Goal: Register for event/course: Register for event/course

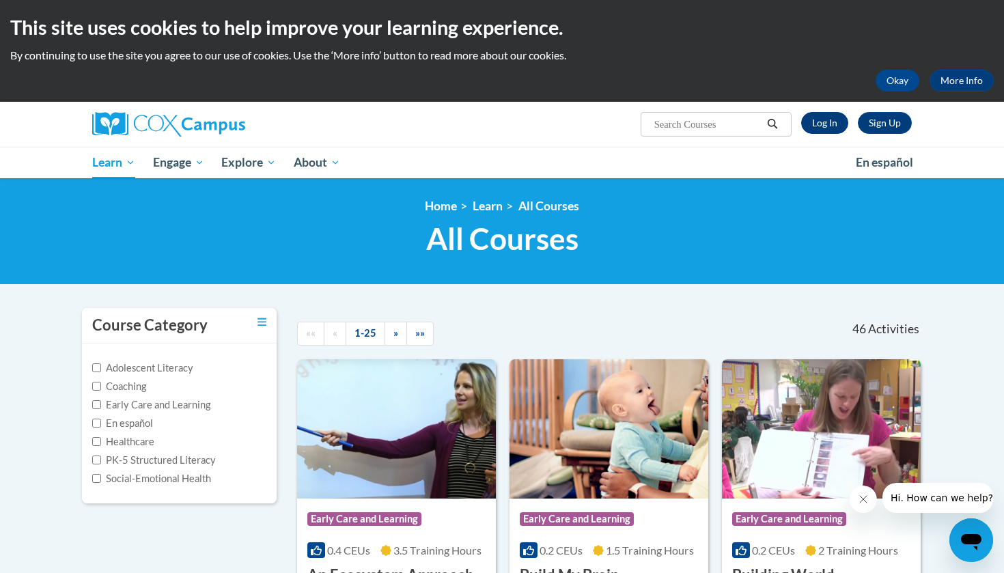
click at [833, 120] on link "Log In" at bounding box center [824, 123] width 47 height 22
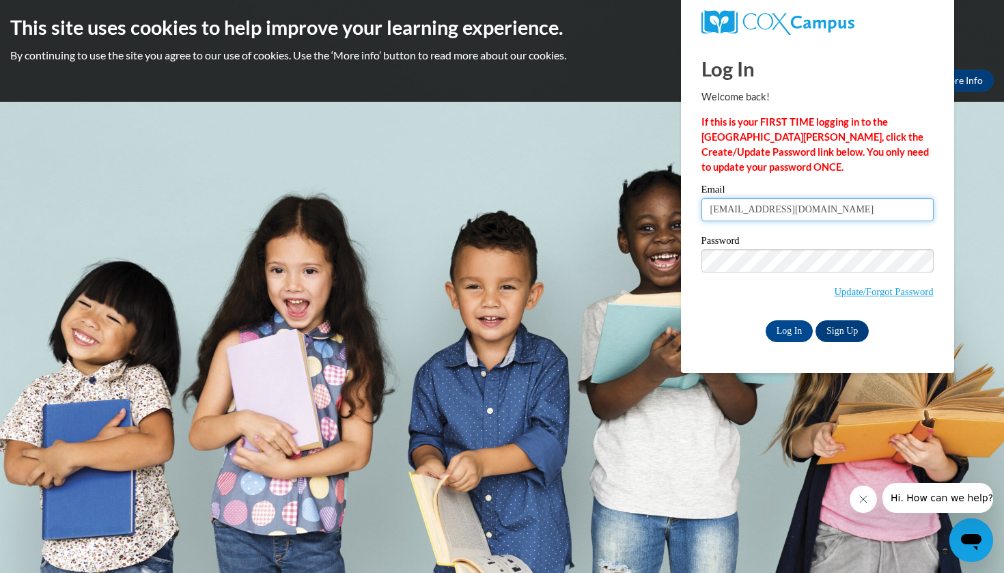
type input "[EMAIL_ADDRESS][DOMAIN_NAME]"
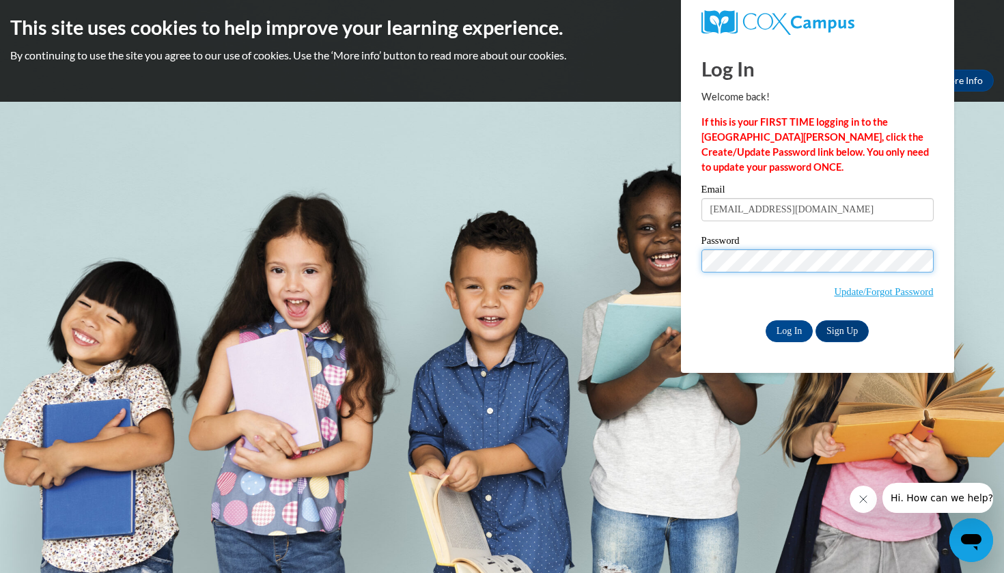
click at [788, 329] on input "Log In" at bounding box center [790, 331] width 48 height 22
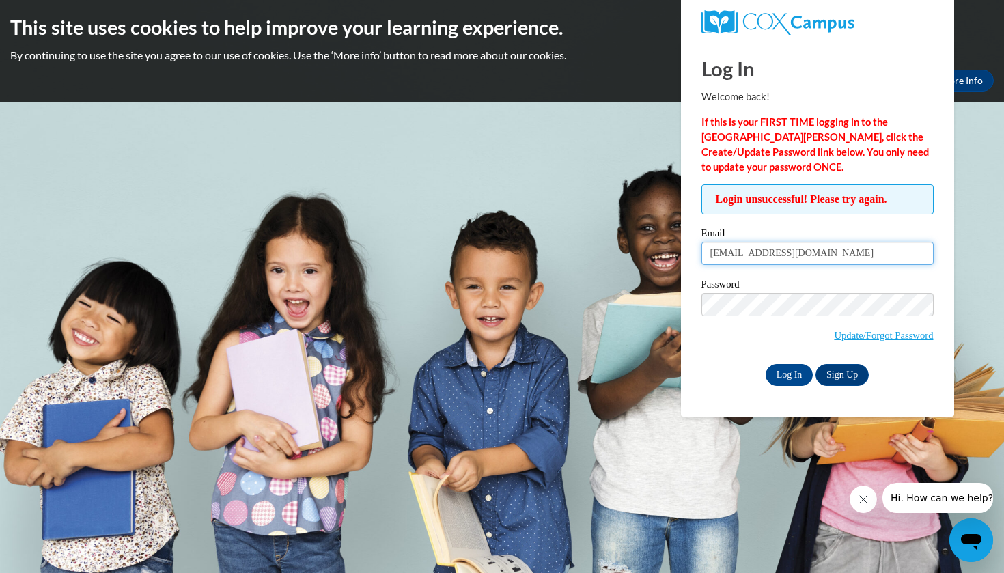
drag, startPoint x: 846, startPoint y: 258, endPoint x: 626, endPoint y: 247, distance: 219.5
type input "agadams@valdosat.edu"
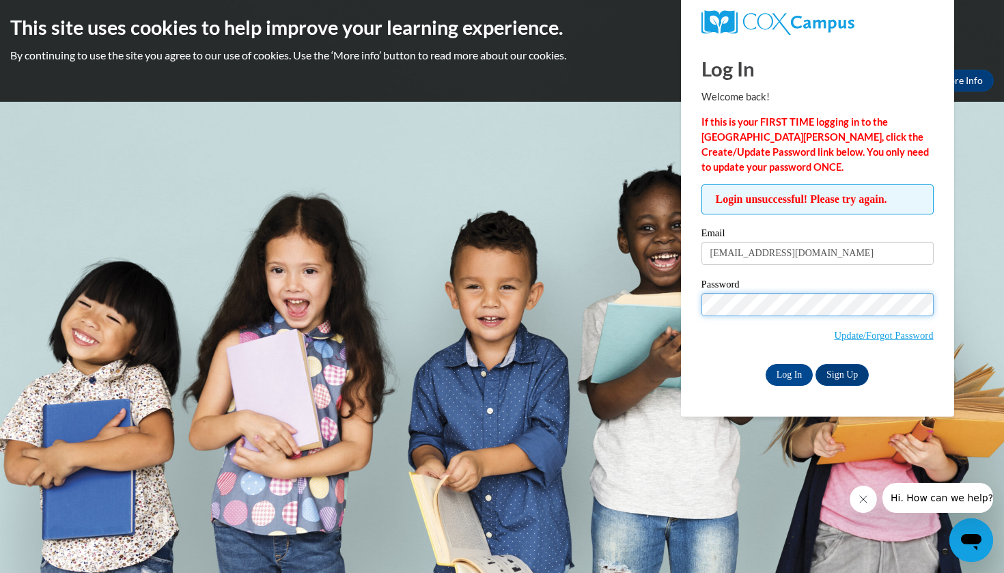
click at [788, 372] on input "Log In" at bounding box center [790, 375] width 48 height 22
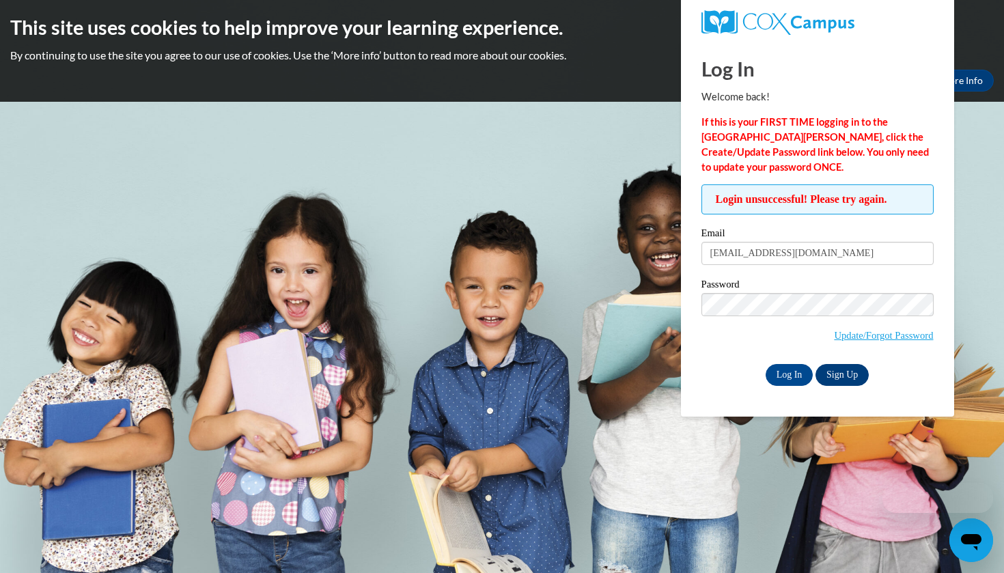
click at [839, 372] on link "Sign Up" at bounding box center [841, 375] width 53 height 22
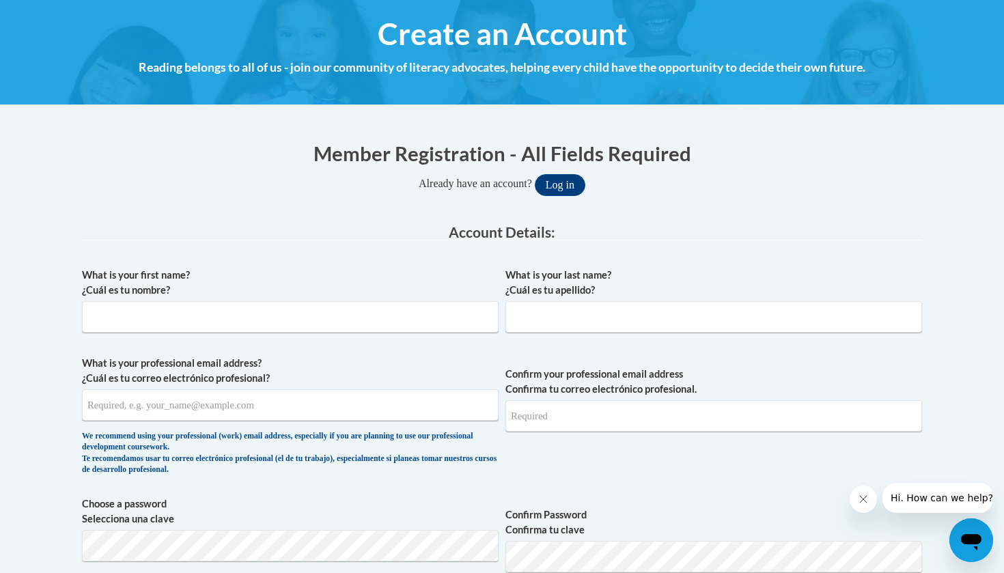
scroll to position [153, 0]
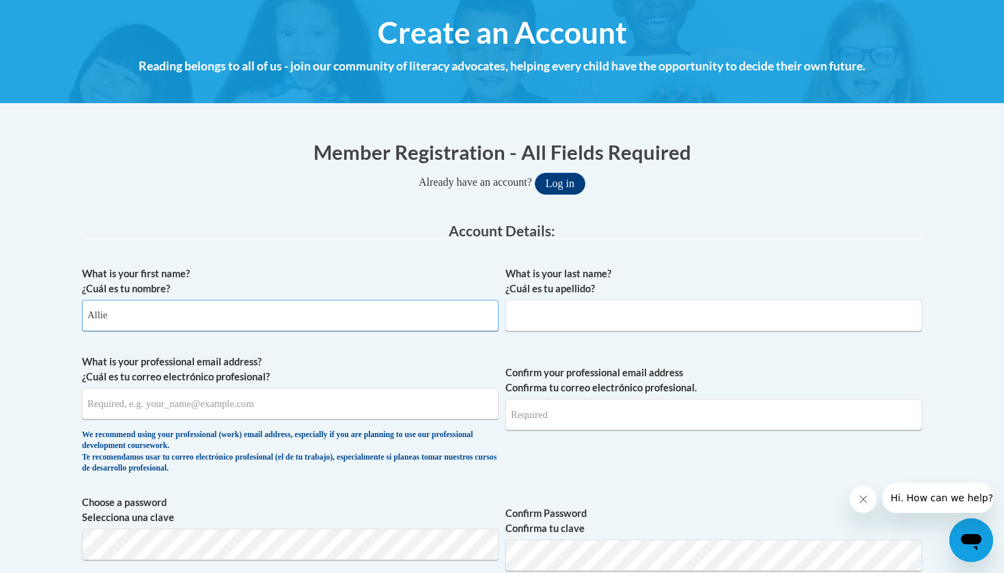
type input "Allie"
type input "Adams"
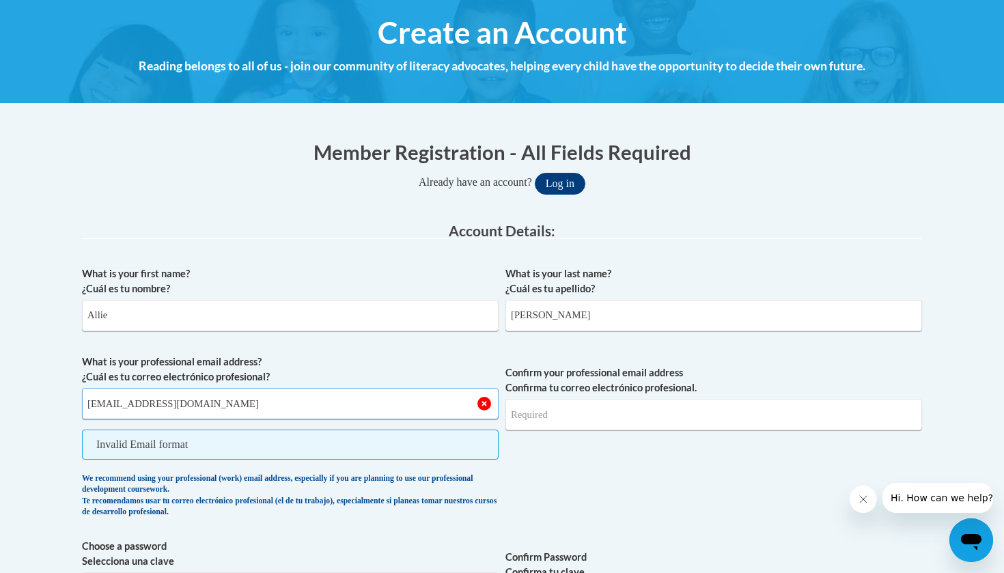
type input "agadams@valdosta.edu"
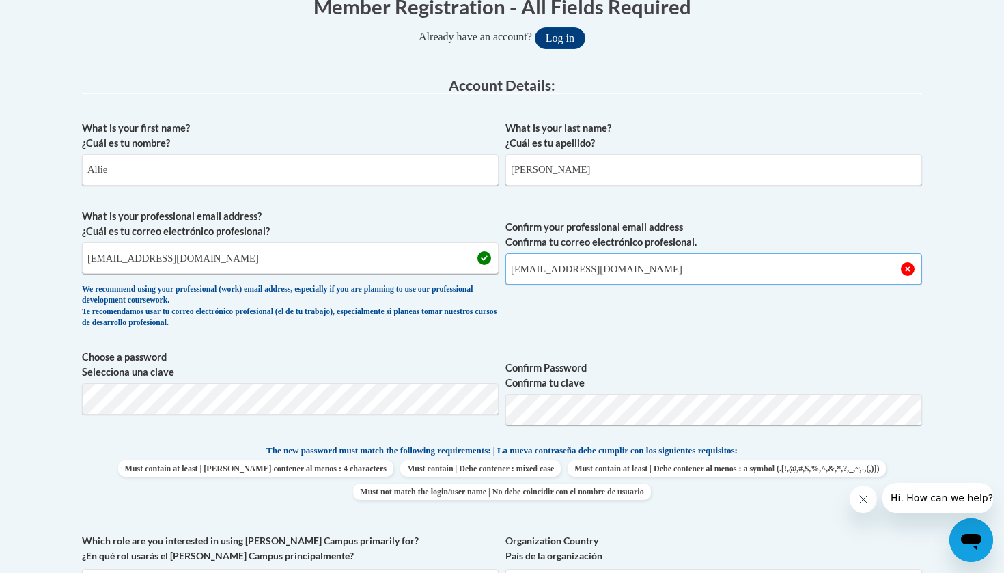
scroll to position [312, 0]
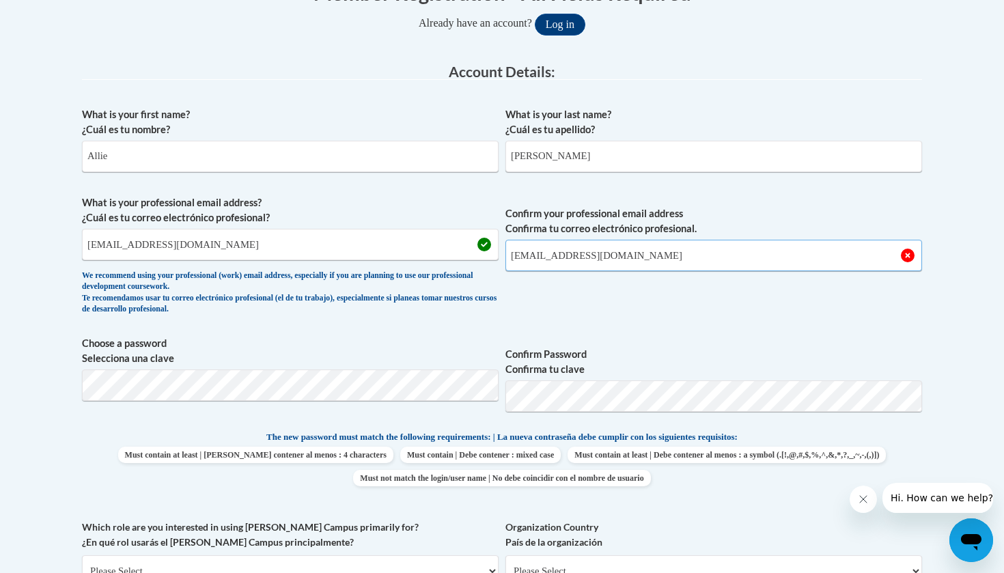
type input "agadams@valdosta.edu"
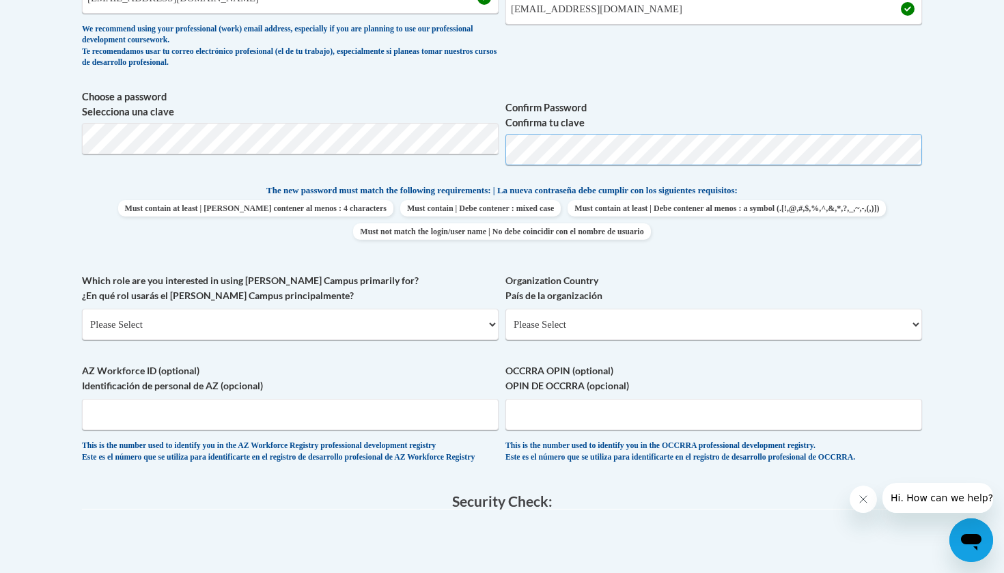
scroll to position [557, 0]
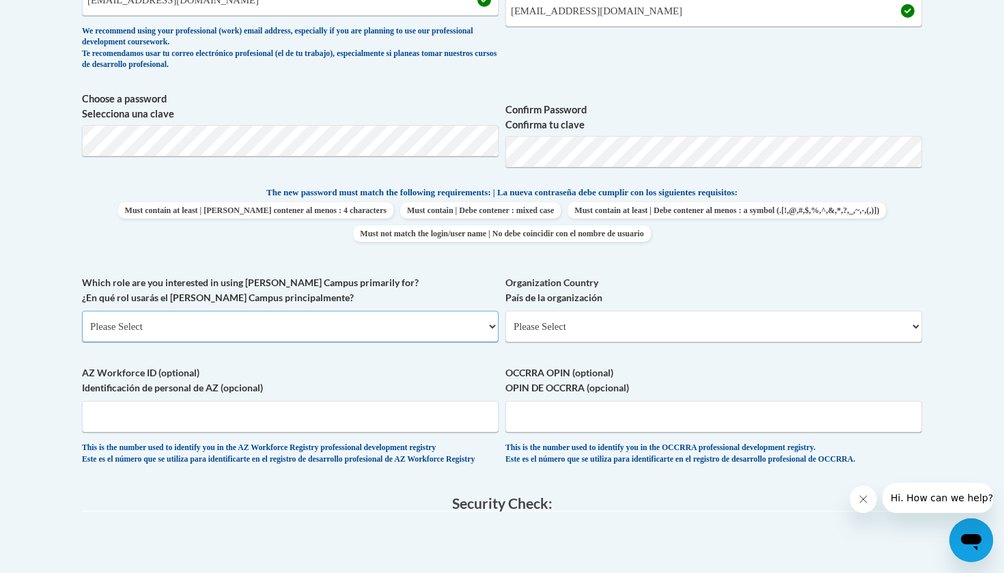
select select "5a18ea06-2b54-4451-96f2-d152daf9eac5"
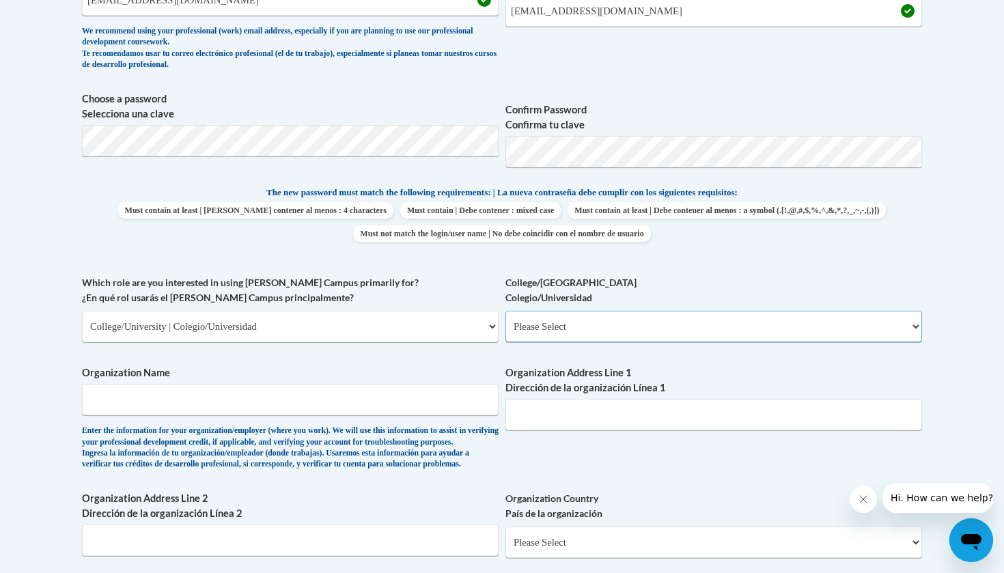
select select "99b32b07-cffc-426c-8bf6-0cd77760d84b"
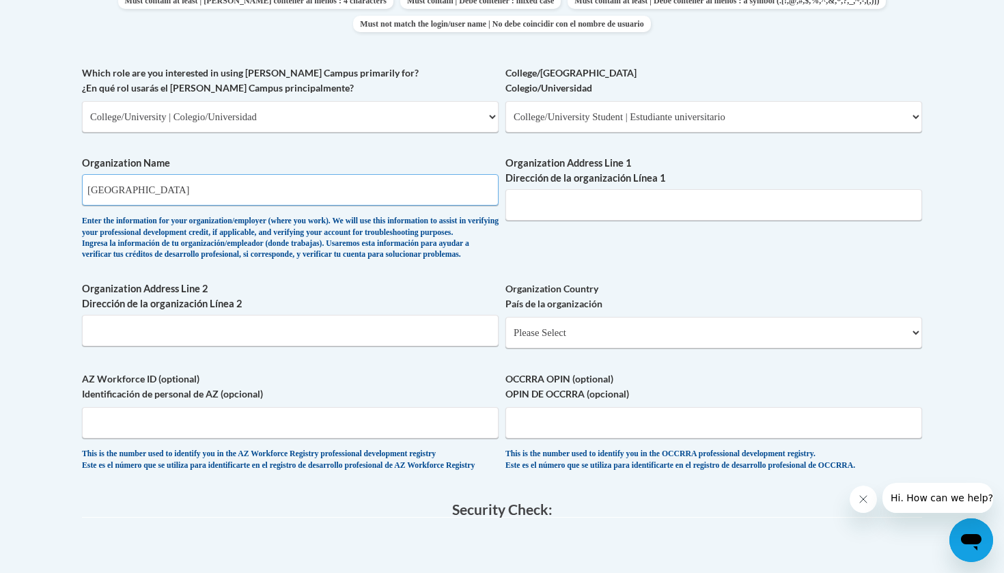
scroll to position [775, 0]
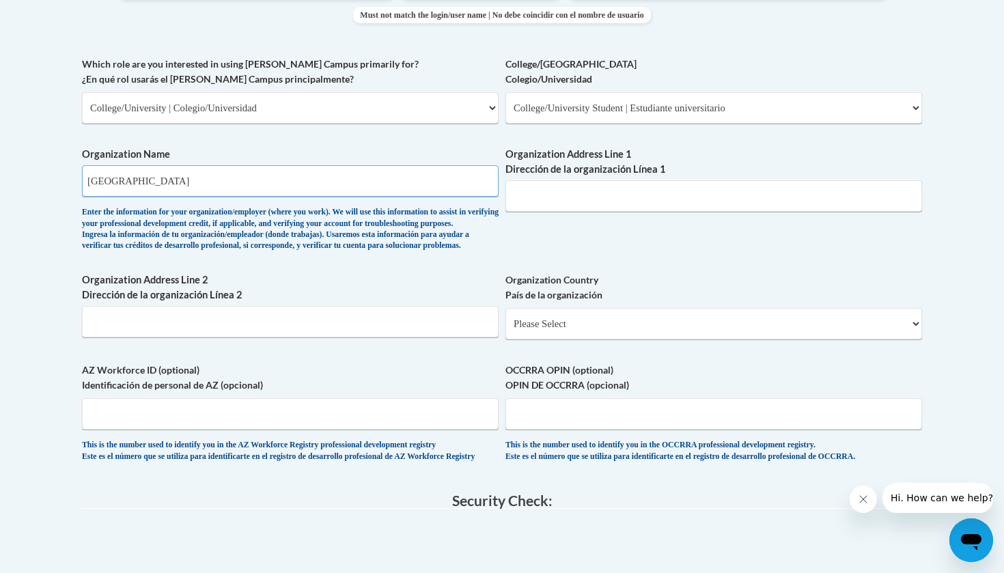
type input "Valdosta State Universtiy"
select select "ad49bcad-a171-4b2e-b99c-48b446064914"
select select
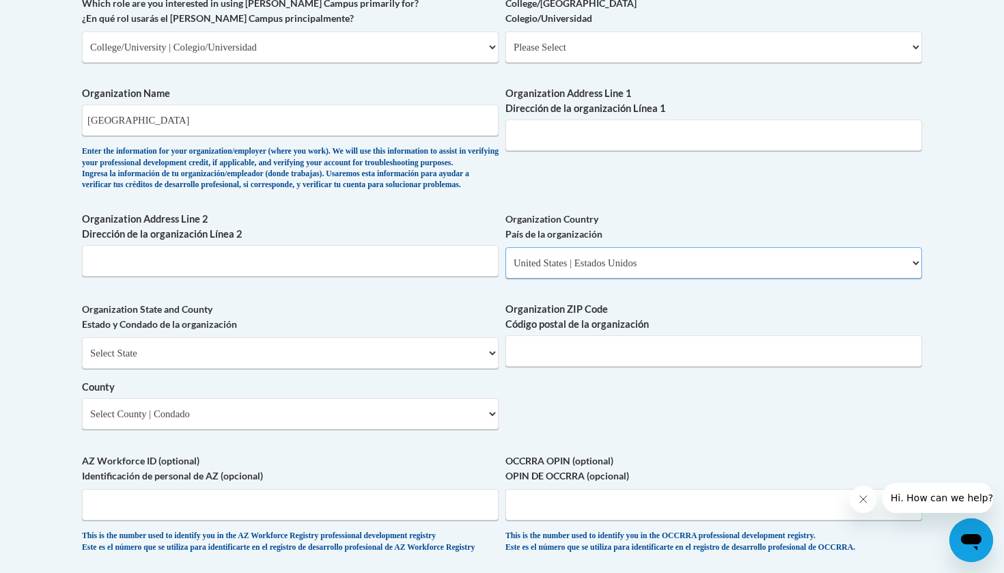
scroll to position [843, 0]
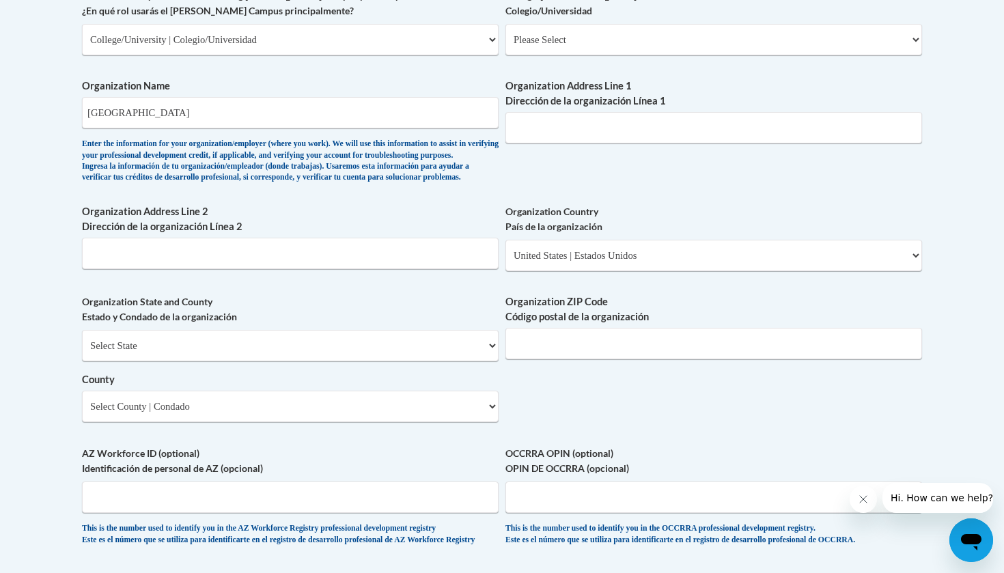
click at [354, 366] on div "Select State Alabama Alaska Arizona Arkansas California Colorado Connecticut De…" at bounding box center [290, 376] width 417 height 92
select select "Georgia"
select select "Lowndes"
type input "31698"
type input "1500"
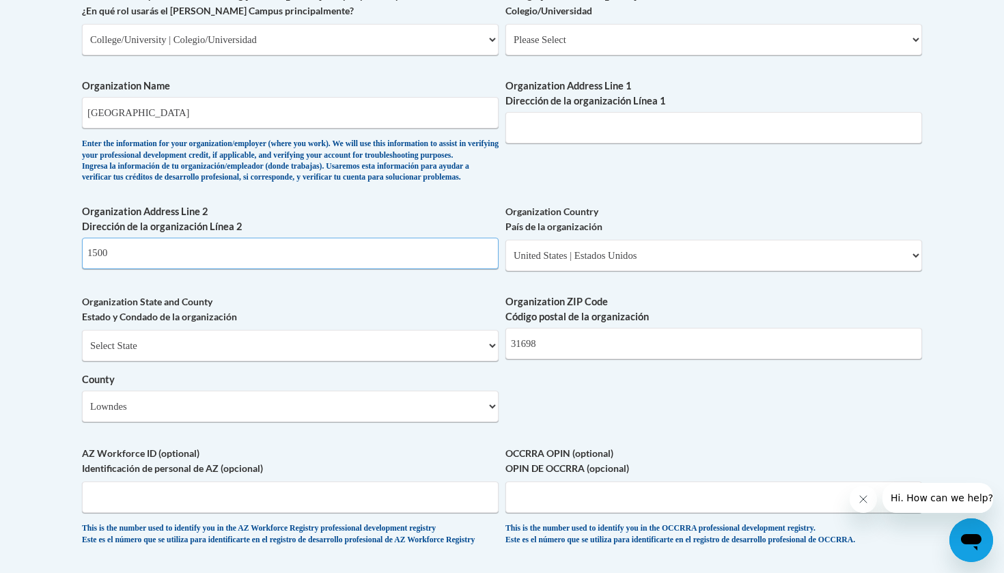
drag, startPoint x: 183, startPoint y: 263, endPoint x: 89, endPoint y: 255, distance: 94.6
click at [89, 255] on input "1500" at bounding box center [290, 253] width 417 height 31
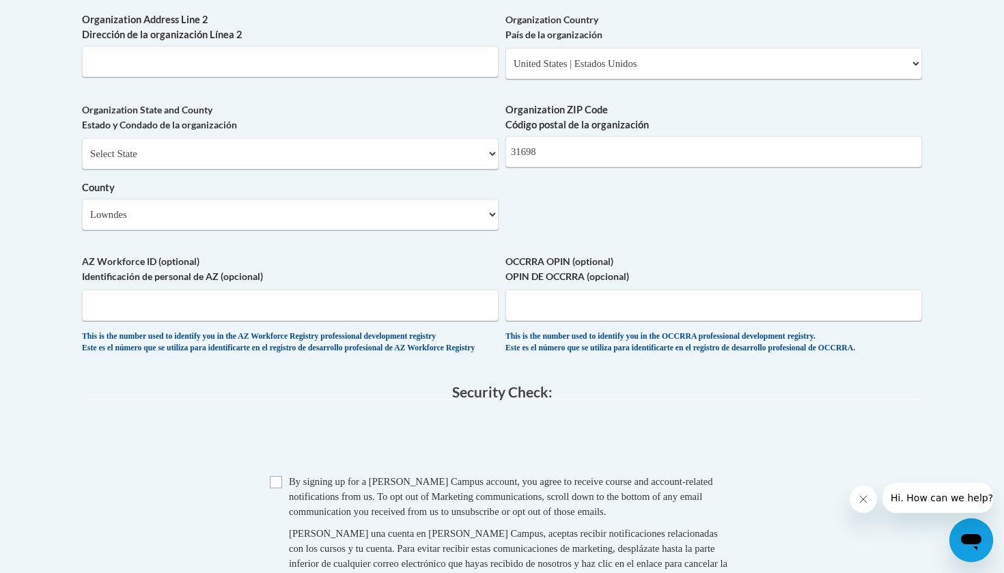
scroll to position [1039, 0]
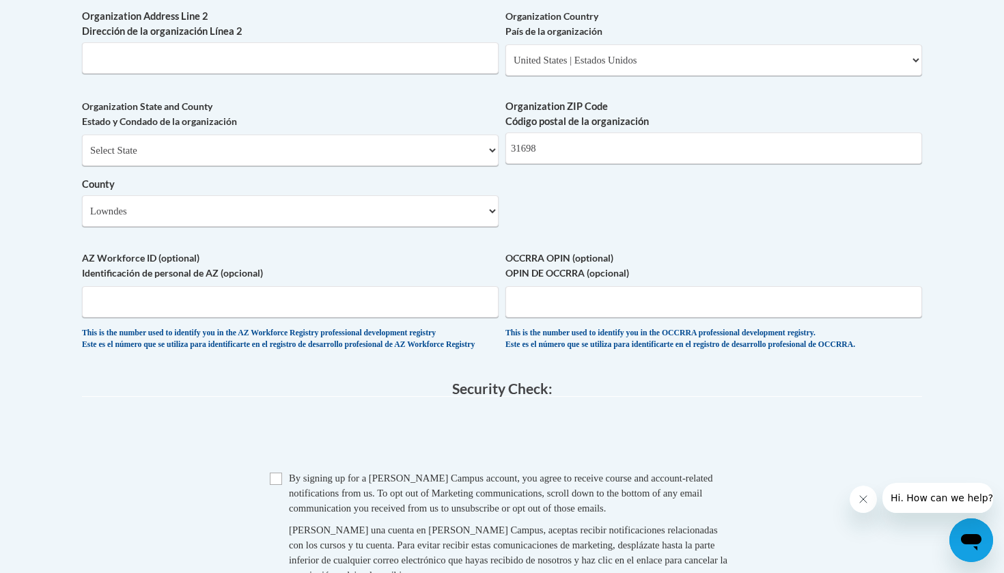
type input "1500 N Patterson St"
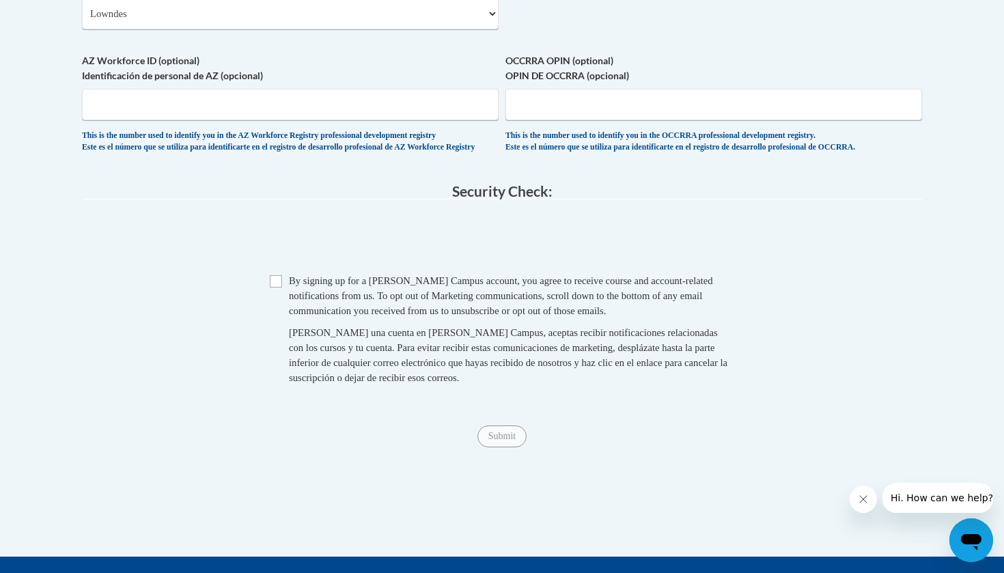
scroll to position [1238, 0]
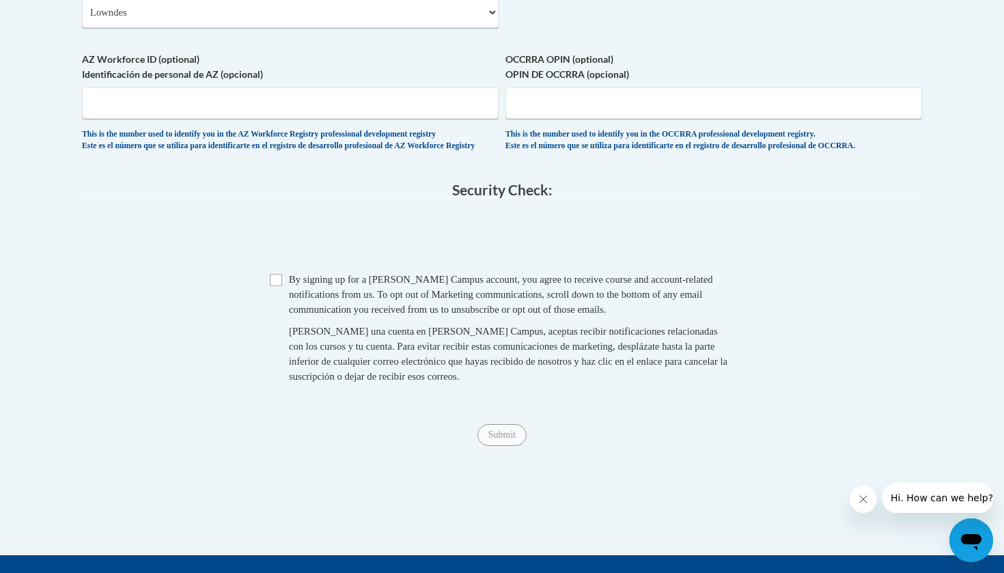
click at [281, 286] on input "Checkbox" at bounding box center [276, 280] width 12 height 12
checkbox input "true"
click at [503, 430] on input "Submit" at bounding box center [501, 435] width 49 height 22
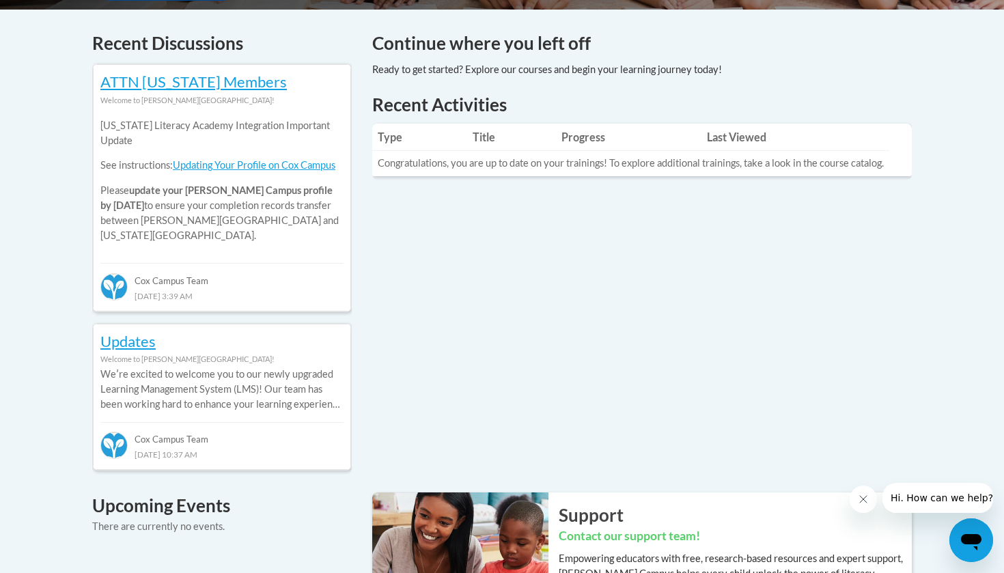
scroll to position [369, 0]
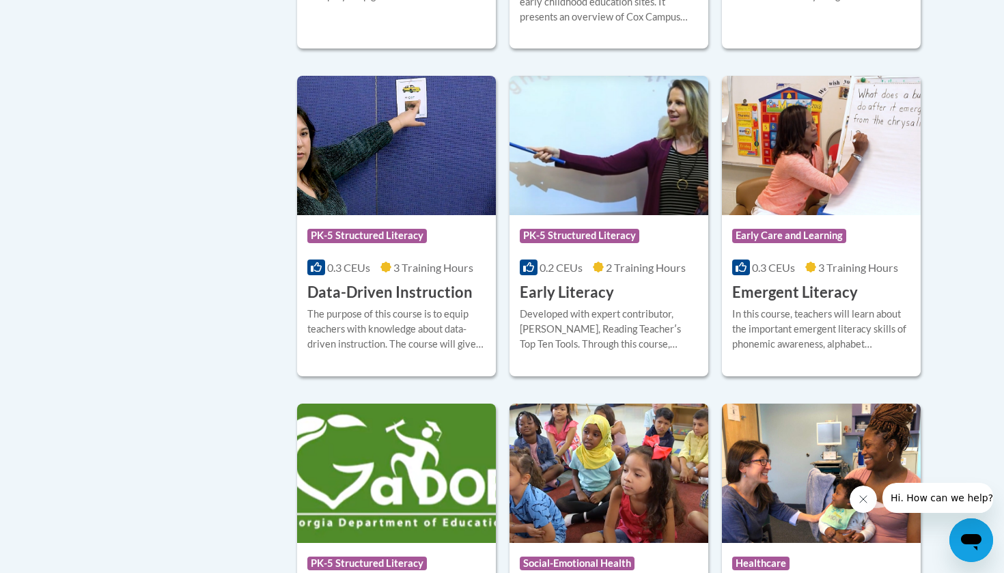
scroll to position [1419, 0]
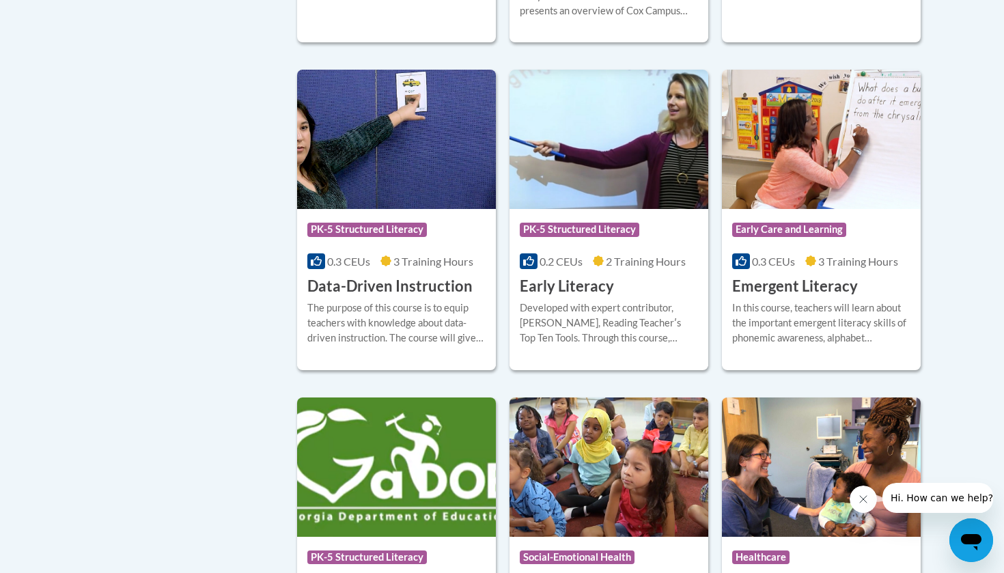
click at [384, 156] on img at bounding box center [396, 139] width 199 height 139
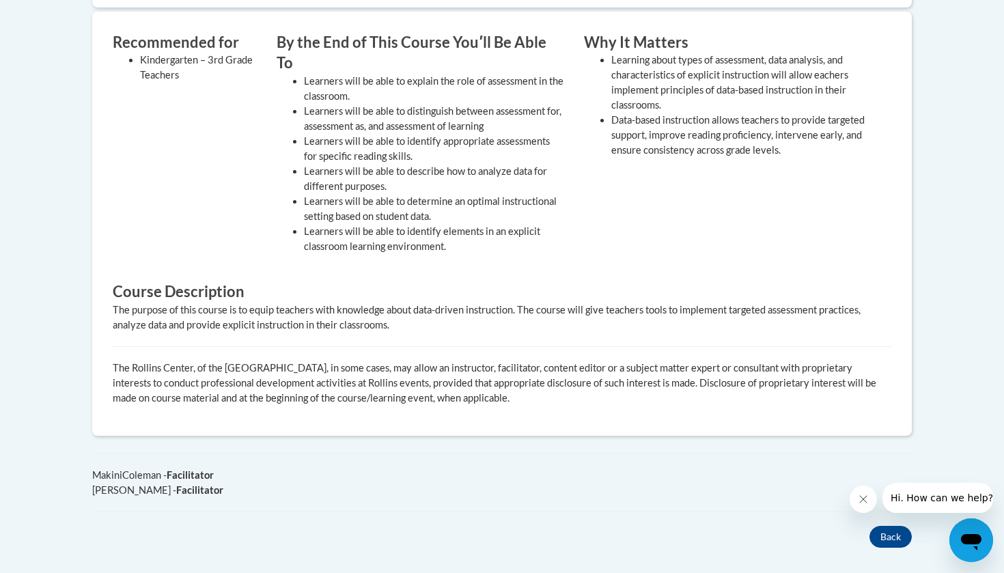
scroll to position [562, 0]
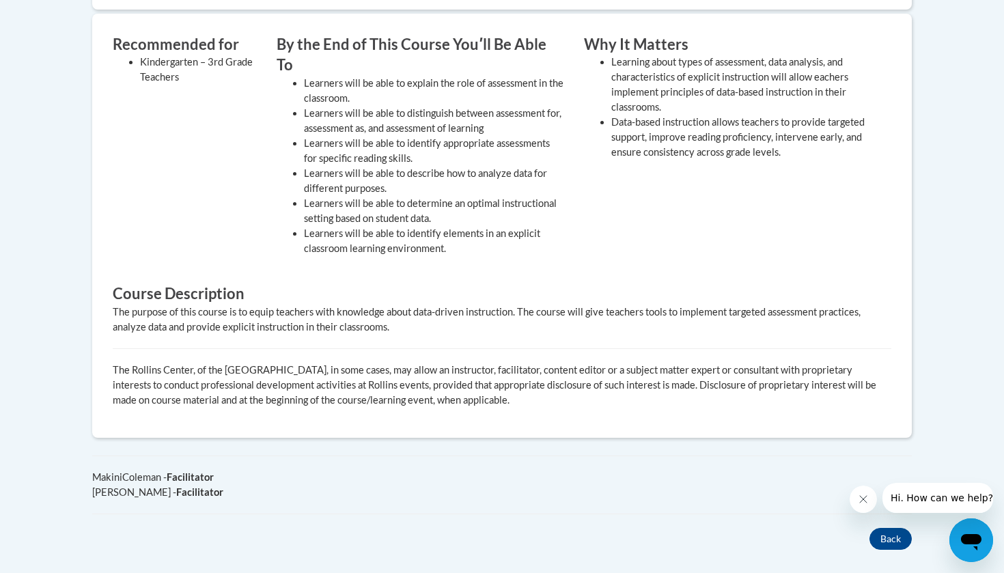
click at [352, 305] on div "The purpose of this course is to equip teachers with knowledge about data-drive…" at bounding box center [502, 320] width 779 height 30
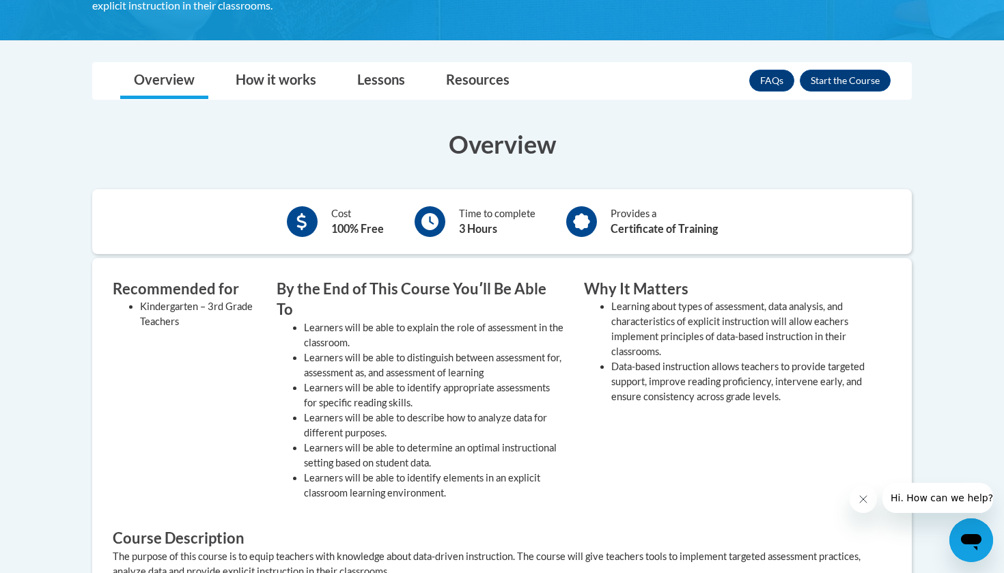
scroll to position [314, 0]
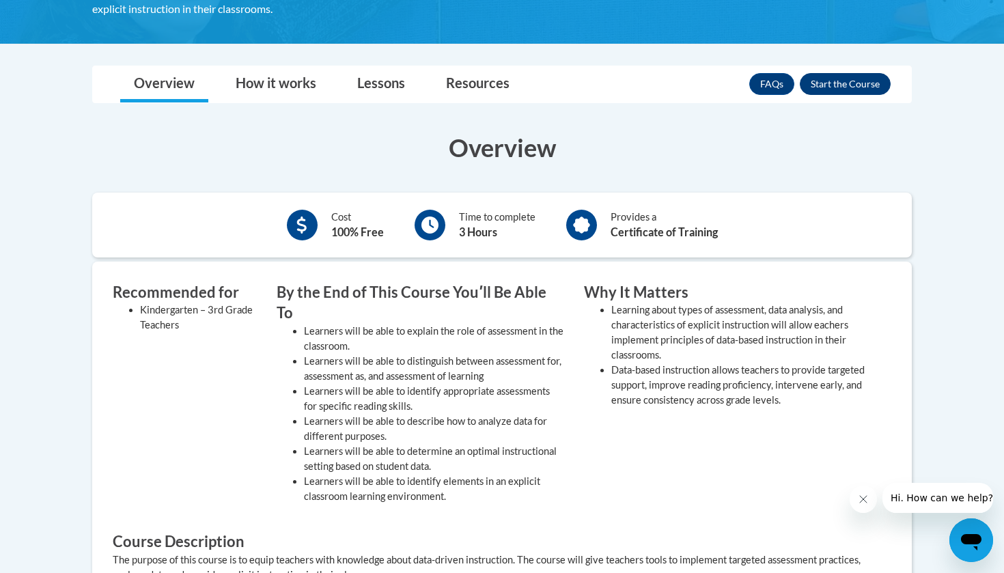
click at [850, 78] on button "Enroll" at bounding box center [845, 84] width 91 height 22
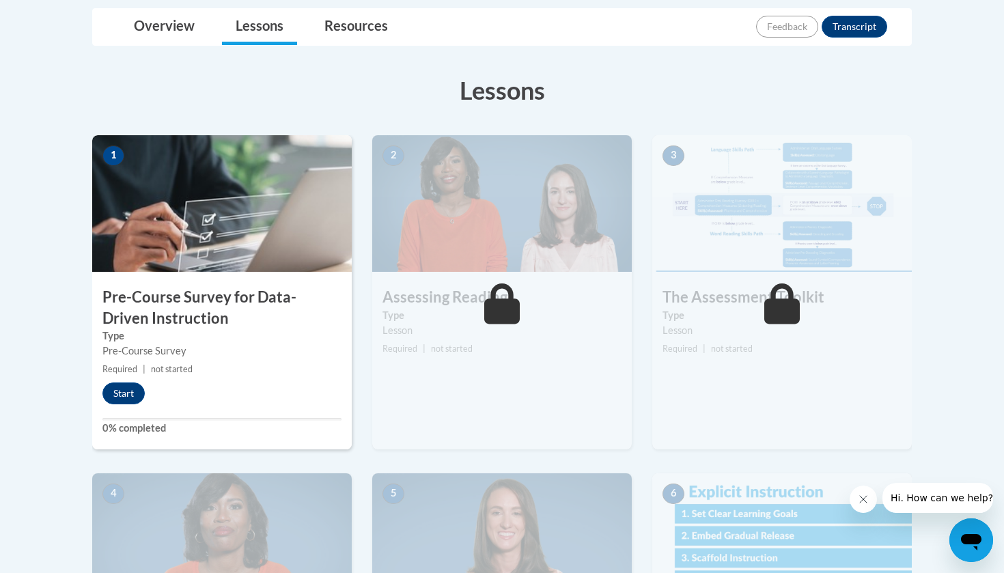
scroll to position [322, 0]
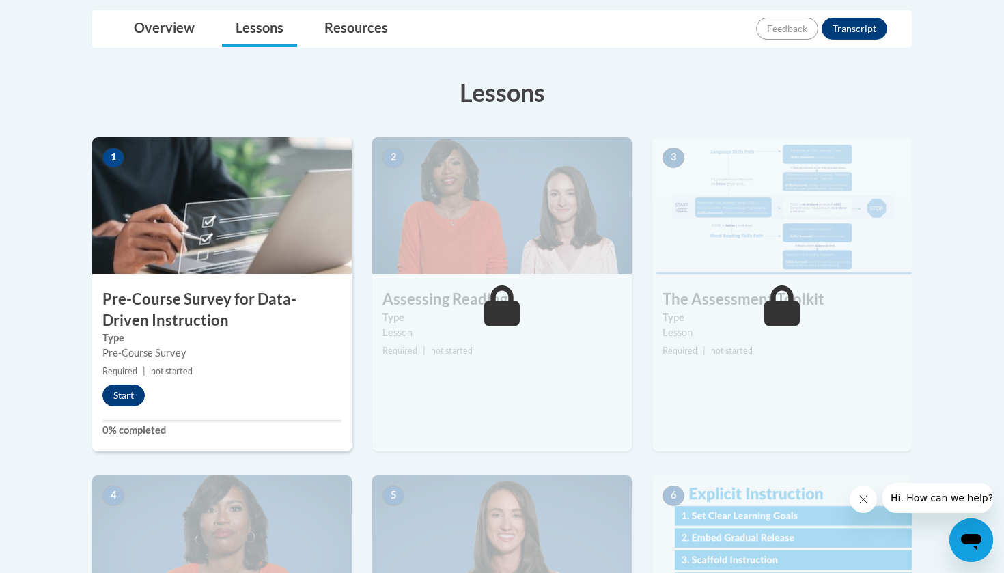
click at [126, 393] on button "Start" at bounding box center [123, 396] width 42 height 22
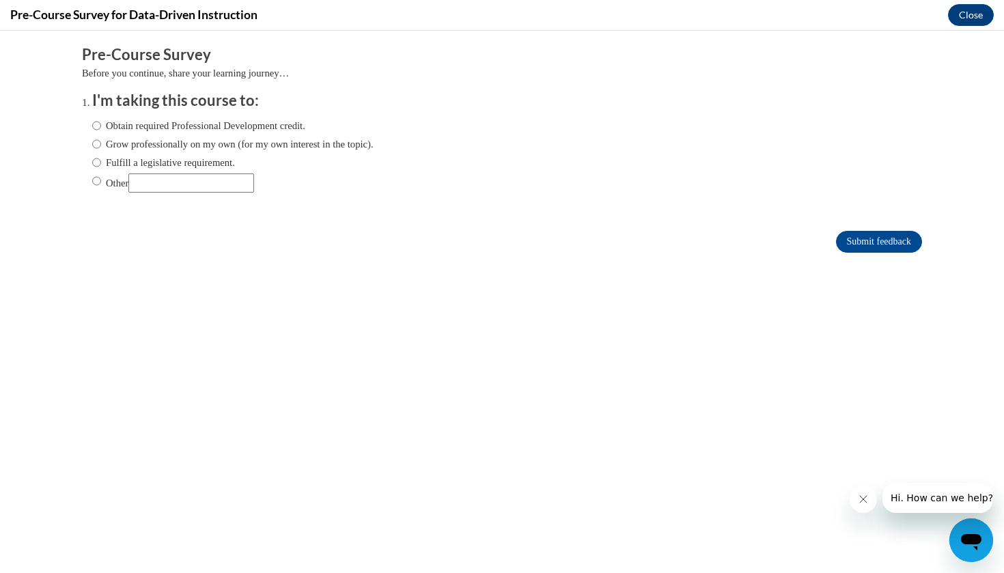
scroll to position [0, 0]
click at [96, 123] on input "Obtain required Professional Development credit." at bounding box center [96, 125] width 9 height 15
radio input "true"
click at [874, 237] on input "Submit feedback" at bounding box center [879, 242] width 86 height 22
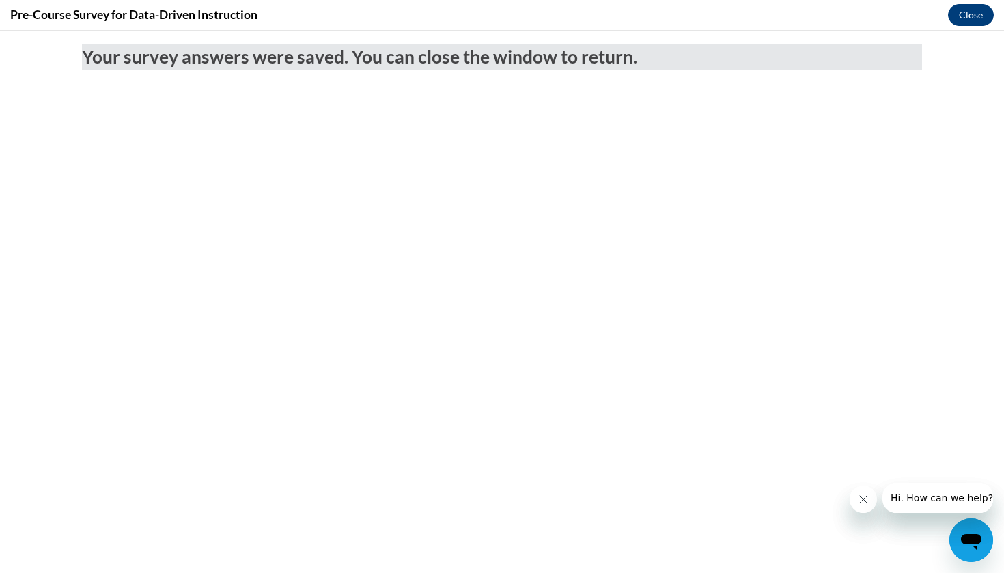
click at [966, 21] on button "Close" at bounding box center [971, 15] width 46 height 22
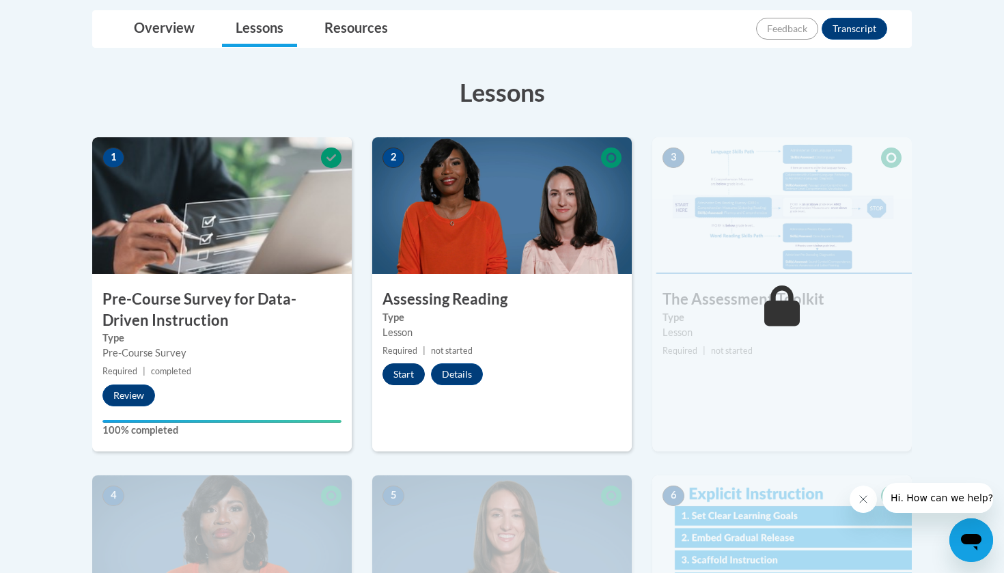
click at [407, 372] on button "Start" at bounding box center [403, 374] width 42 height 22
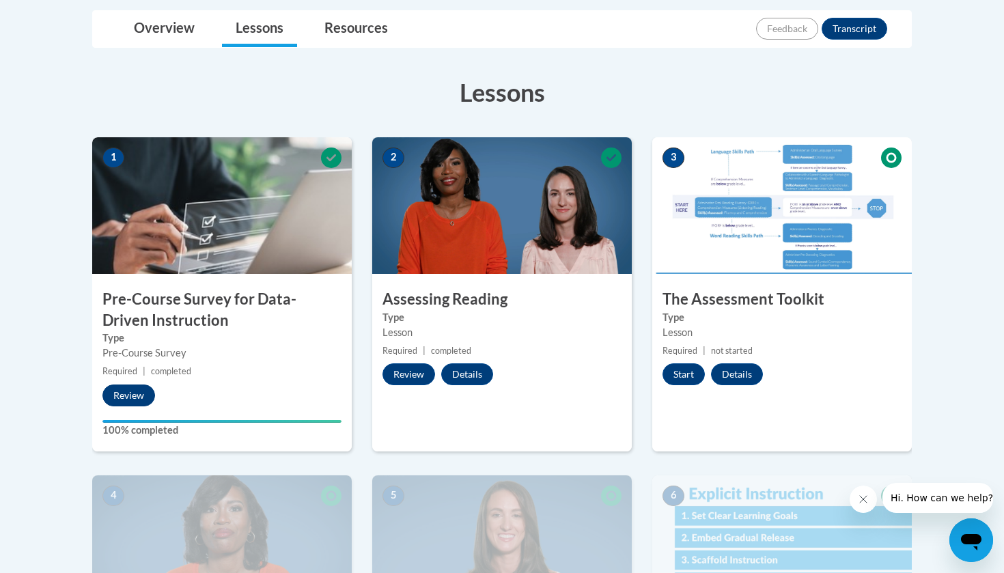
click at [125, 389] on button "Review" at bounding box center [128, 396] width 53 height 22
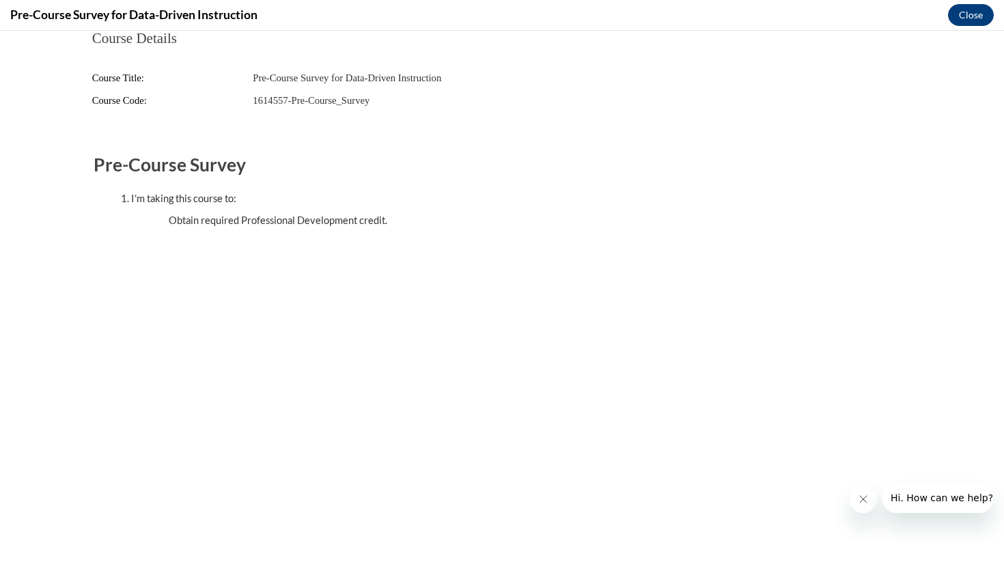
click at [975, 10] on button "Close" at bounding box center [971, 15] width 46 height 22
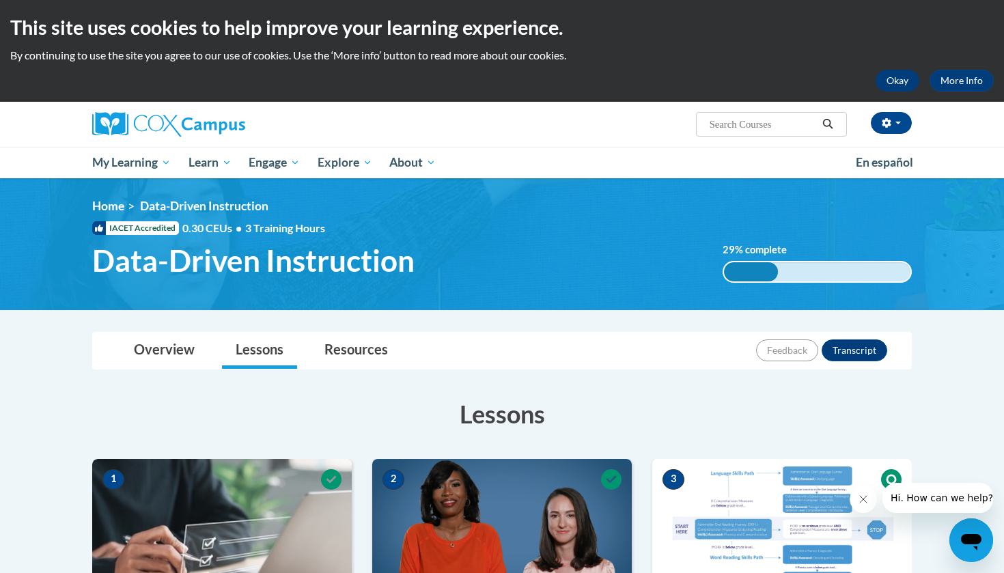
click at [888, 83] on button "Okay" at bounding box center [898, 81] width 44 height 22
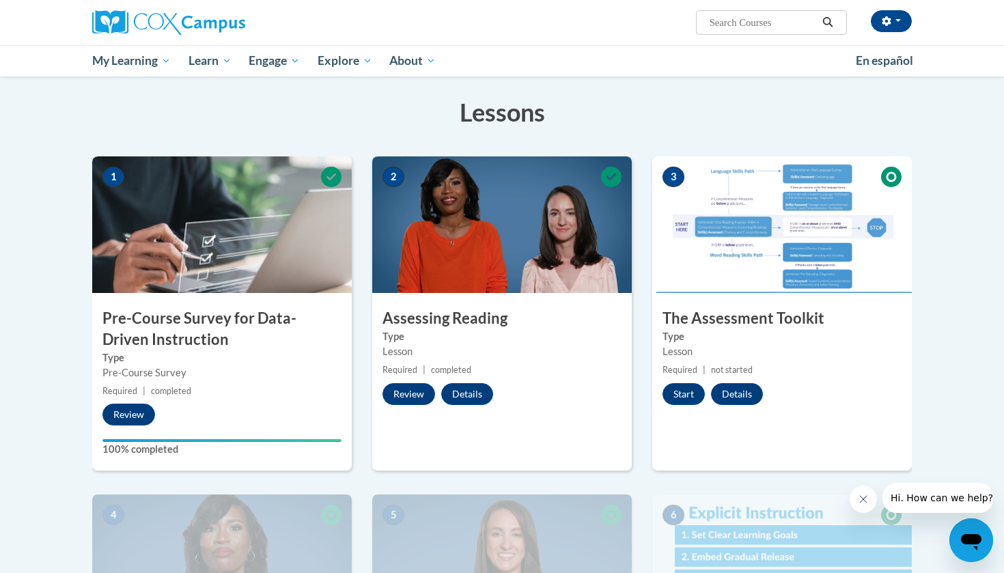
scroll to position [200, 0]
click at [685, 393] on button "Start" at bounding box center [684, 394] width 42 height 22
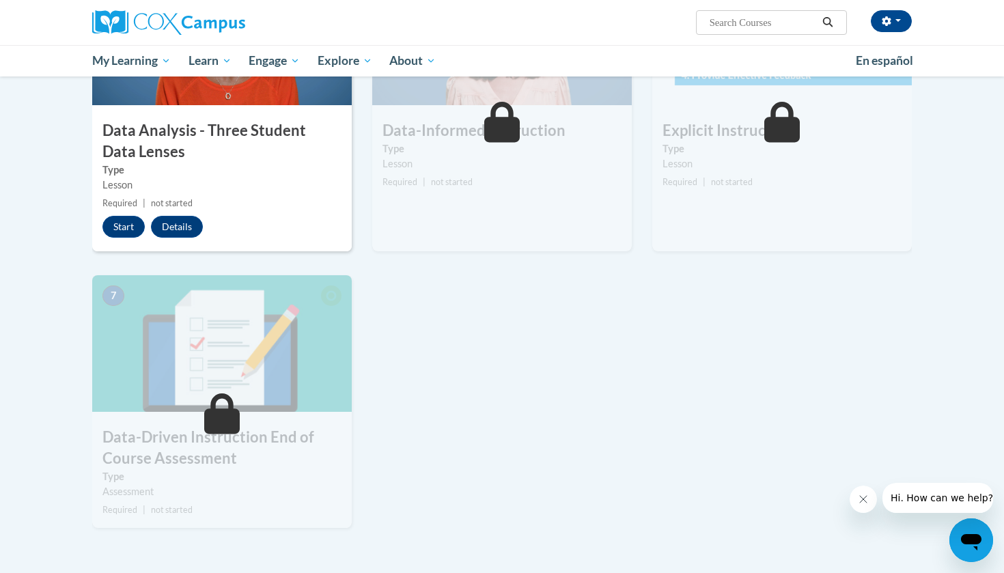
scroll to position [754, 0]
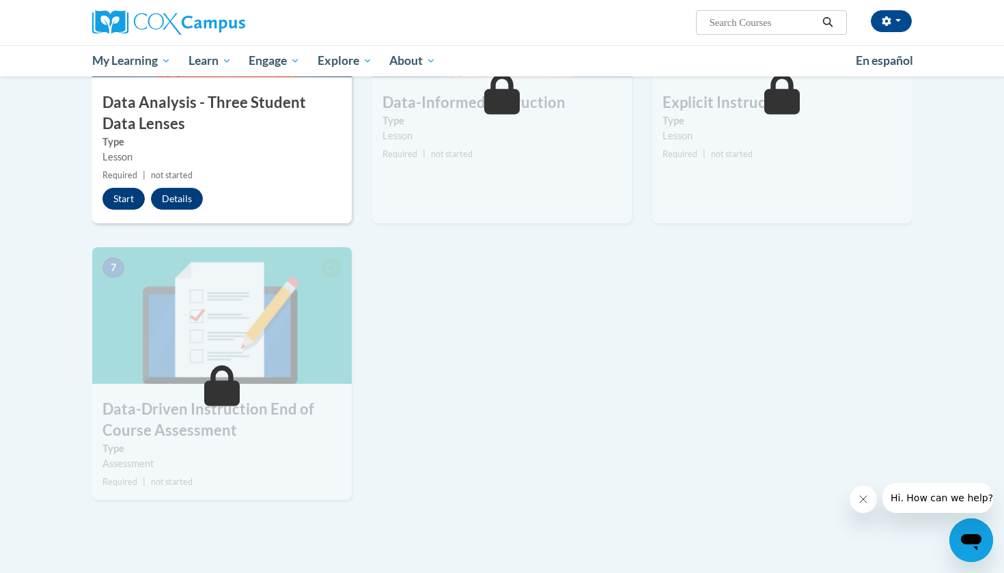
click at [122, 191] on button "Start" at bounding box center [123, 199] width 42 height 22
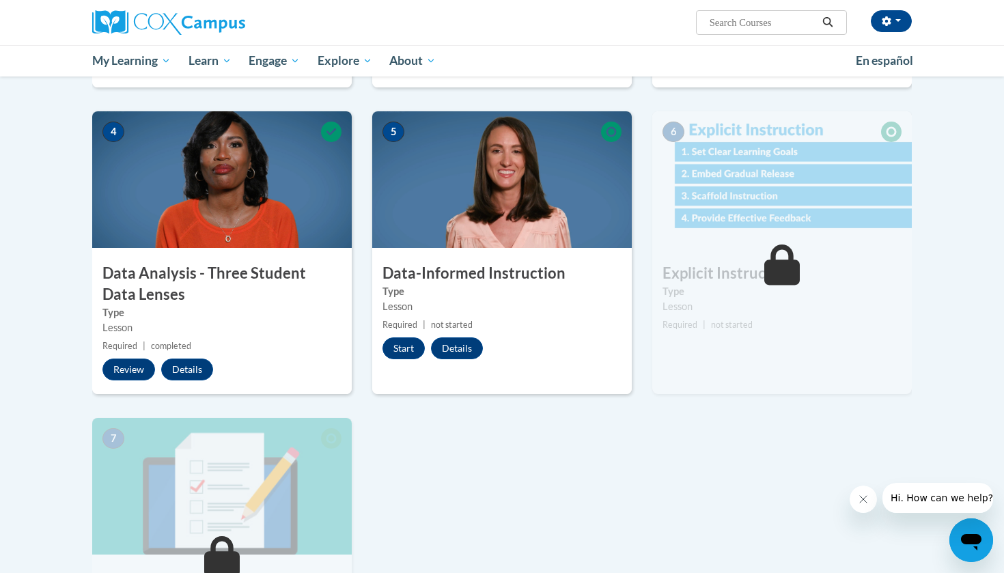
scroll to position [593, 0]
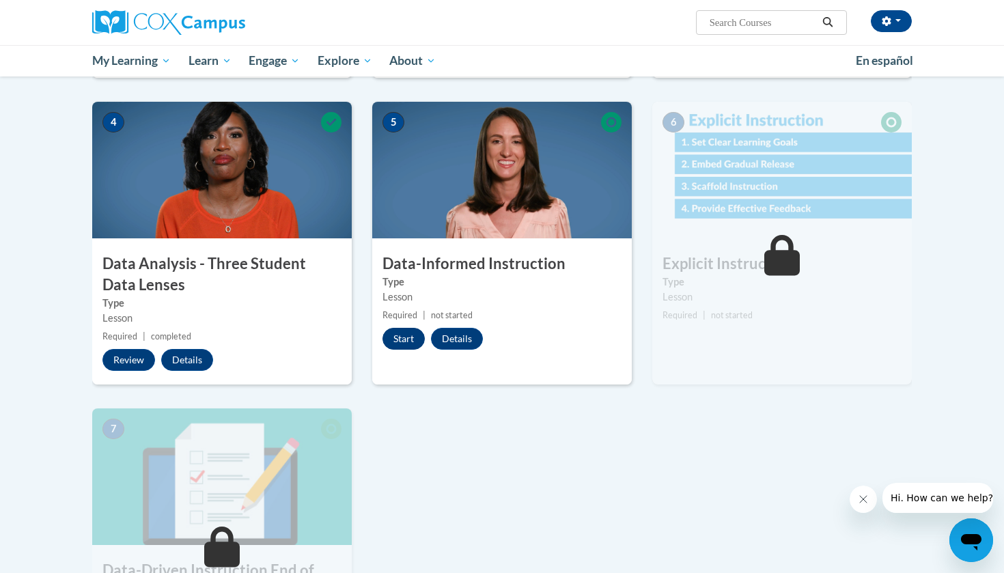
click at [402, 335] on button "Start" at bounding box center [403, 339] width 42 height 22
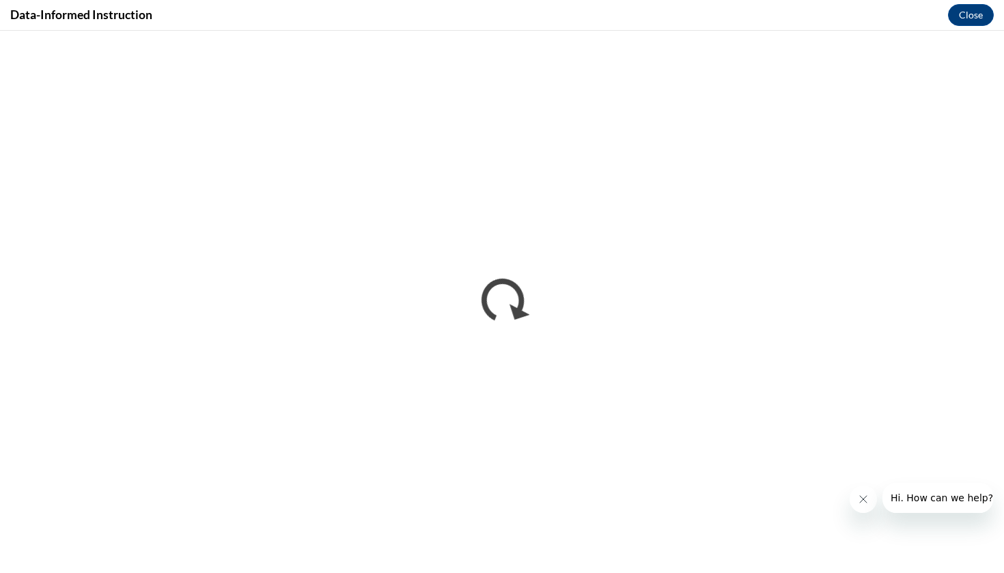
scroll to position [0, 0]
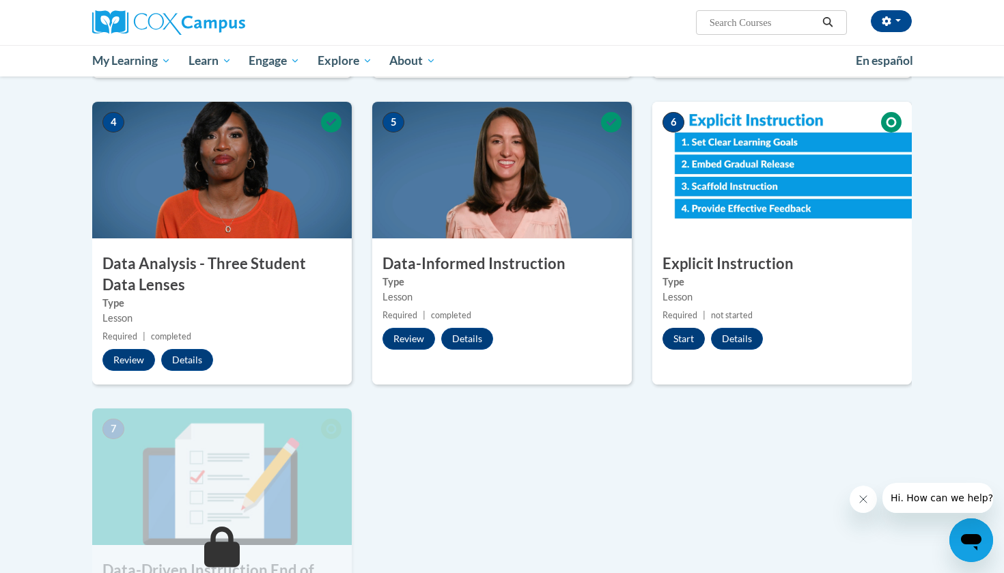
click at [683, 332] on button "Start" at bounding box center [684, 339] width 42 height 22
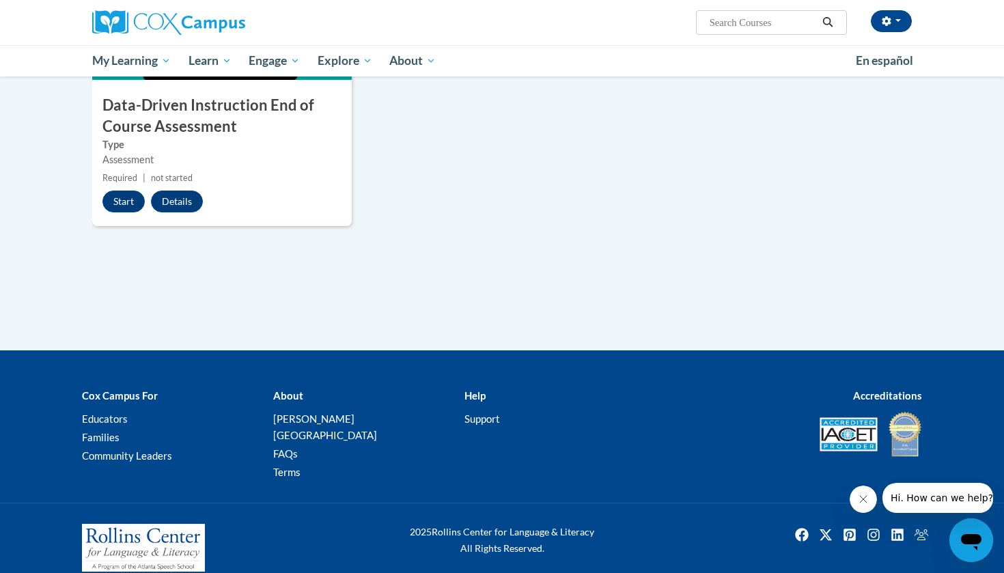
scroll to position [1057, 0]
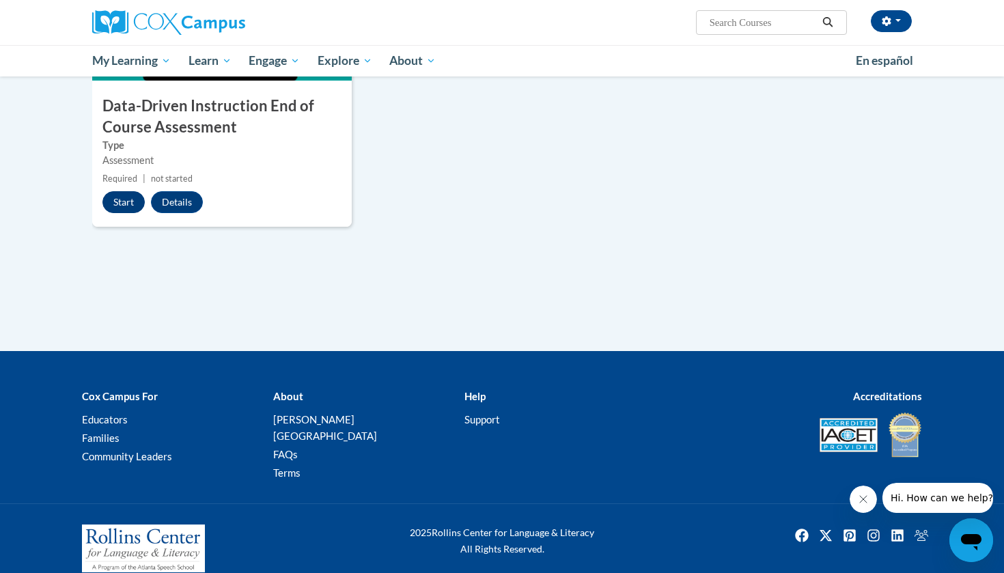
click at [126, 199] on button "Start" at bounding box center [123, 202] width 42 height 22
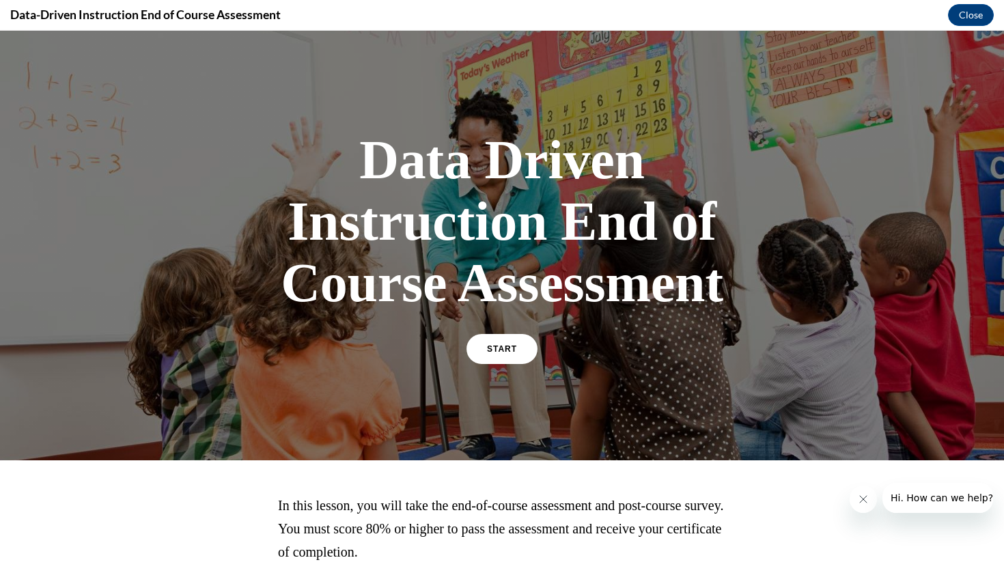
scroll to position [0, 0]
click at [503, 341] on link "START" at bounding box center [501, 348] width 74 height 31
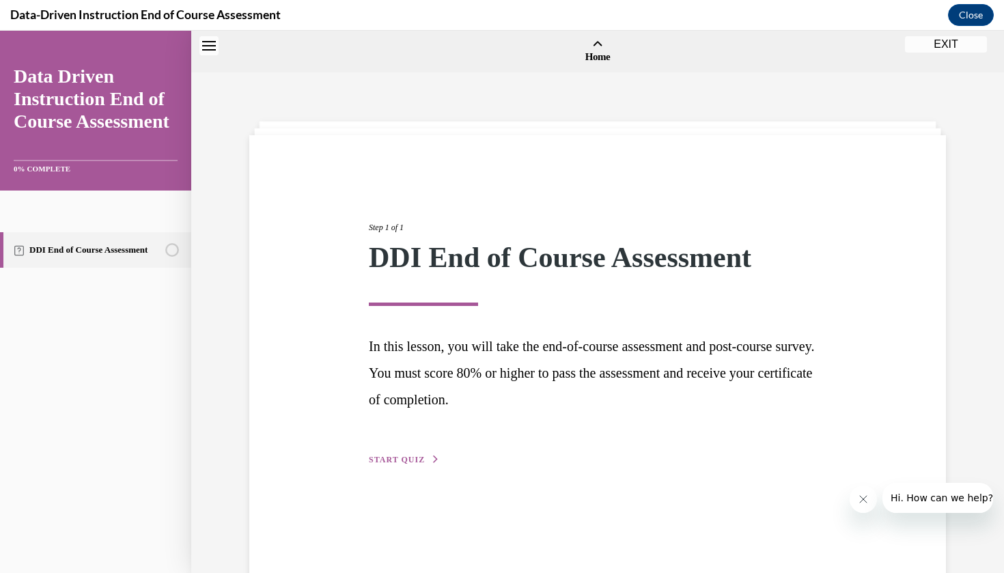
scroll to position [42, 0]
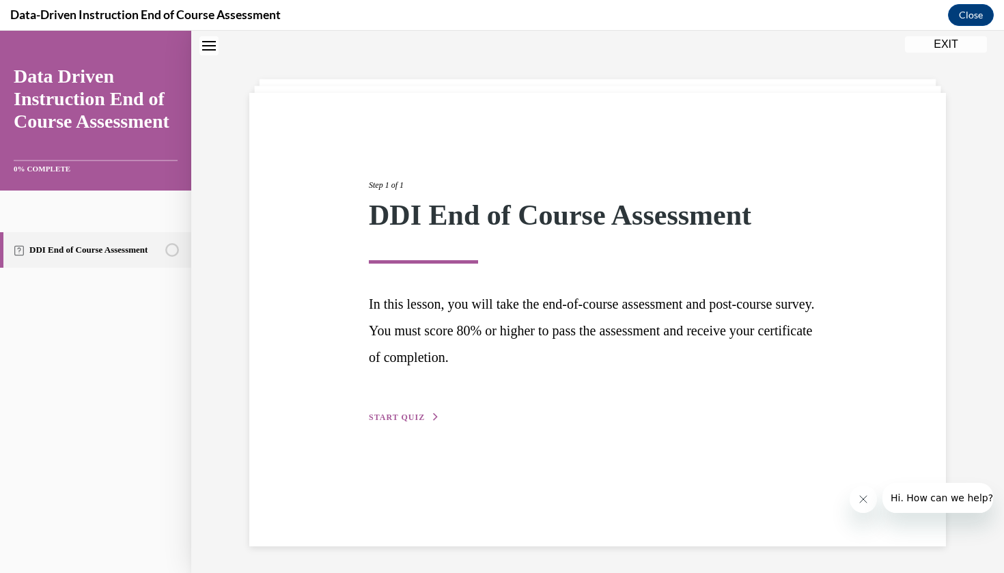
click at [411, 419] on span "START QUIZ" at bounding box center [397, 418] width 56 height 10
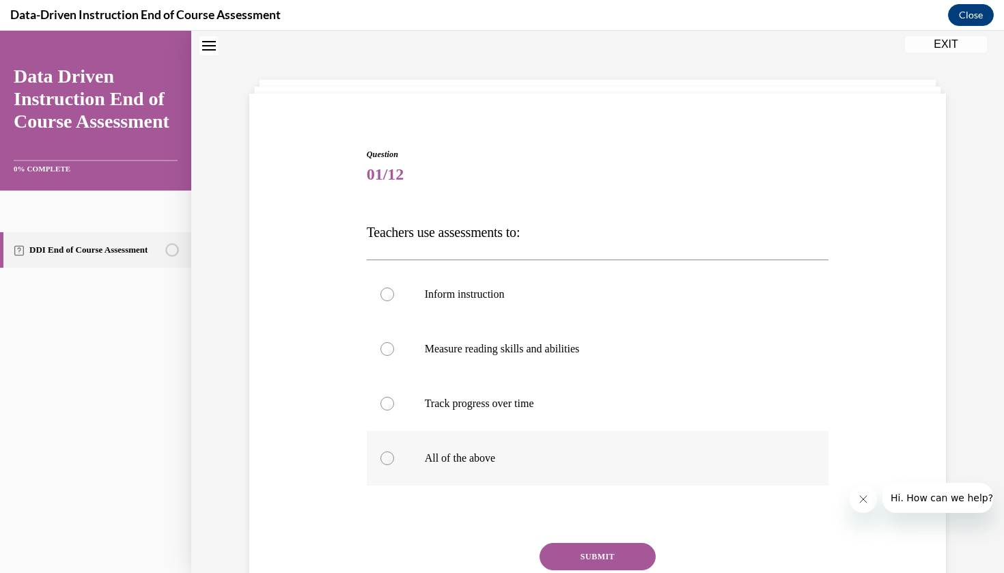
click at [460, 462] on p "All of the above" at bounding box center [610, 458] width 370 height 14
click at [394, 462] on input "All of the above" at bounding box center [387, 458] width 14 height 14
radio input "true"
click at [633, 555] on button "SUBMIT" at bounding box center [598, 556] width 116 height 27
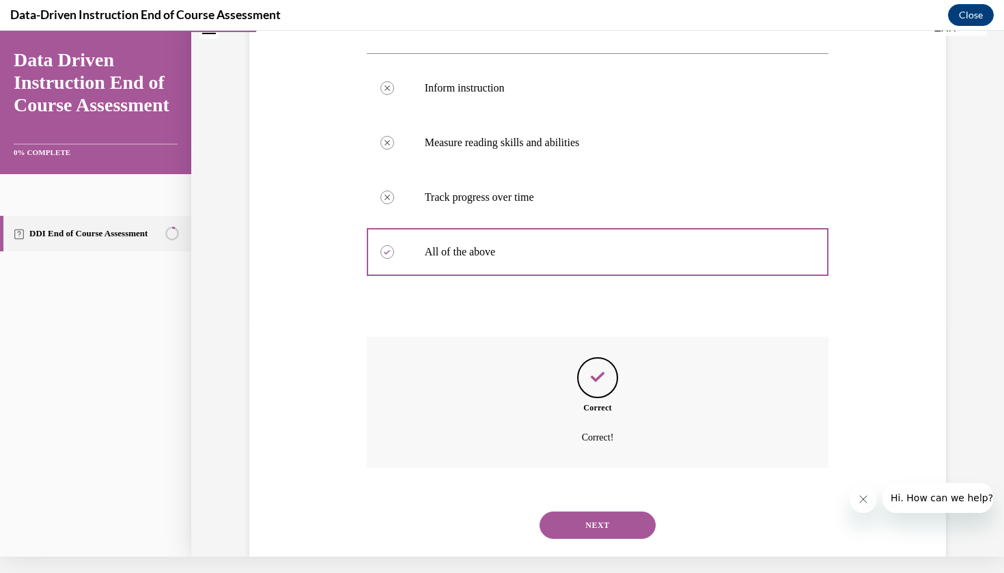
scroll to position [245, 0]
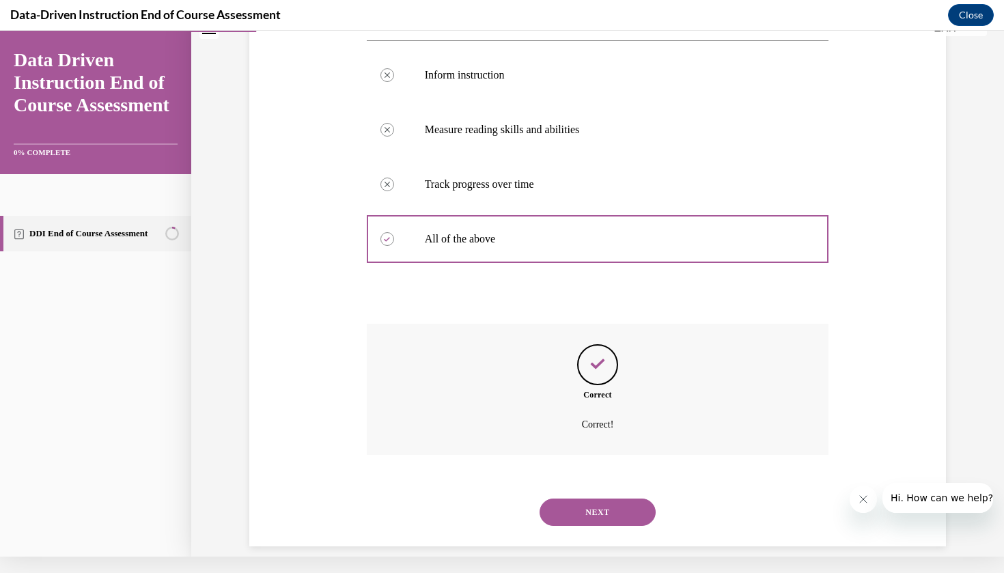
click at [609, 499] on button "NEXT" at bounding box center [598, 512] width 116 height 27
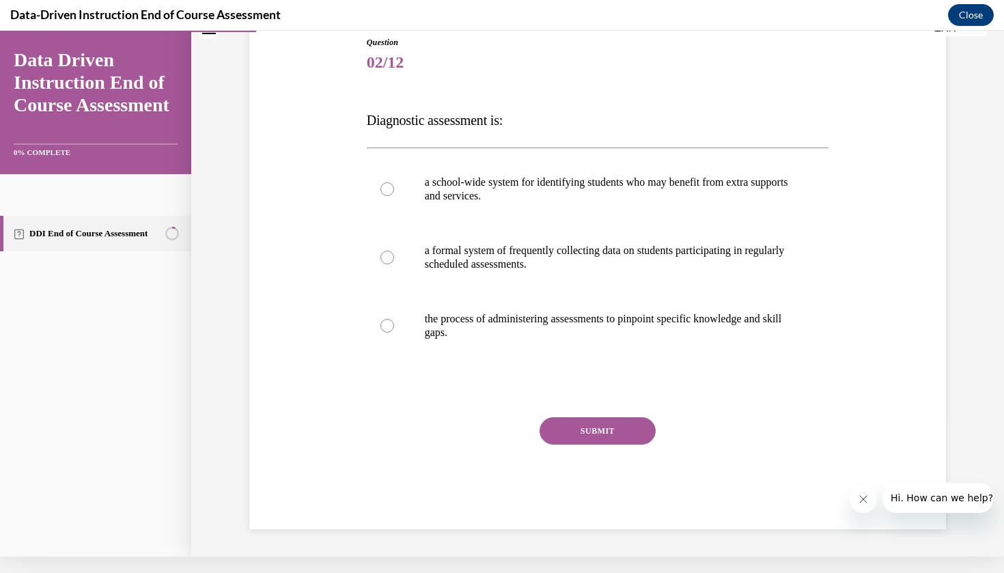
scroll to position [121, 0]
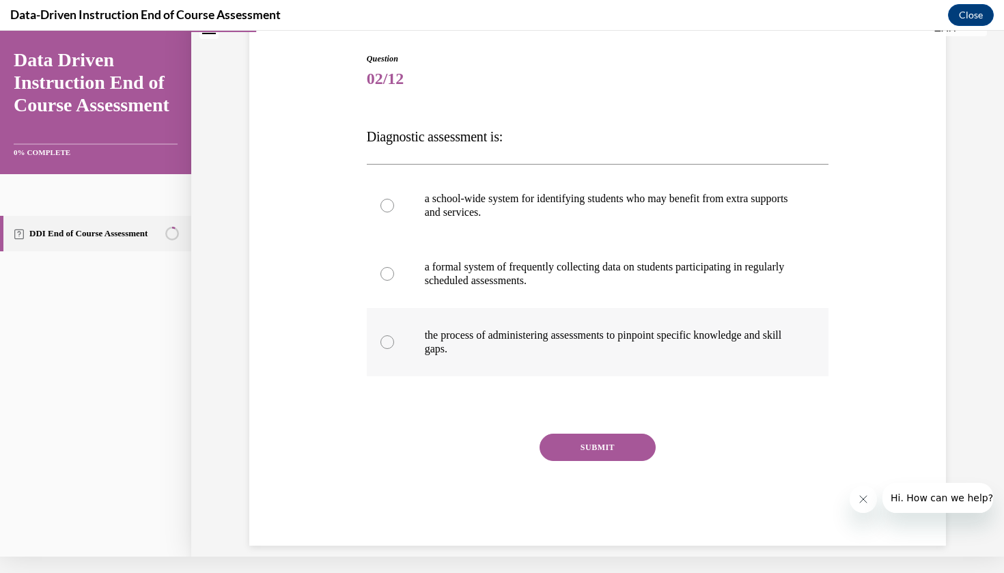
click at [573, 326] on label "the process of administering assessments to pinpoint specific knowledge and ski…" at bounding box center [598, 342] width 462 height 68
click at [394, 335] on input "the process of administering assessments to pinpoint specific knowledge and ski…" at bounding box center [387, 342] width 14 height 14
radio input "true"
click at [609, 438] on button "SUBMIT" at bounding box center [598, 447] width 116 height 27
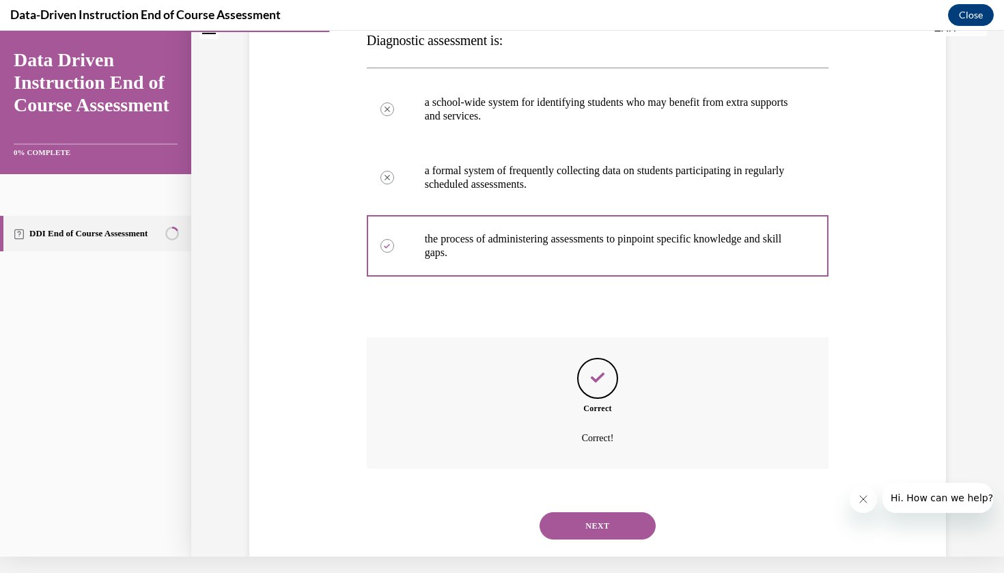
scroll to position [231, 0]
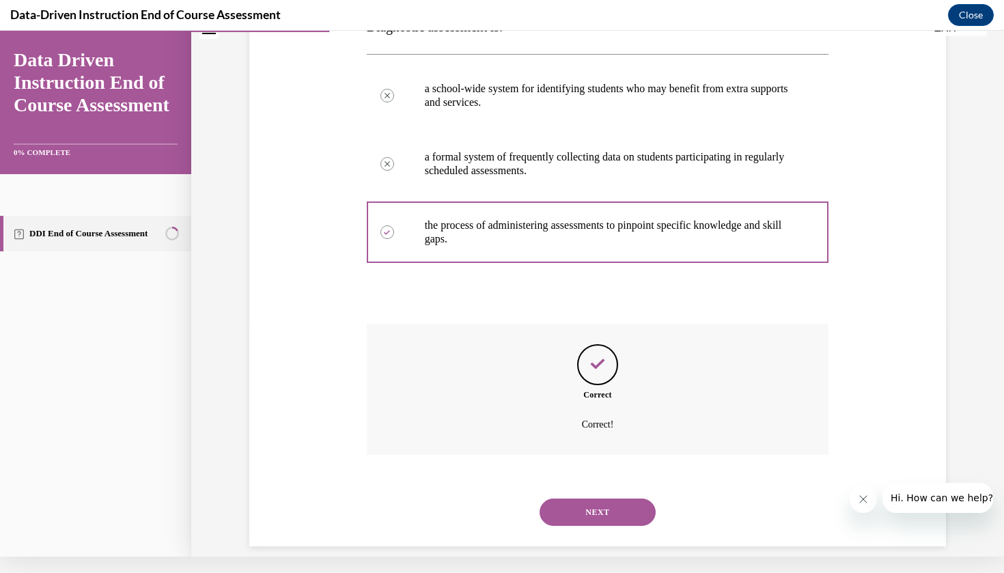
click at [608, 499] on button "NEXT" at bounding box center [598, 512] width 116 height 27
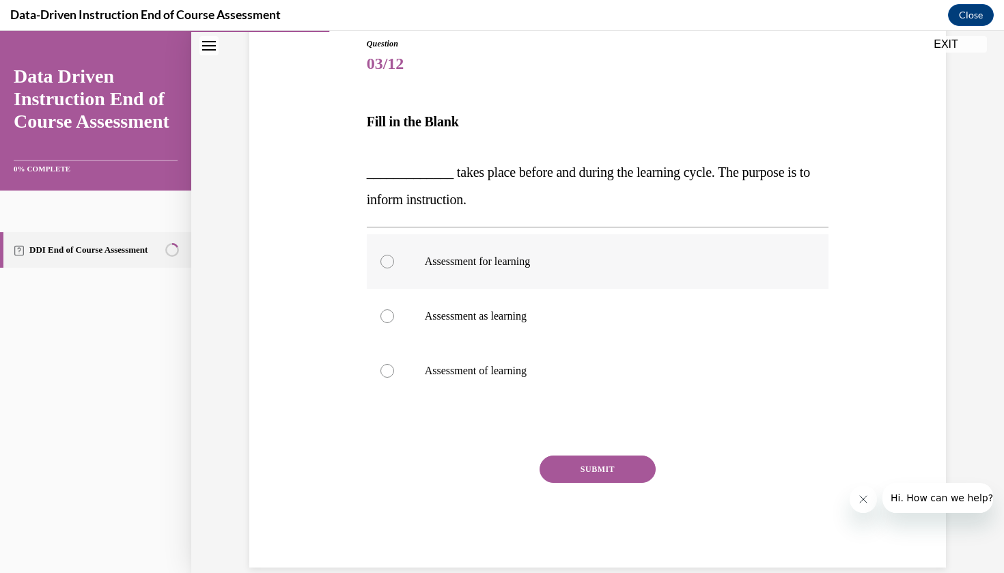
click at [650, 252] on label "Assessment for learning" at bounding box center [598, 261] width 462 height 55
click at [394, 255] on input "Assessment for learning" at bounding box center [387, 262] width 14 height 14
radio input "true"
click at [611, 466] on button "SUBMIT" at bounding box center [598, 469] width 116 height 27
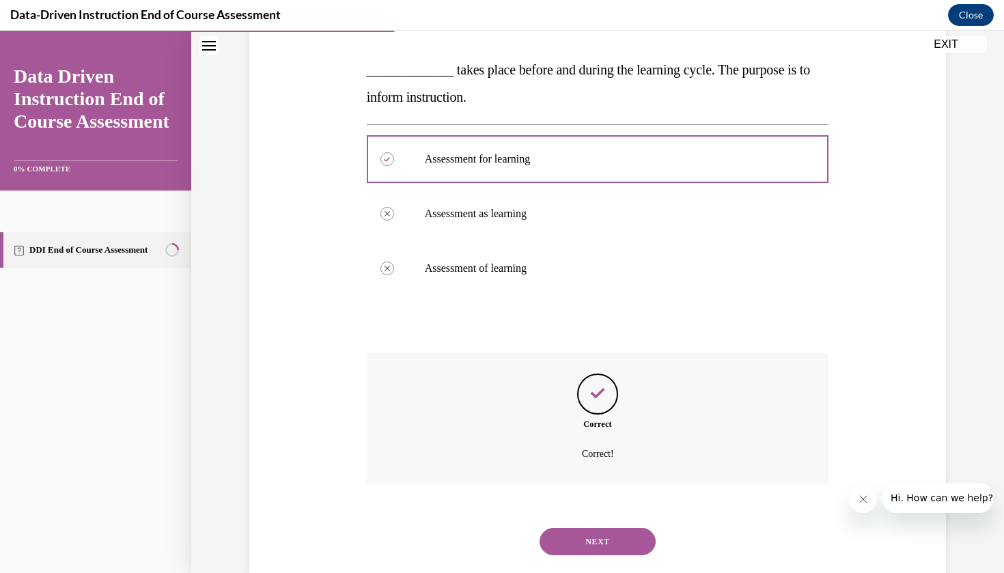
scroll to position [268, 0]
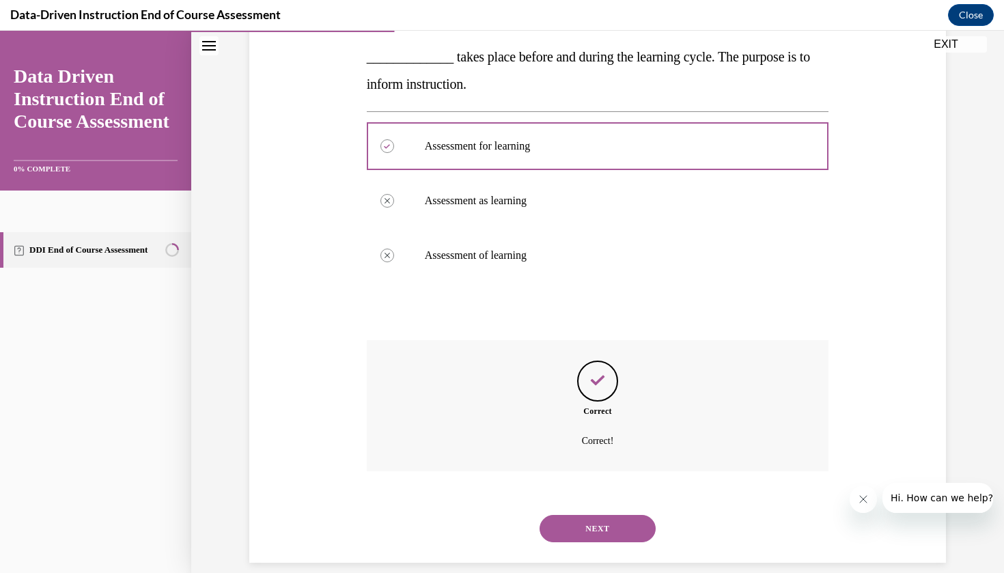
click at [604, 515] on button "NEXT" at bounding box center [598, 528] width 116 height 27
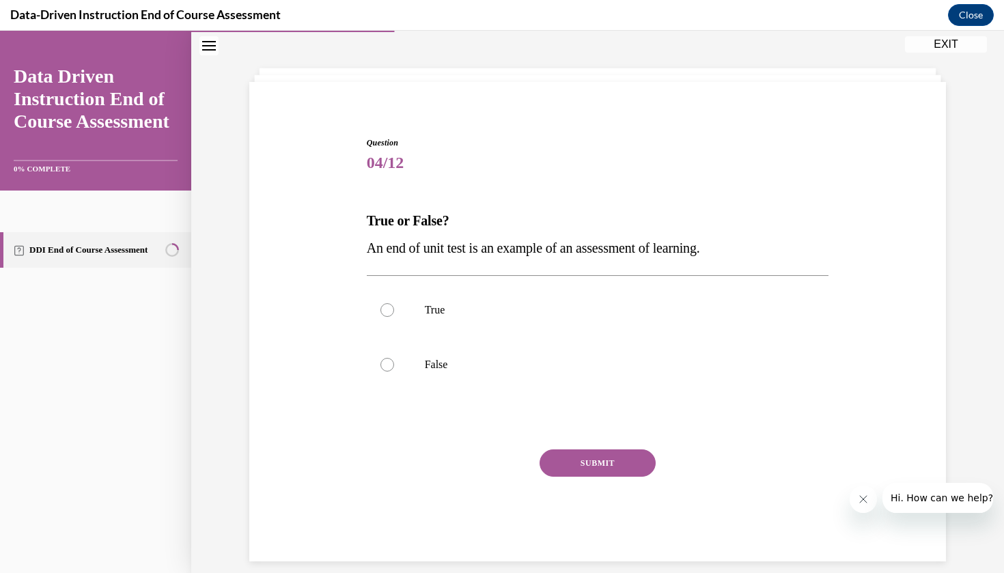
scroll to position [53, 0]
click at [566, 296] on label "True" at bounding box center [598, 310] width 462 height 55
click at [394, 304] on input "True" at bounding box center [387, 311] width 14 height 14
radio input "true"
click at [575, 462] on button "SUBMIT" at bounding box center [598, 463] width 116 height 27
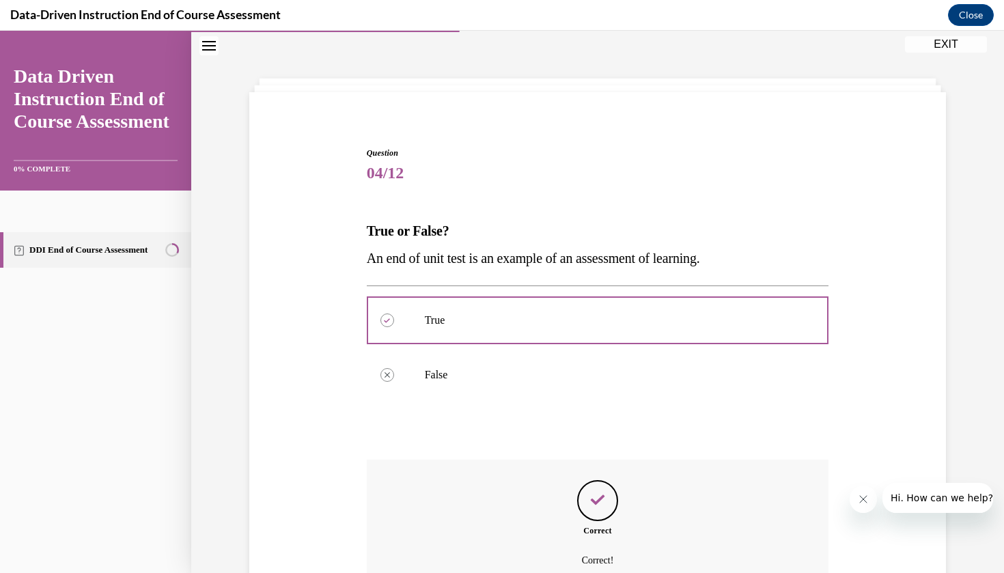
scroll to position [163, 0]
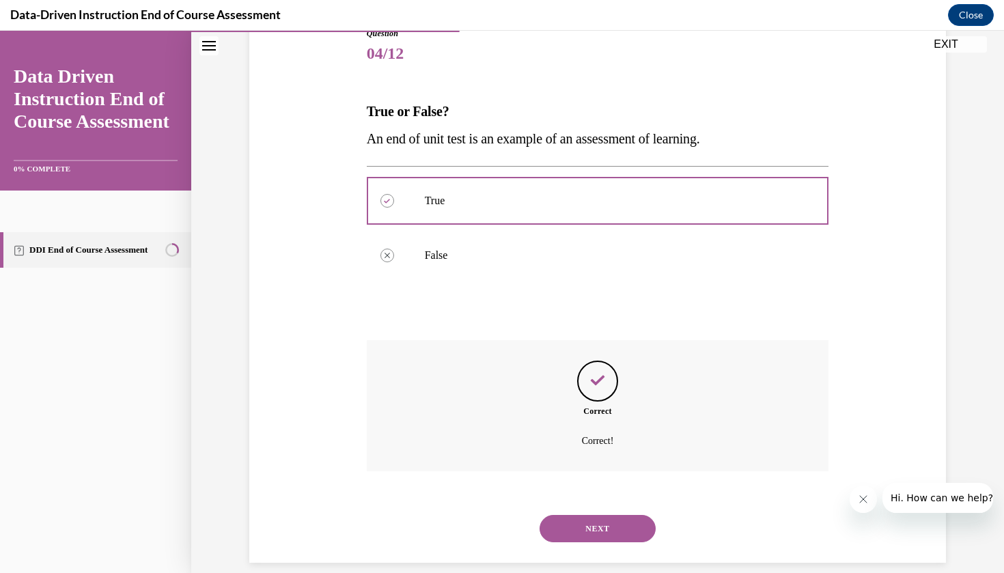
click at [581, 515] on button "NEXT" at bounding box center [598, 528] width 116 height 27
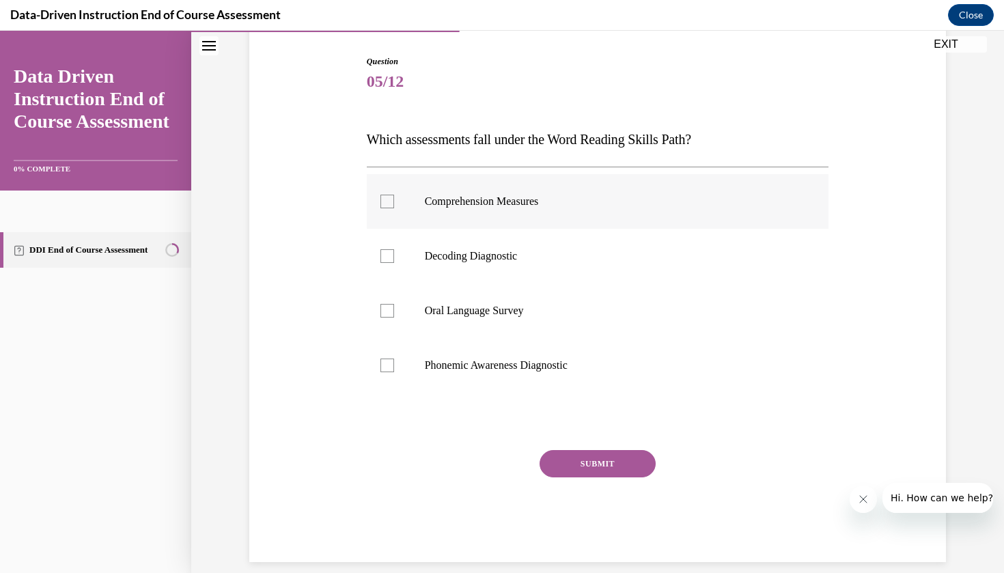
click at [581, 227] on label "Comprehension Measures" at bounding box center [598, 201] width 462 height 55
click at [394, 208] on input "Comprehension Measures" at bounding box center [387, 202] width 14 height 14
click at [590, 163] on div "Question 05/12 Which assessments fall under the Word Reading Skills Path? Compr…" at bounding box center [598, 308] width 462 height 507
click at [589, 174] on label "Comprehension Measures" at bounding box center [598, 201] width 462 height 55
click at [394, 195] on input "Comprehension Measures" at bounding box center [387, 202] width 14 height 14
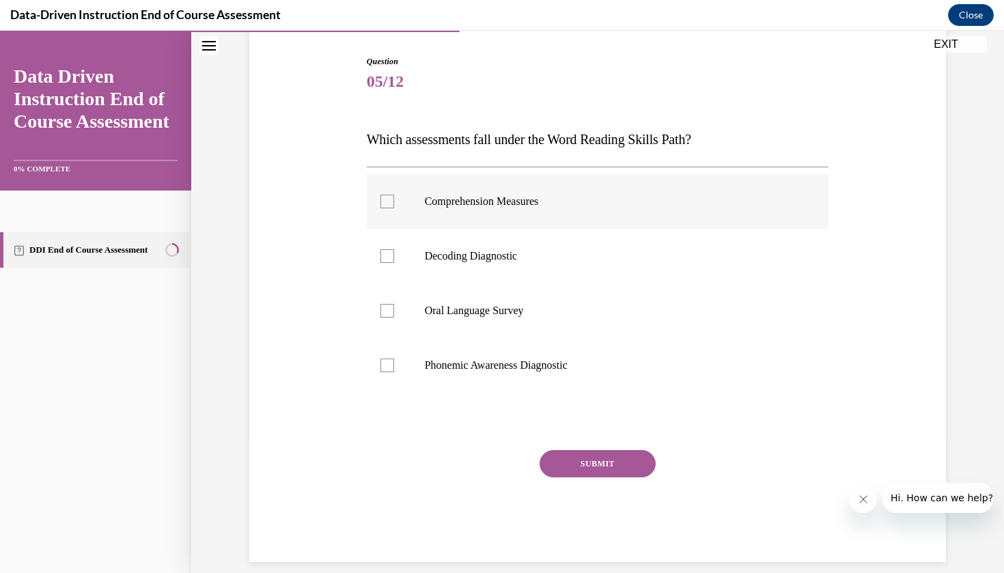
click at [575, 222] on label "Comprehension Measures" at bounding box center [598, 201] width 462 height 55
click at [394, 208] on input "Comprehension Measures" at bounding box center [387, 202] width 14 height 14
click at [574, 192] on label "Comprehension Measures" at bounding box center [598, 201] width 462 height 55
click at [394, 195] on input "Comprehension Measures" at bounding box center [387, 202] width 14 height 14
click at [387, 227] on label "Comprehension Measures" at bounding box center [598, 201] width 462 height 55
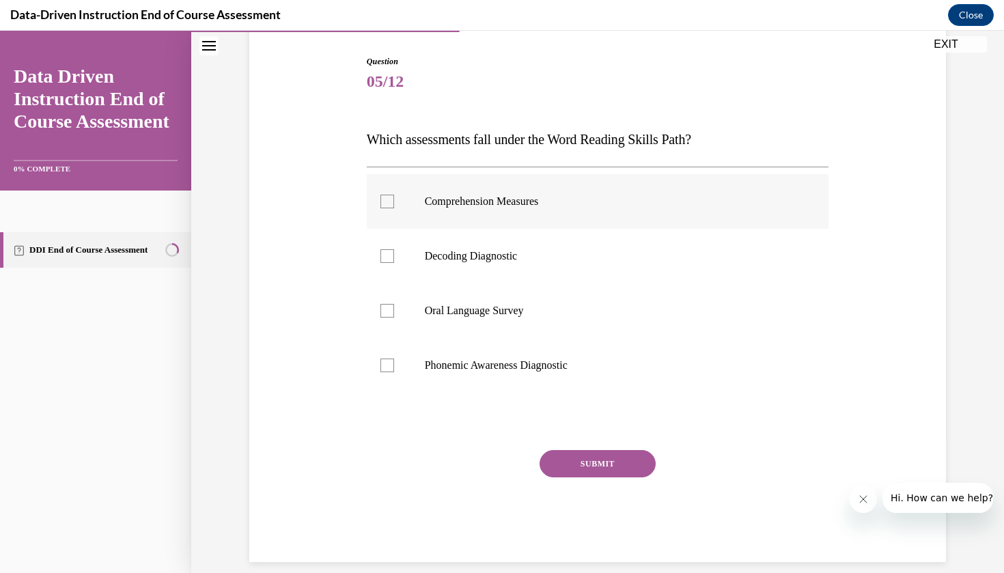
click at [387, 208] on input "Comprehension Measures" at bounding box center [387, 202] width 14 height 14
checkbox input "true"
click at [384, 171] on div "Comprehension Measures Decoding Diagnostic Oral Language Survey Phonemic Awaren…" at bounding box center [598, 283] width 462 height 233
click at [389, 172] on div "Comprehension Measures Decoding Diagnostic Oral Language Survey Phonemic Awaren…" at bounding box center [598, 283] width 462 height 233
click at [514, 169] on div "Comprehension Measures Decoding Diagnostic Oral Language Survey Phonemic Awaren…" at bounding box center [598, 283] width 462 height 233
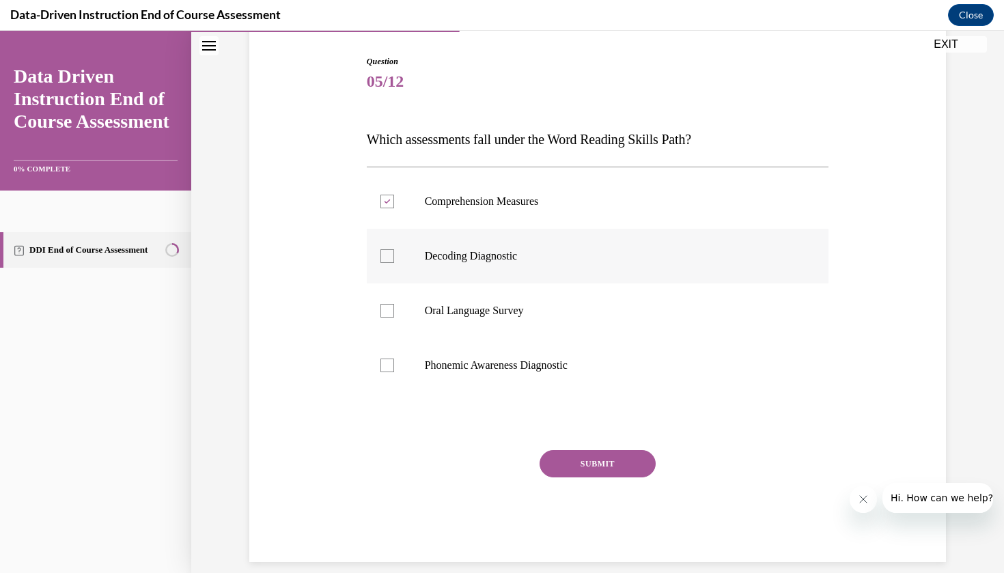
click at [392, 242] on label "Decoding Diagnostic" at bounding box center [598, 256] width 462 height 55
click at [392, 249] on input "Decoding Diagnostic" at bounding box center [387, 256] width 14 height 14
checkbox input "true"
click at [387, 347] on label "Phonemic Awareness Diagnostic" at bounding box center [598, 365] width 462 height 55
click at [387, 359] on input "Phonemic Awareness Diagnostic" at bounding box center [387, 366] width 14 height 14
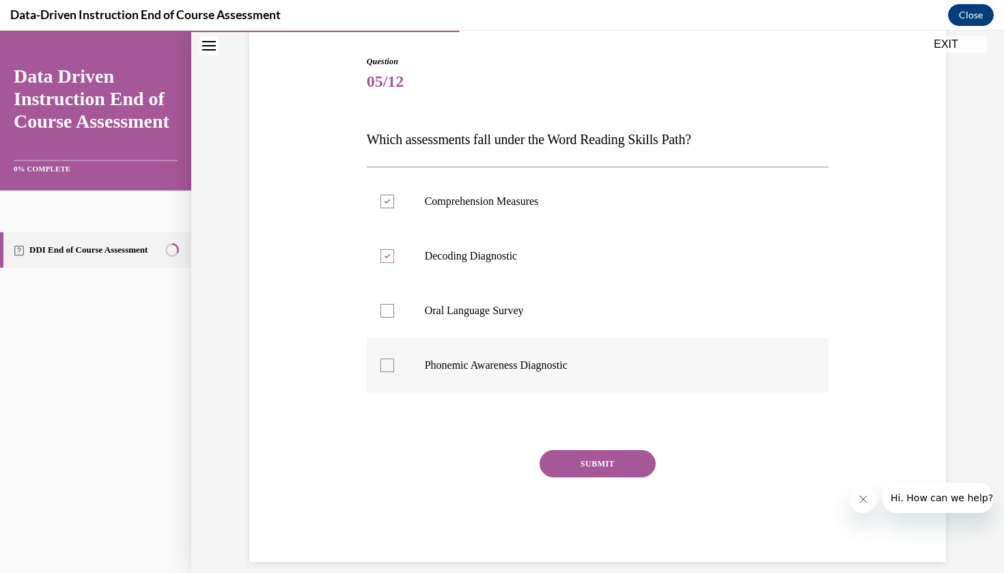
checkbox input "true"
click at [386, 173] on div "Comprehension Measures Decoding Diagnostic Oral Language Survey Phonemic Awaren…" at bounding box center [598, 283] width 462 height 233
click at [456, 169] on div "Comprehension Measures Decoding Diagnostic Oral Language Survey Phonemic Awaren…" at bounding box center [598, 283] width 462 height 233
click at [396, 174] on label "Comprehension Measures" at bounding box center [598, 201] width 462 height 55
click at [394, 195] on input "Comprehension Measures" at bounding box center [387, 202] width 14 height 14
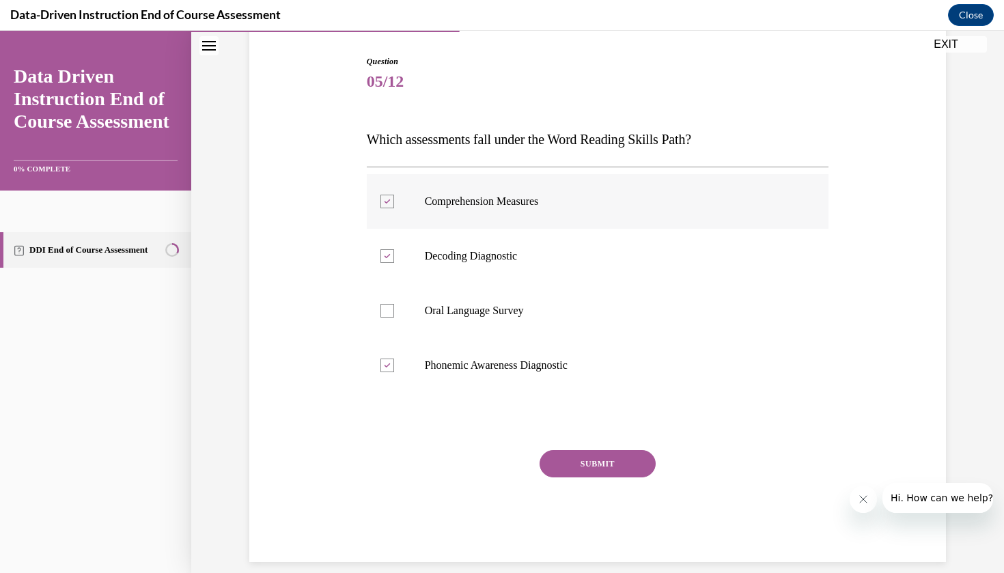
checkbox input "false"
click at [602, 441] on div "Question 05/12 Which assessments fall under the Word Reading Skills Path? Compr…" at bounding box center [598, 308] width 462 height 507
click at [592, 434] on div "Question 05/12 Which assessments fall under the Word Reading Skills Path? Compr…" at bounding box center [598, 308] width 462 height 507
click at [594, 458] on button "SUBMIT" at bounding box center [598, 463] width 116 height 27
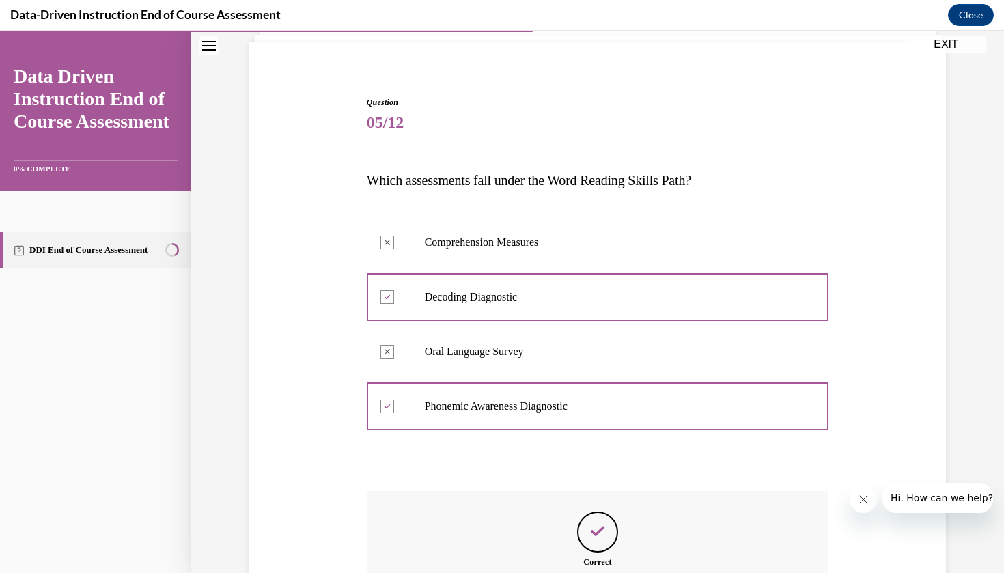
scroll to position [245, 0]
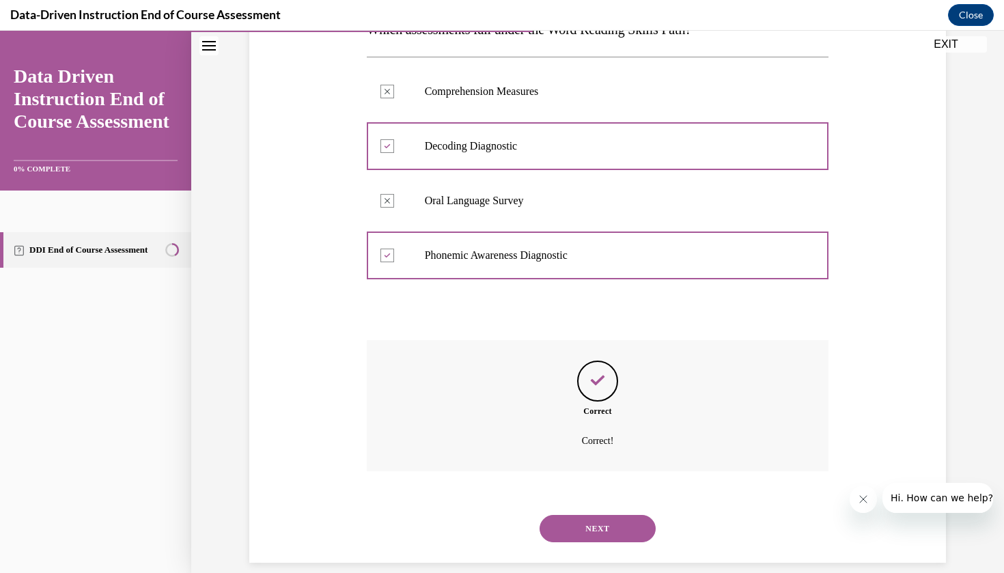
click at [593, 515] on button "NEXT" at bounding box center [598, 528] width 116 height 27
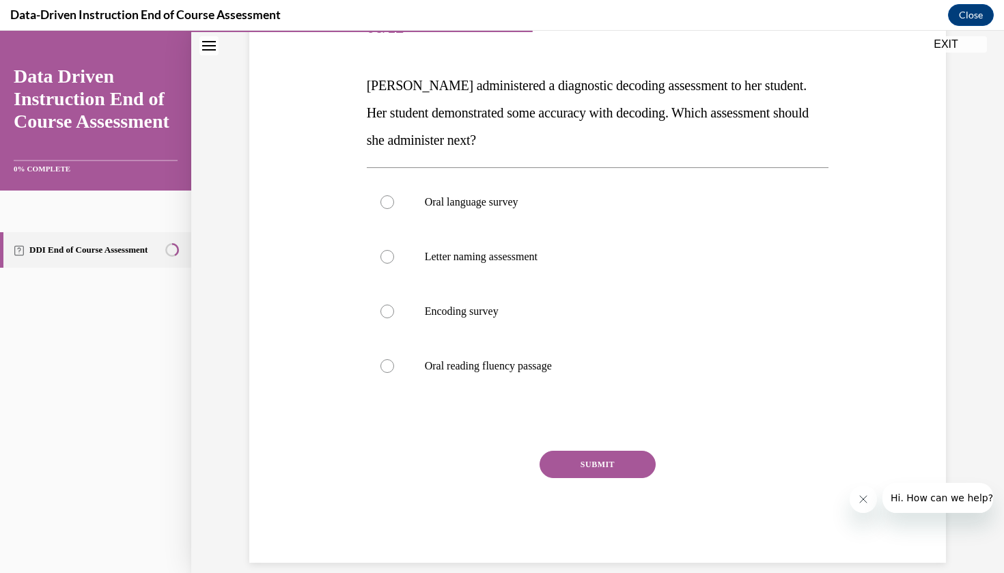
click at [703, 410] on div "Question 06/12 Mrs. Lee administered a diagnostic decoding assessment to her st…" at bounding box center [598, 281] width 462 height 561
click at [699, 398] on div "Oral language survey Letter naming assessment Encoding survey Oral reading flue…" at bounding box center [598, 283] width 462 height 233
click at [629, 402] on div "Question 06/12 Mrs. Lee administered a diagnostic decoding assessment to her st…" at bounding box center [598, 281] width 462 height 561
click at [645, 399] on div "Oral language survey Letter naming assessment Encoding survey Oral reading flue…" at bounding box center [598, 283] width 462 height 233
click at [647, 392] on label "Oral reading fluency passage" at bounding box center [598, 366] width 462 height 55
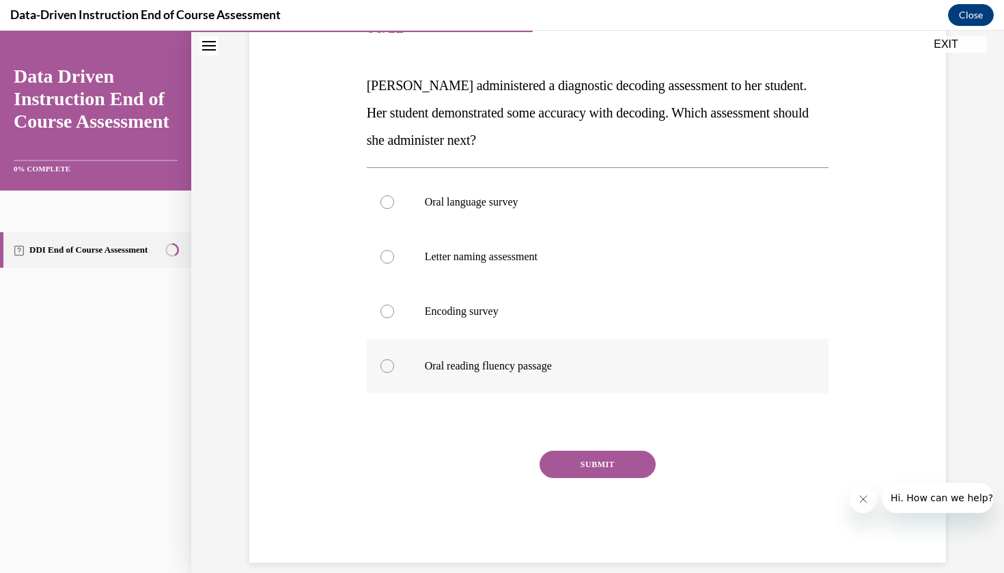
click at [394, 373] on input "Oral reading fluency passage" at bounding box center [387, 366] width 14 height 14
radio input "true"
click at [602, 504] on div "SUBMIT" at bounding box center [598, 485] width 462 height 68
click at [581, 501] on div "SUBMIT" at bounding box center [598, 485] width 462 height 68
click at [613, 501] on div "SUBMIT" at bounding box center [598, 485] width 462 height 68
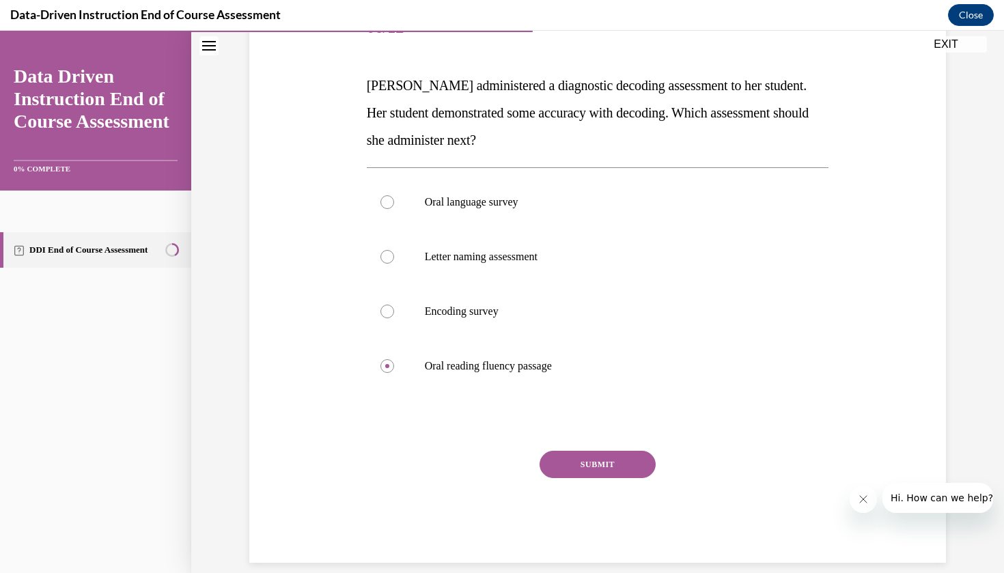
click at [555, 497] on div "SUBMIT" at bounding box center [598, 485] width 462 height 68
click at [605, 501] on div "SUBMIT" at bounding box center [598, 485] width 462 height 68
click at [625, 510] on div "SUBMIT" at bounding box center [598, 485] width 462 height 68
click at [611, 484] on div "SUBMIT" at bounding box center [598, 485] width 462 height 68
click at [608, 498] on div "SUBMIT" at bounding box center [598, 485] width 462 height 68
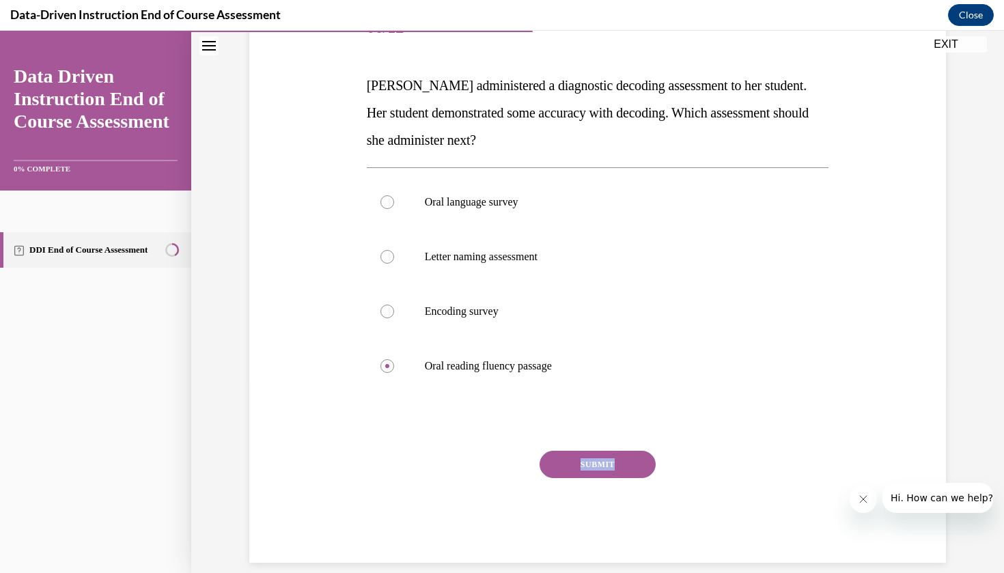
click at [608, 498] on div "SUBMIT" at bounding box center [598, 485] width 462 height 68
click at [638, 497] on div "SUBMIT" at bounding box center [598, 485] width 462 height 68
click at [630, 499] on div "SUBMIT" at bounding box center [598, 485] width 462 height 68
click at [561, 485] on div "SUBMIT" at bounding box center [598, 485] width 462 height 68
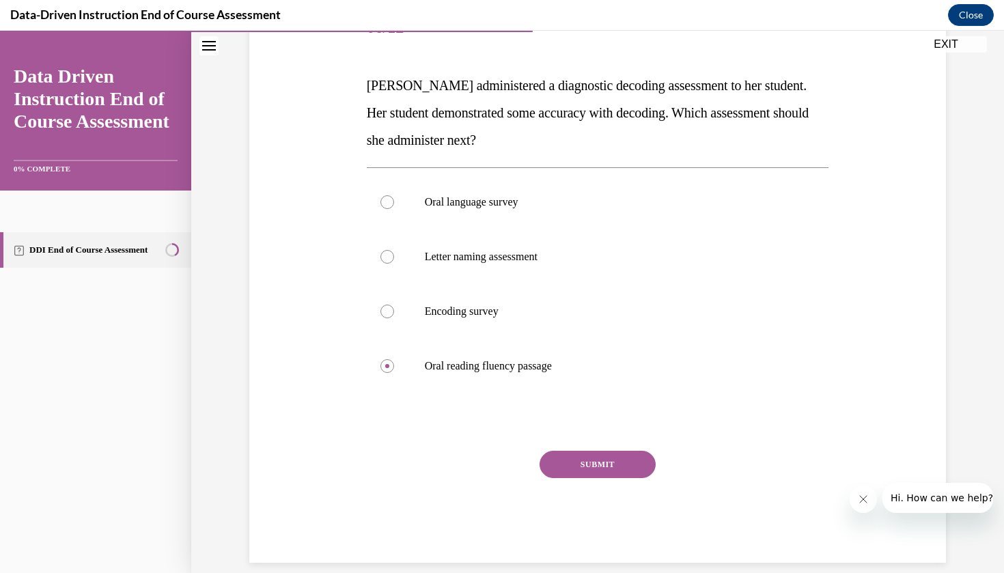
click at [822, 496] on div "SUBMIT" at bounding box center [598, 485] width 462 height 68
click at [622, 494] on div "SUBMIT" at bounding box center [598, 485] width 462 height 68
click at [484, 572] on div "Question 06/12 Mrs. Lee administered a diagnostic decoding assessment to her st…" at bounding box center [597, 237] width 813 height 705
click at [557, 498] on div "SUBMIT" at bounding box center [598, 485] width 462 height 68
click at [589, 501] on div "SUBMIT" at bounding box center [598, 485] width 462 height 68
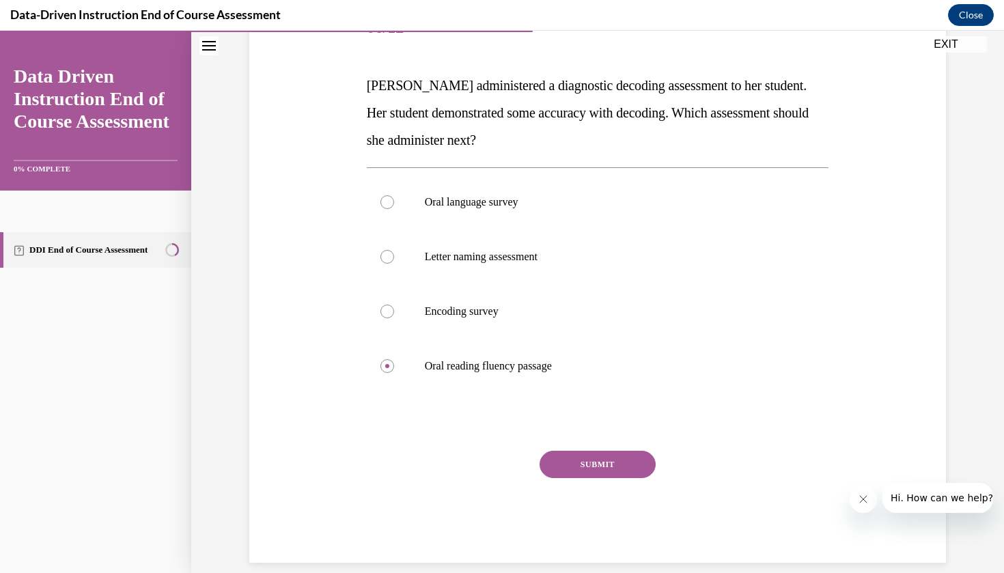
click at [570, 549] on div "NEXT" at bounding box center [598, 562] width 462 height 27
click at [622, 496] on div "SUBMIT" at bounding box center [598, 485] width 462 height 68
click at [645, 494] on div "SUBMIT" at bounding box center [598, 485] width 462 height 68
click at [612, 496] on div "SUBMIT" at bounding box center [598, 485] width 462 height 68
click at [598, 500] on div "SUBMIT" at bounding box center [598, 485] width 462 height 68
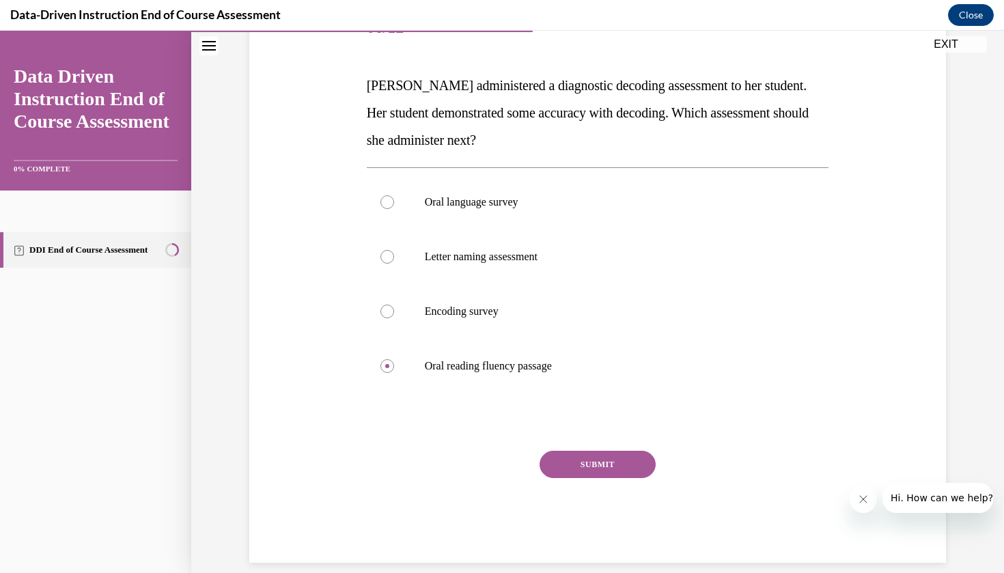
click at [562, 501] on div "SUBMIT" at bounding box center [598, 485] width 462 height 68
click at [576, 452] on button "SUBMIT" at bounding box center [598, 463] width 116 height 27
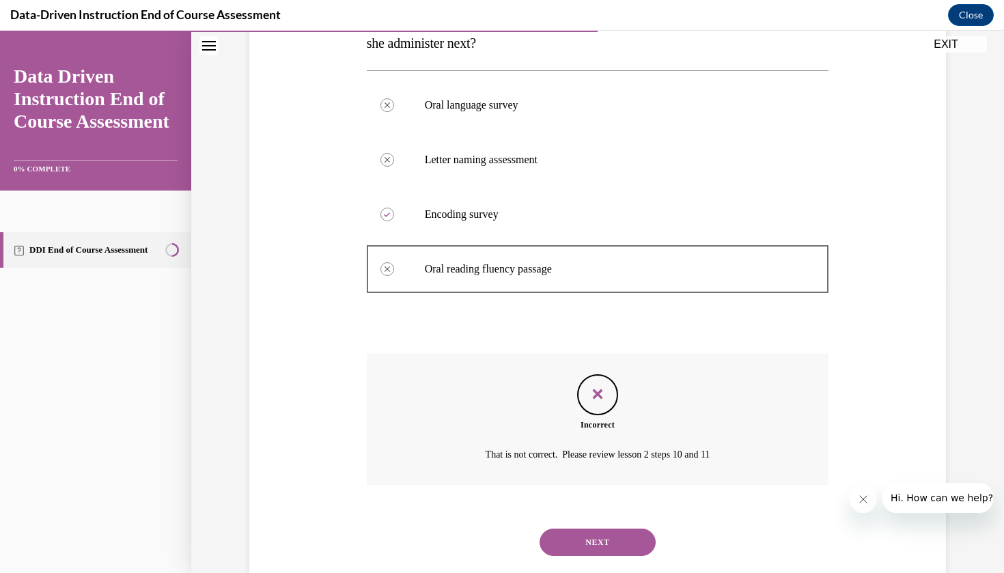
scroll to position [299, 0]
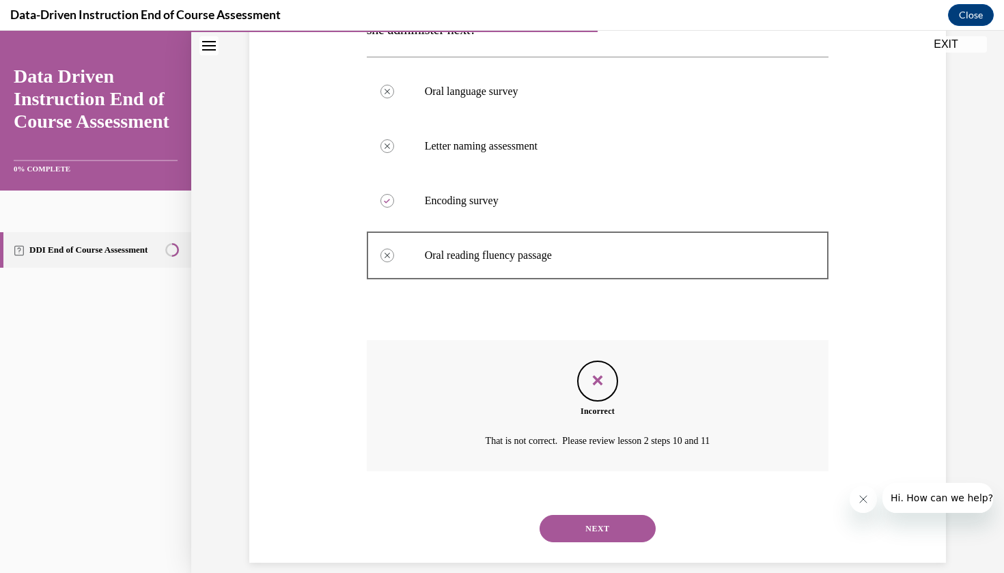
click at [591, 515] on button "NEXT" at bounding box center [598, 528] width 116 height 27
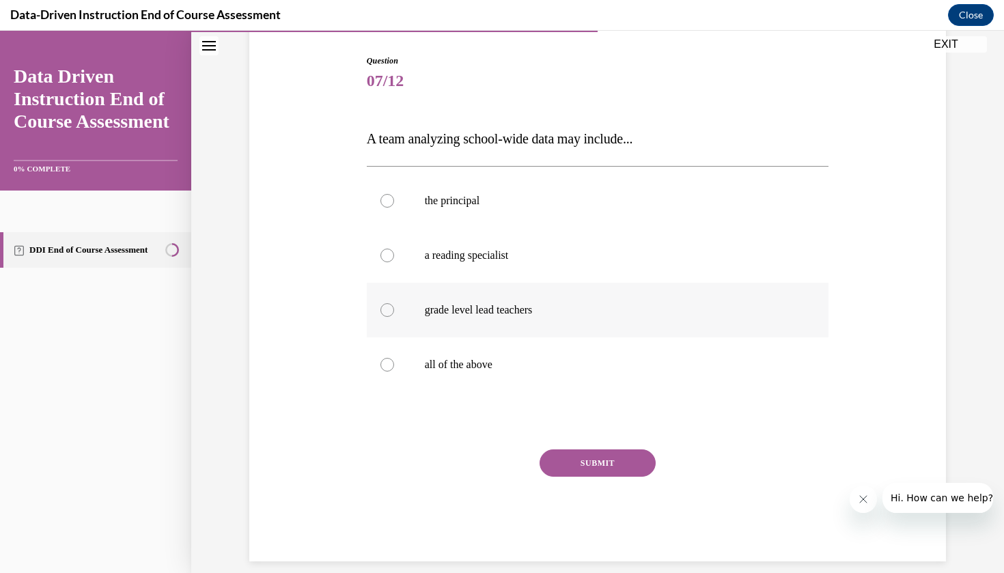
scroll to position [135, 0]
click at [597, 359] on p "all of the above" at bounding box center [610, 366] width 370 height 14
click at [394, 359] on input "all of the above" at bounding box center [387, 366] width 14 height 14
radio input "true"
click at [574, 469] on button "SUBMIT" at bounding box center [598, 463] width 116 height 27
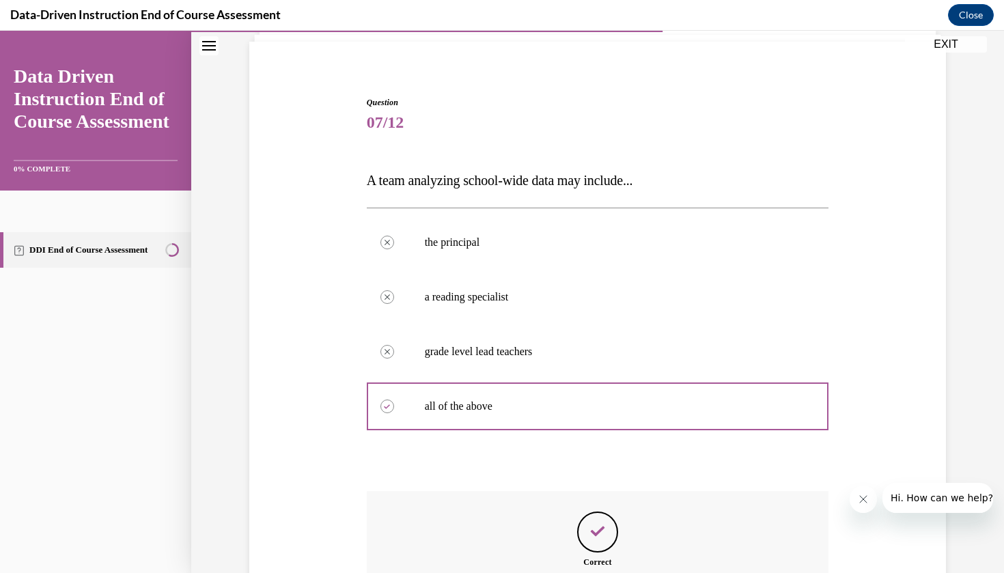
scroll to position [245, 0]
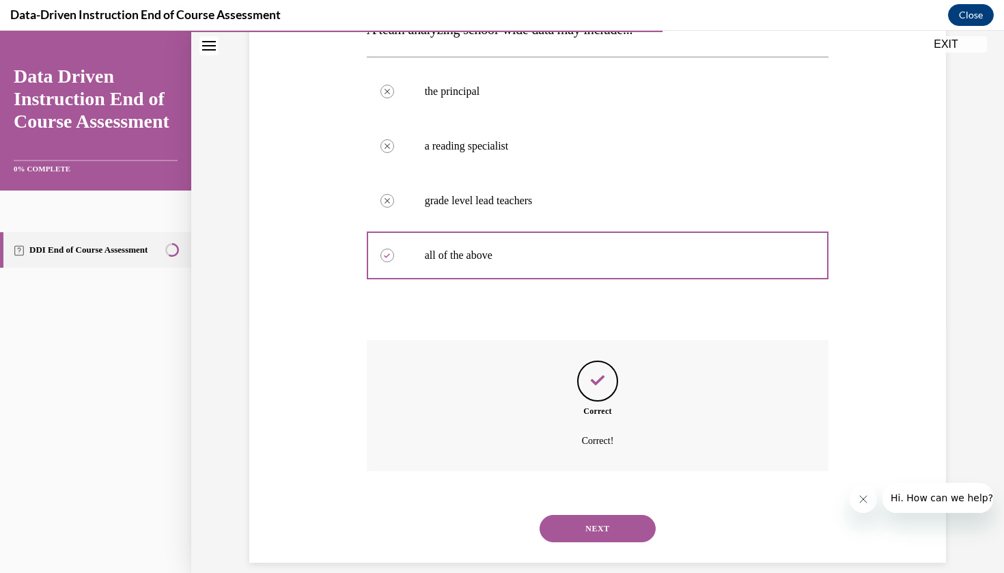
click at [601, 515] on button "NEXT" at bounding box center [598, 528] width 116 height 27
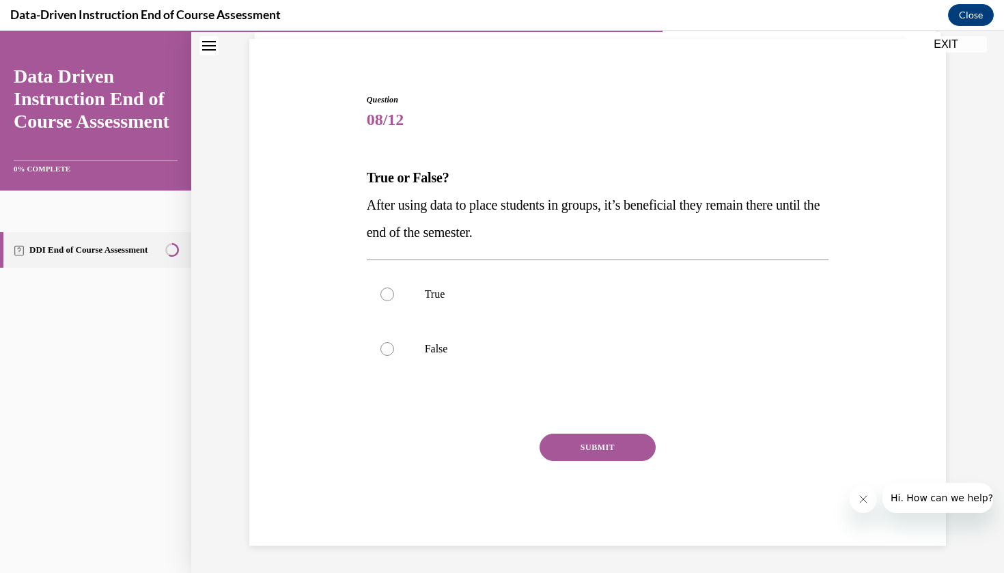
scroll to position [61, 0]
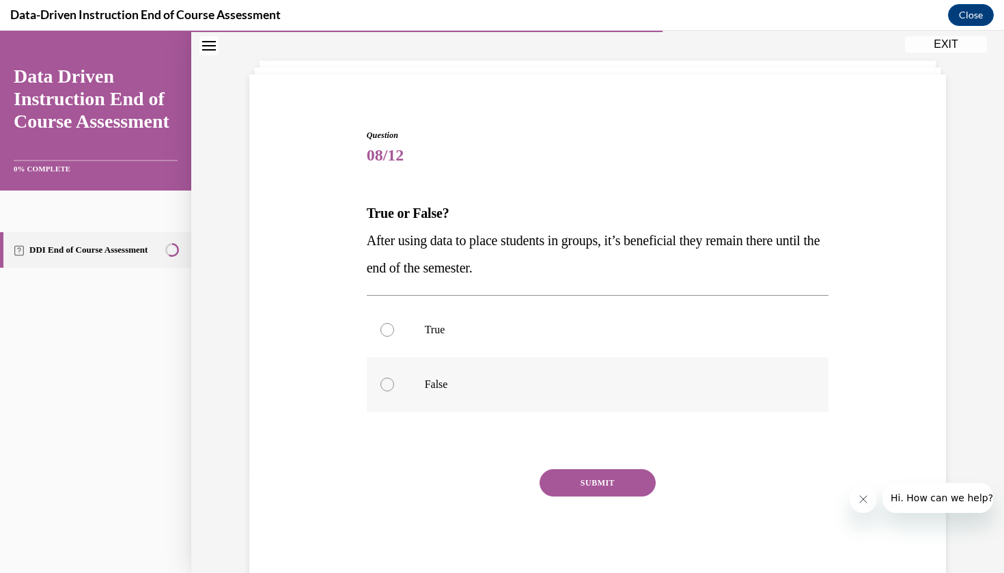
click at [471, 390] on p "False" at bounding box center [610, 385] width 370 height 14
click at [394, 390] on input "False" at bounding box center [387, 385] width 14 height 14
radio input "true"
click at [585, 478] on button "SUBMIT" at bounding box center [598, 482] width 116 height 27
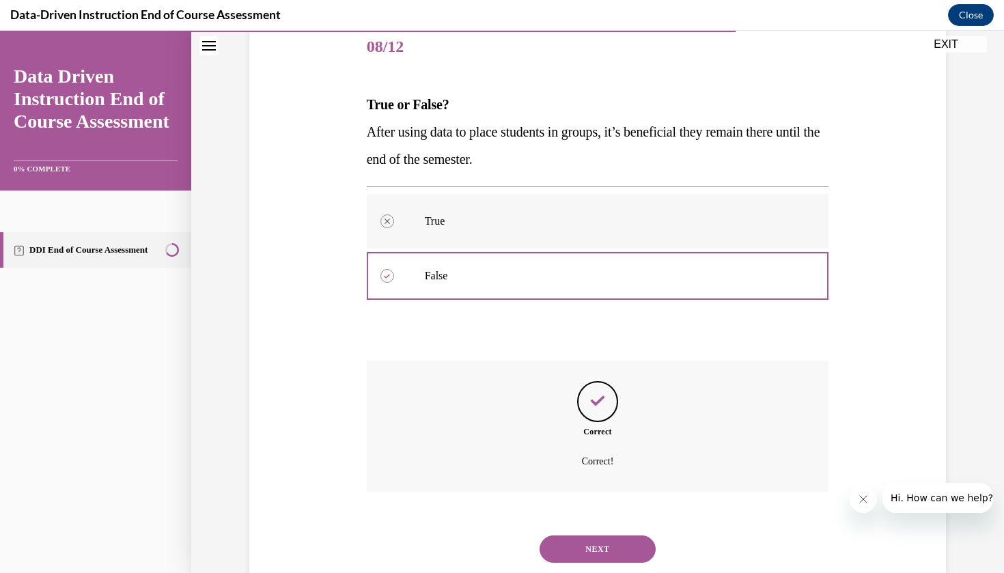
scroll to position [190, 0]
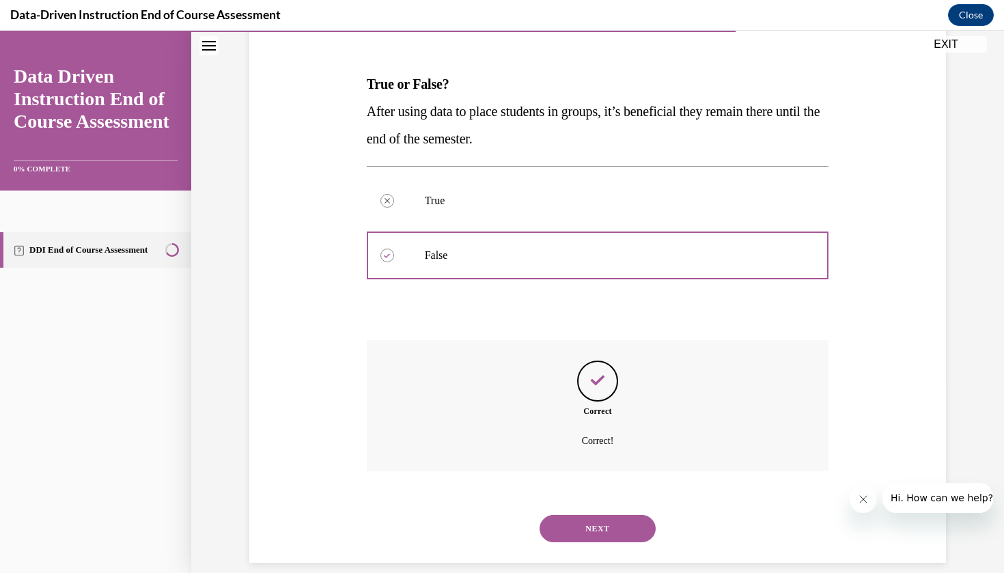
click at [594, 515] on button "NEXT" at bounding box center [598, 528] width 116 height 27
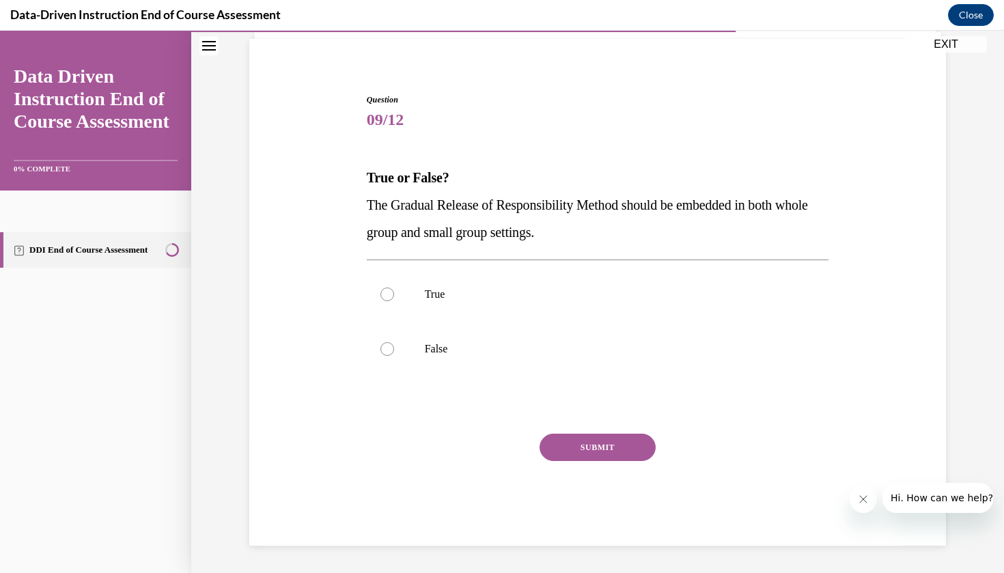
scroll to position [74, 0]
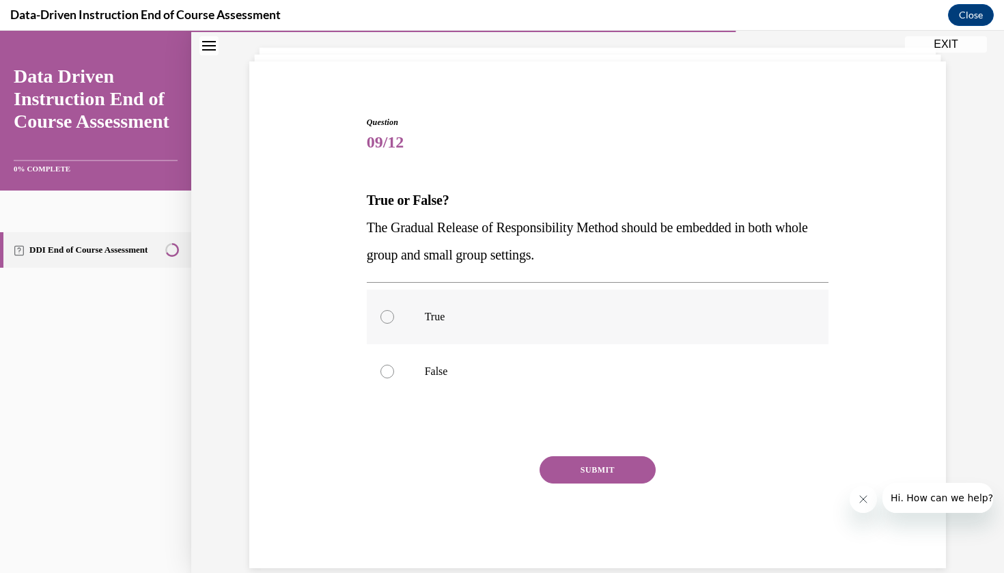
click at [550, 315] on p "True" at bounding box center [610, 317] width 370 height 14
click at [394, 315] on input "True" at bounding box center [387, 317] width 14 height 14
radio input "true"
click at [581, 476] on button "SUBMIT" at bounding box center [598, 469] width 116 height 27
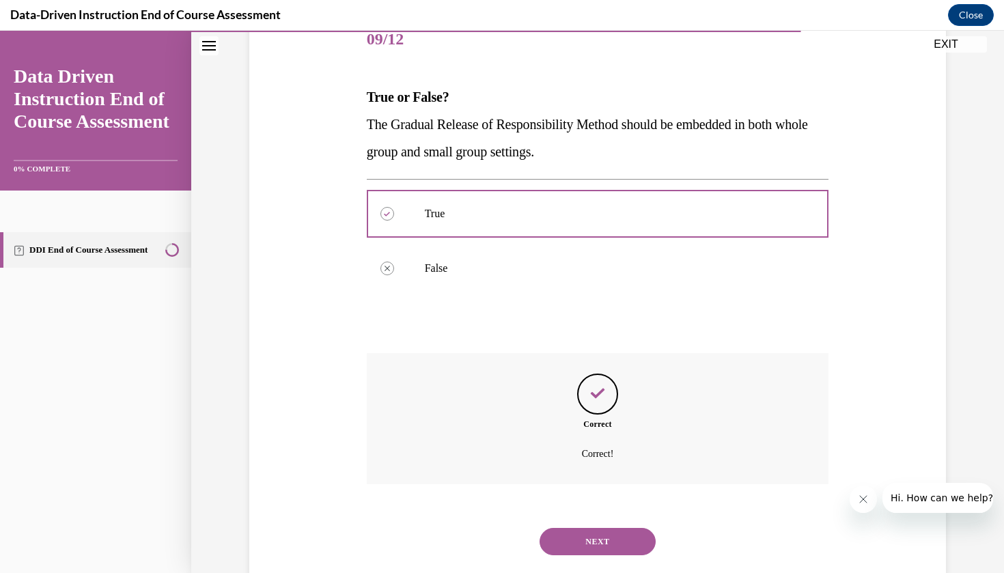
scroll to position [190, 0]
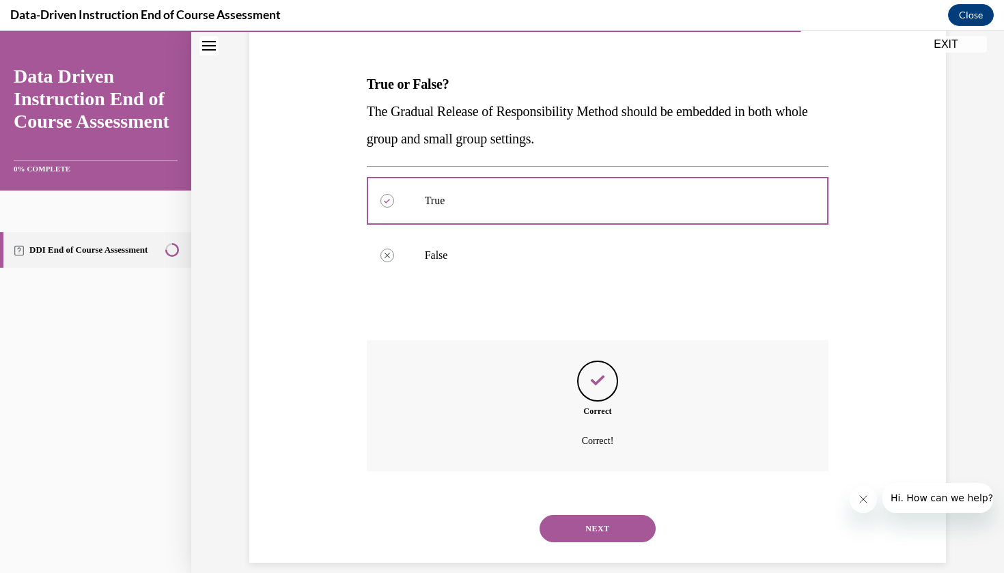
click at [581, 515] on button "NEXT" at bounding box center [598, 528] width 116 height 27
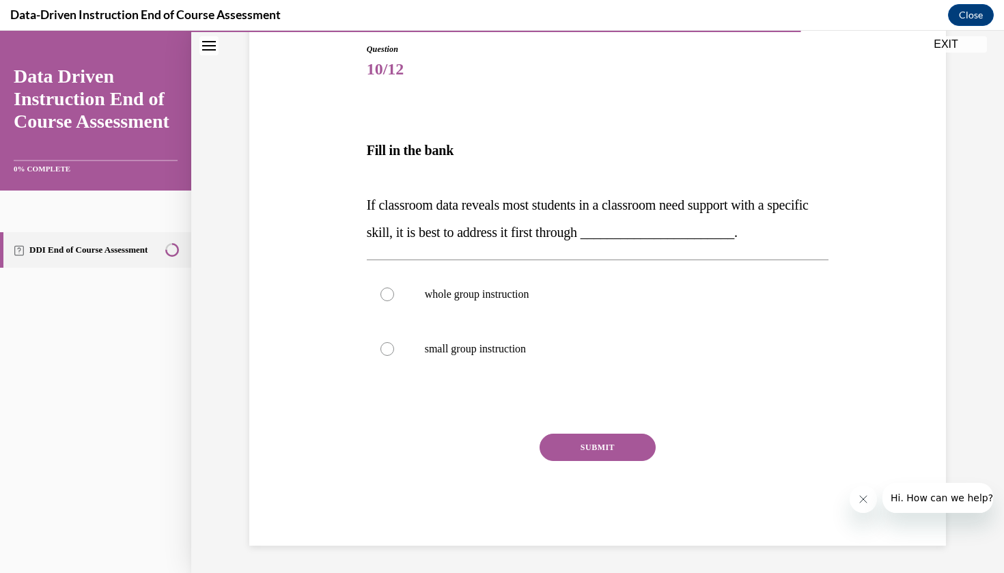
scroll to position [130, 0]
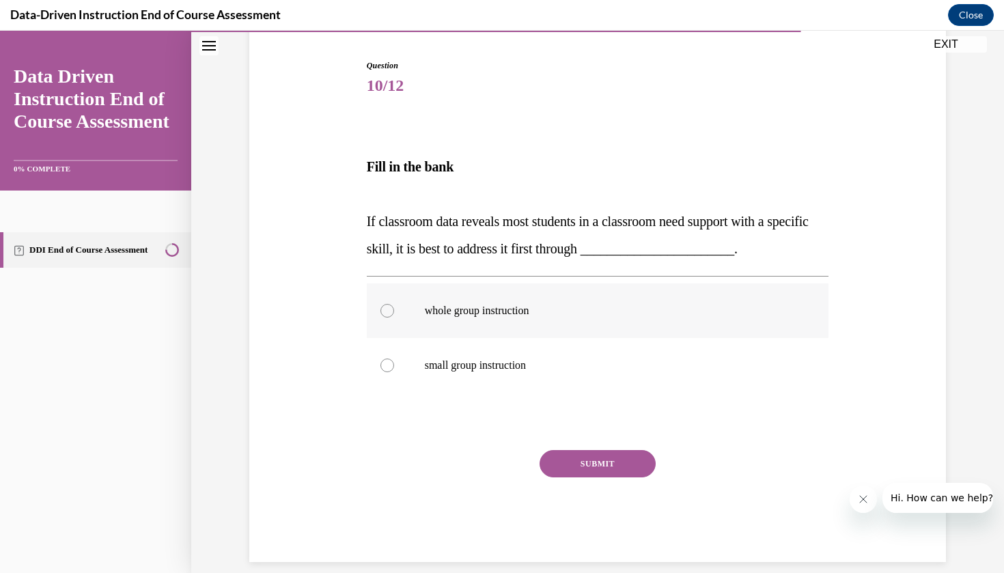
click at [568, 312] on p "whole group instruction" at bounding box center [610, 311] width 370 height 14
click at [394, 312] on input "whole group instruction" at bounding box center [387, 311] width 14 height 14
radio input "true"
click at [569, 465] on button "SUBMIT" at bounding box center [598, 463] width 116 height 27
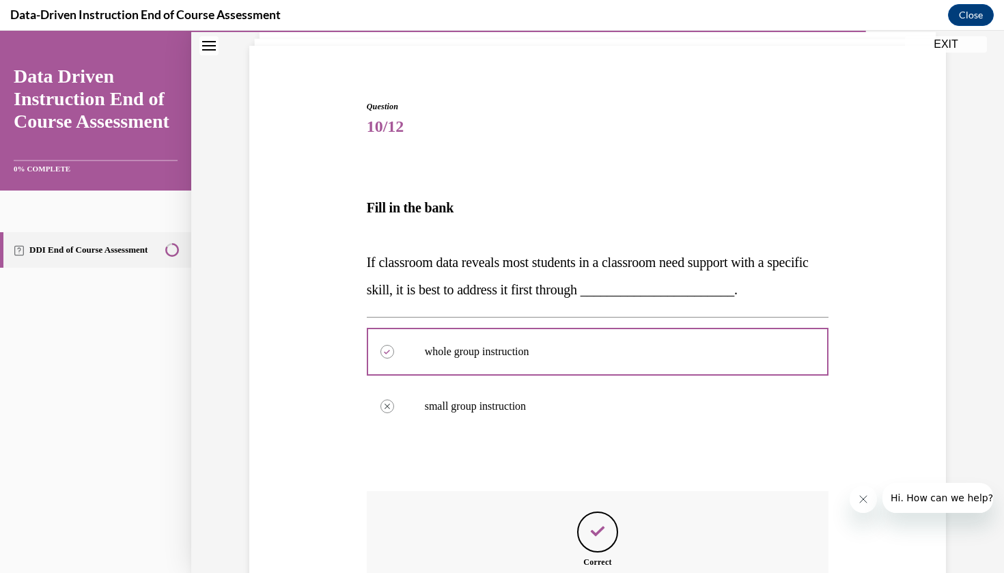
scroll to position [240, 0]
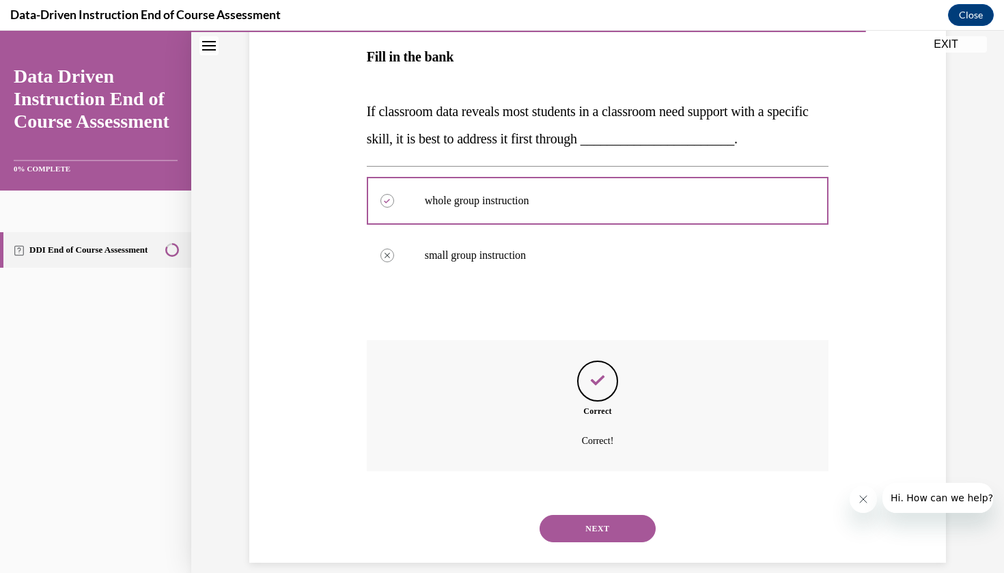
click at [569, 515] on button "NEXT" at bounding box center [598, 528] width 116 height 27
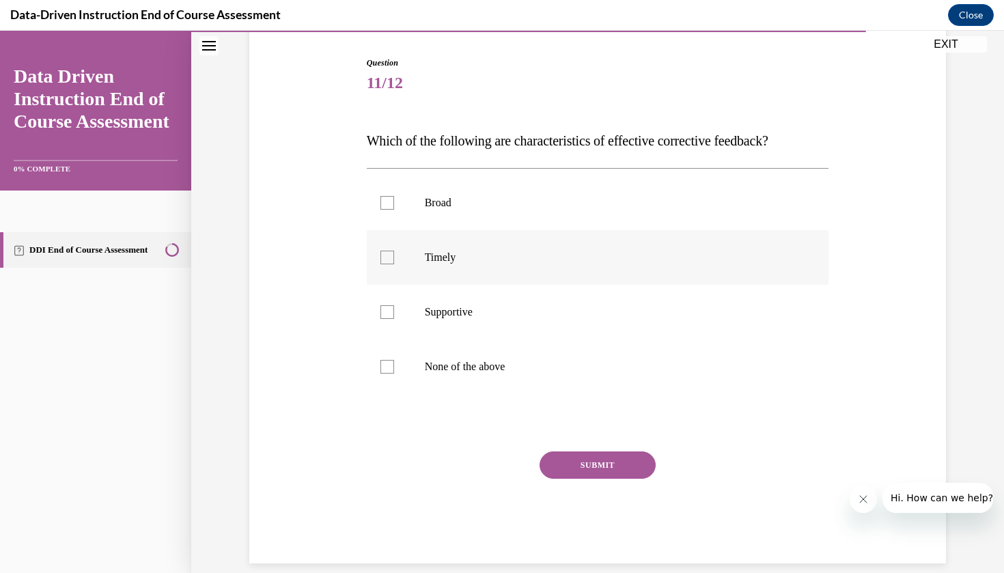
click at [568, 242] on label "Timely" at bounding box center [598, 257] width 462 height 55
click at [394, 251] on input "Timely" at bounding box center [387, 258] width 14 height 14
checkbox input "true"
click at [553, 301] on label "Supportive" at bounding box center [598, 312] width 462 height 55
click at [394, 305] on input "Supportive" at bounding box center [387, 312] width 14 height 14
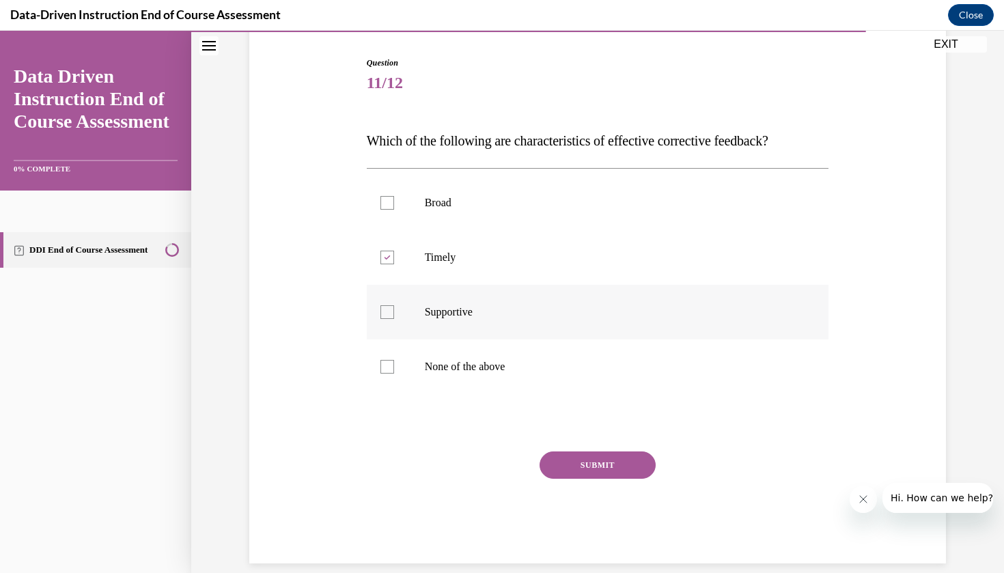
checkbox input "true"
click at [583, 458] on button "SUBMIT" at bounding box center [598, 464] width 116 height 27
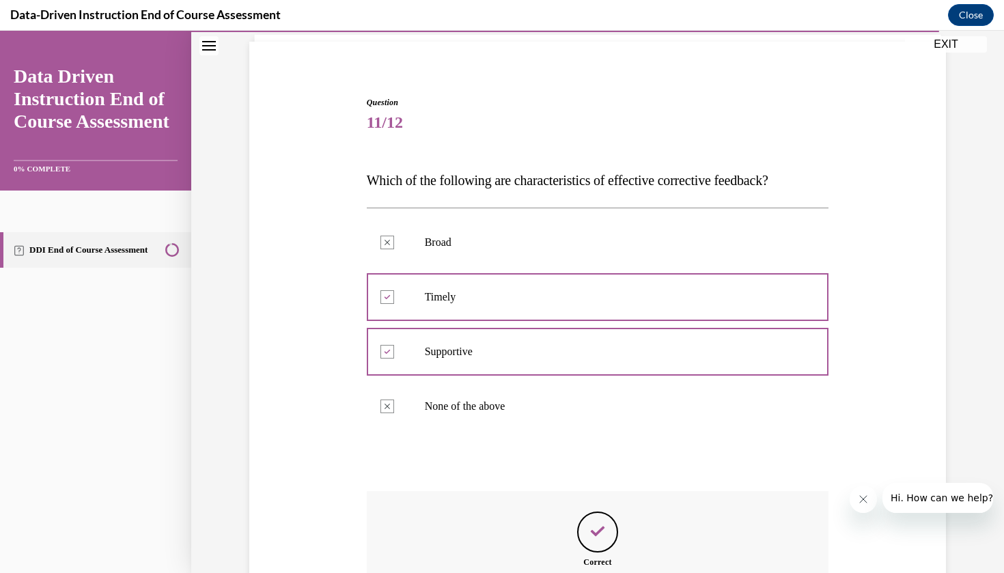
scroll to position [245, 0]
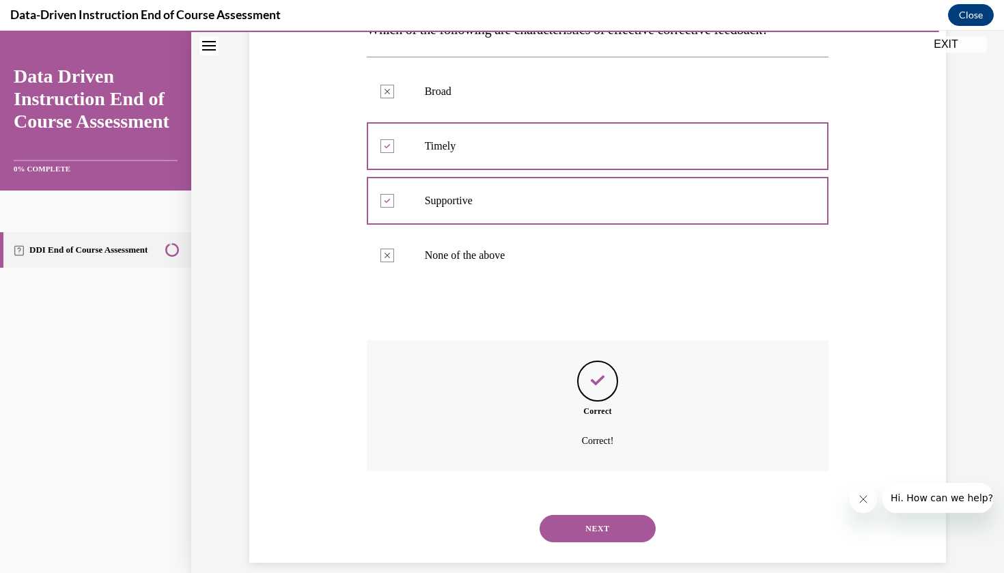
click at [569, 515] on button "NEXT" at bounding box center [598, 528] width 116 height 27
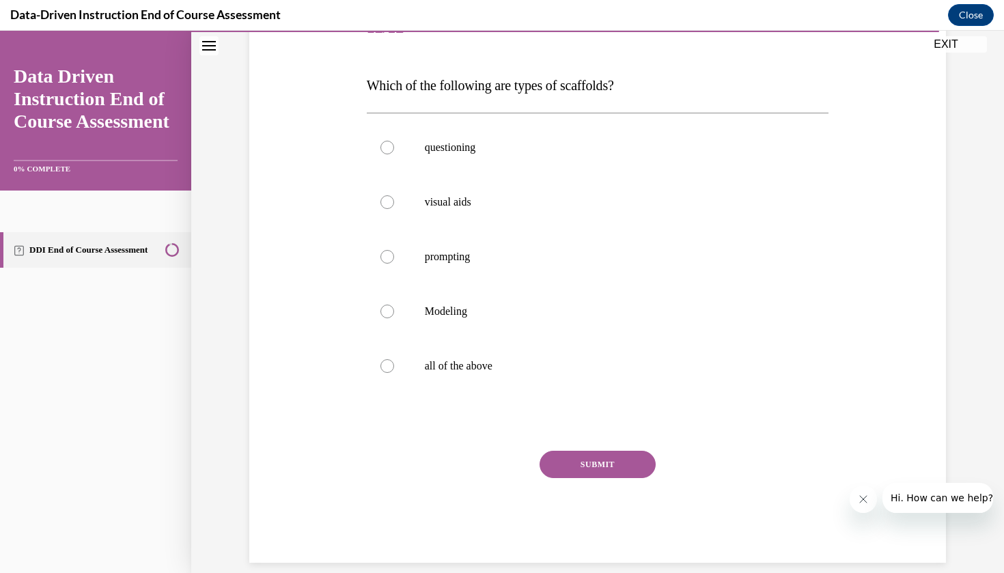
click at [494, 406] on div "Question 12/12 Which of the following are types of scaffolds? questioning visua…" at bounding box center [598, 281] width 462 height 561
click at [503, 398] on div "questioning visual aids prompting Modeling all of the above" at bounding box center [598, 257] width 462 height 288
click at [537, 406] on div "Question 12/12 Which of the following are types of scaffolds? questioning visua…" at bounding box center [598, 281] width 462 height 561
click at [515, 384] on label "all of the above" at bounding box center [598, 366] width 462 height 55
click at [394, 373] on input "all of the above" at bounding box center [387, 366] width 14 height 14
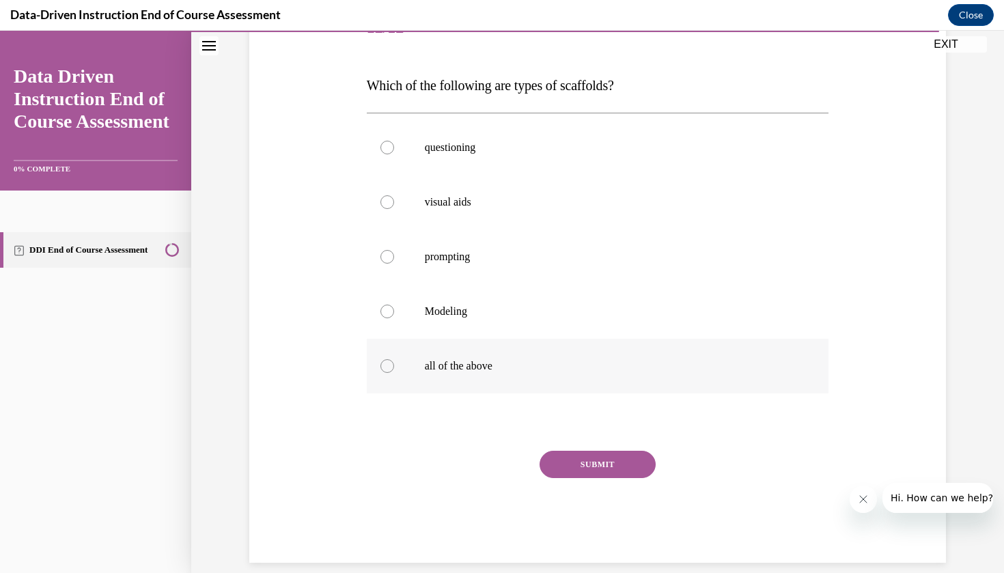
radio input "true"
click at [608, 493] on div "SUBMIT" at bounding box center [598, 485] width 462 height 68
click at [598, 510] on div "SUBMIT" at bounding box center [598, 485] width 462 height 68
click at [614, 456] on button "SUBMIT" at bounding box center [598, 463] width 116 height 27
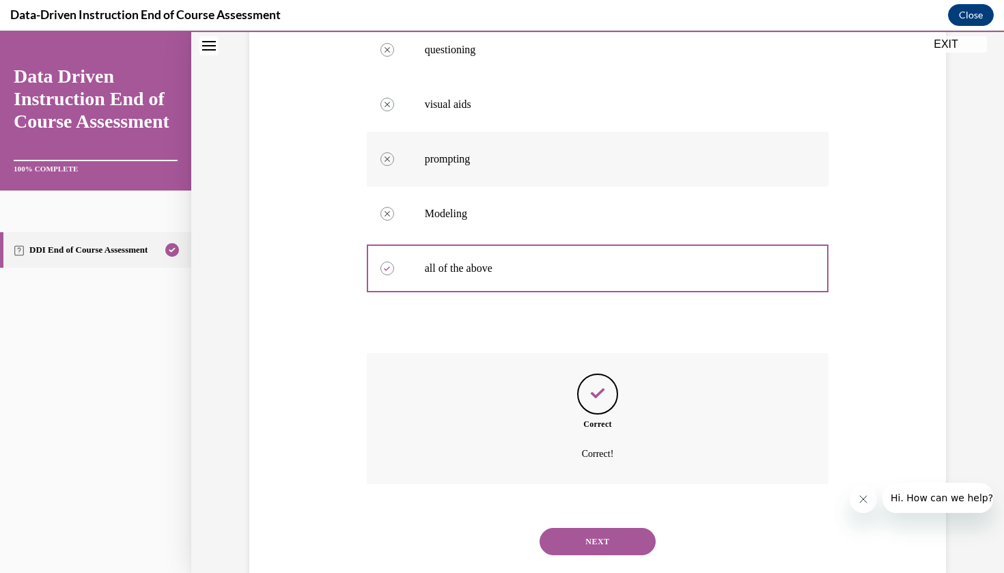
scroll to position [299, 0]
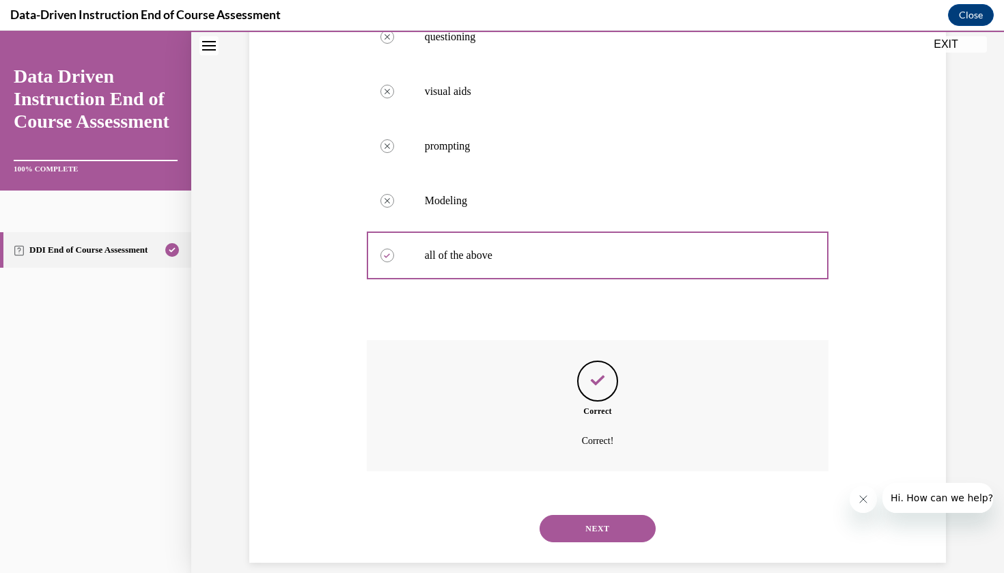
click at [622, 515] on button "NEXT" at bounding box center [598, 528] width 116 height 27
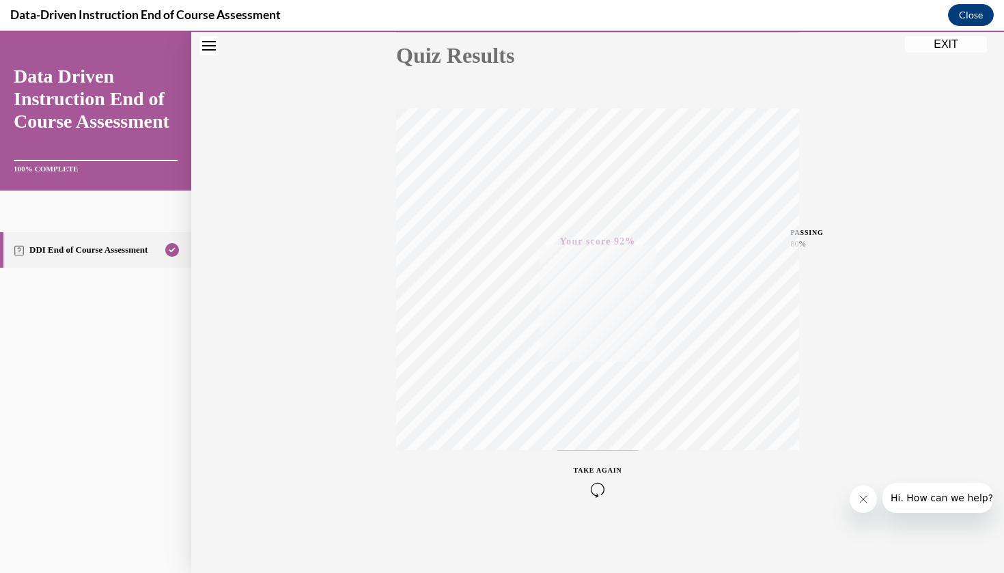
scroll to position [158, 0]
click at [943, 43] on button "EXIT" at bounding box center [946, 44] width 82 height 16
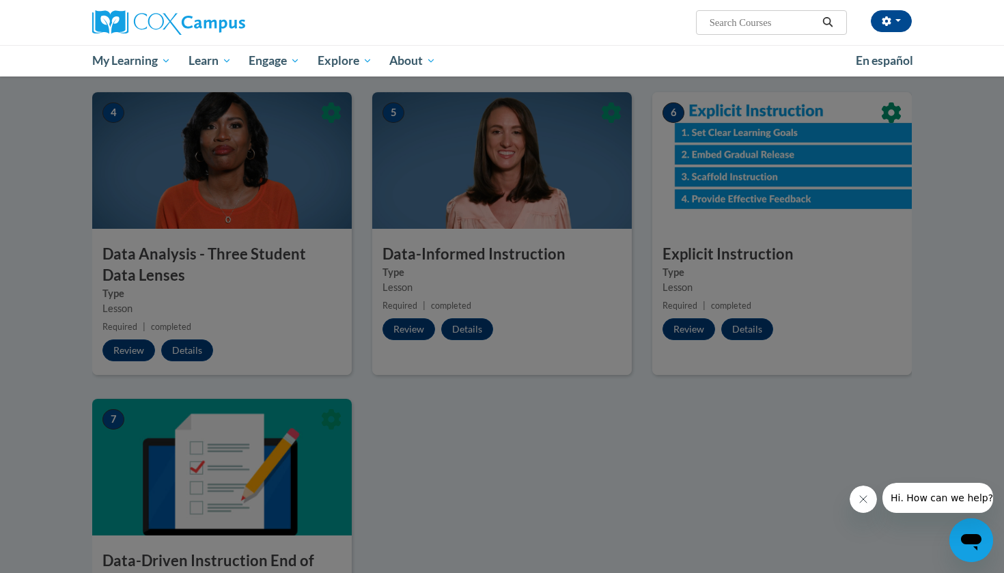
scroll to position [615, 0]
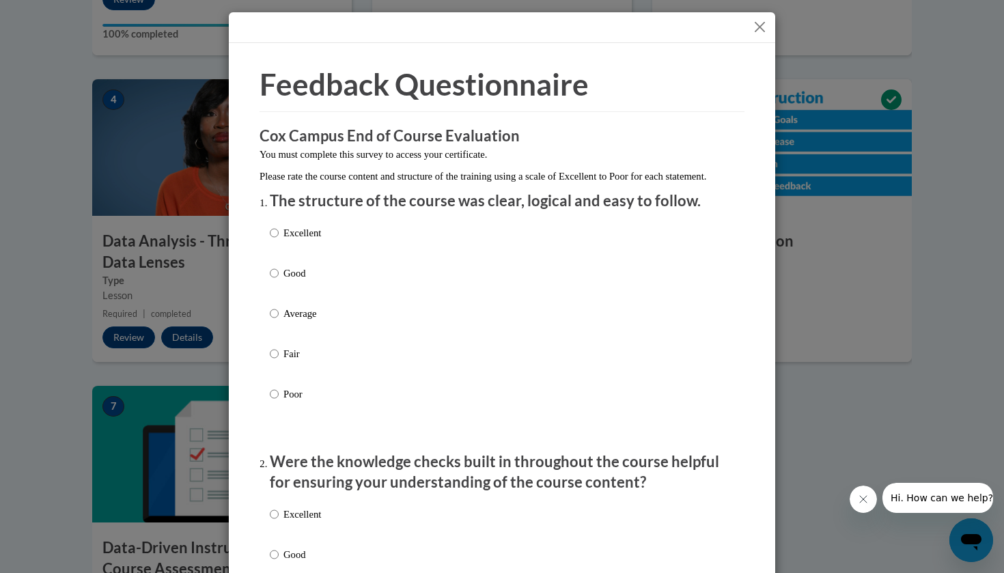
click at [316, 240] on p "Excellent" at bounding box center [302, 232] width 38 height 15
click at [279, 240] on input "Excellent" at bounding box center [274, 232] width 9 height 15
radio input "true"
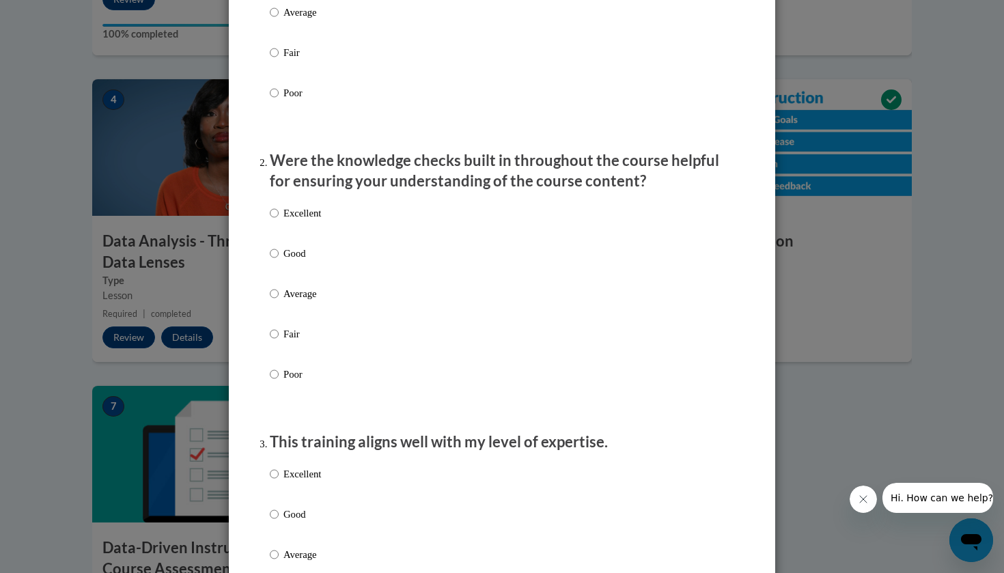
scroll to position [303, 0]
click at [312, 234] on label "Excellent" at bounding box center [295, 222] width 51 height 37
click at [279, 219] on input "Excellent" at bounding box center [274, 211] width 9 height 15
radio input "true"
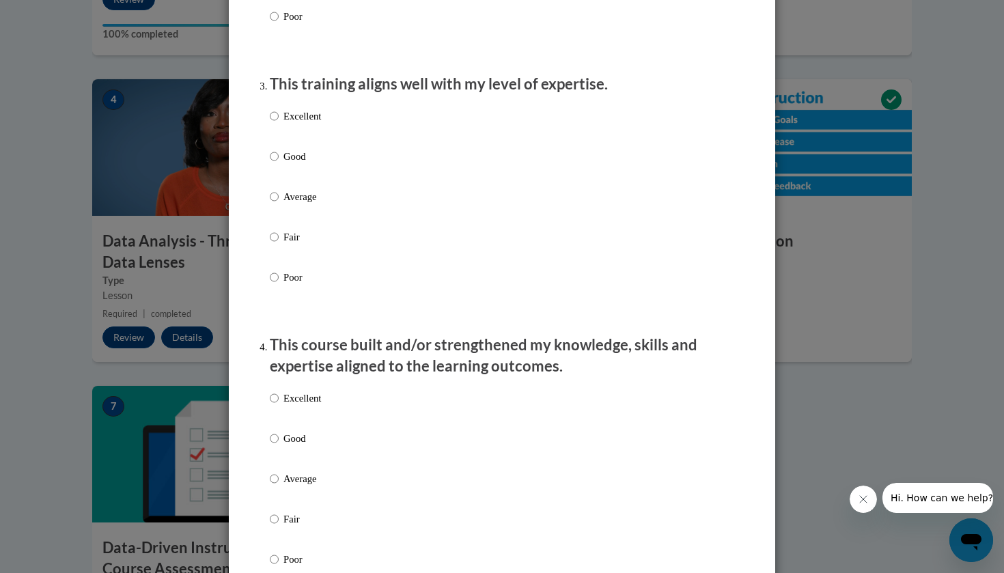
scroll to position [663, 0]
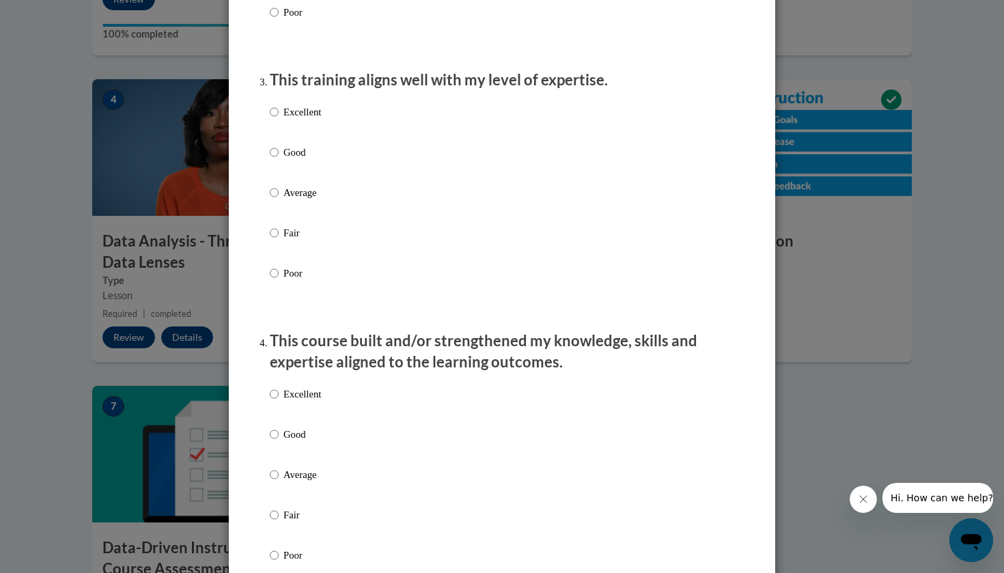
click at [305, 133] on label "Excellent" at bounding box center [295, 122] width 51 height 37
click at [279, 120] on input "Excellent" at bounding box center [274, 111] width 9 height 15
radio input "true"
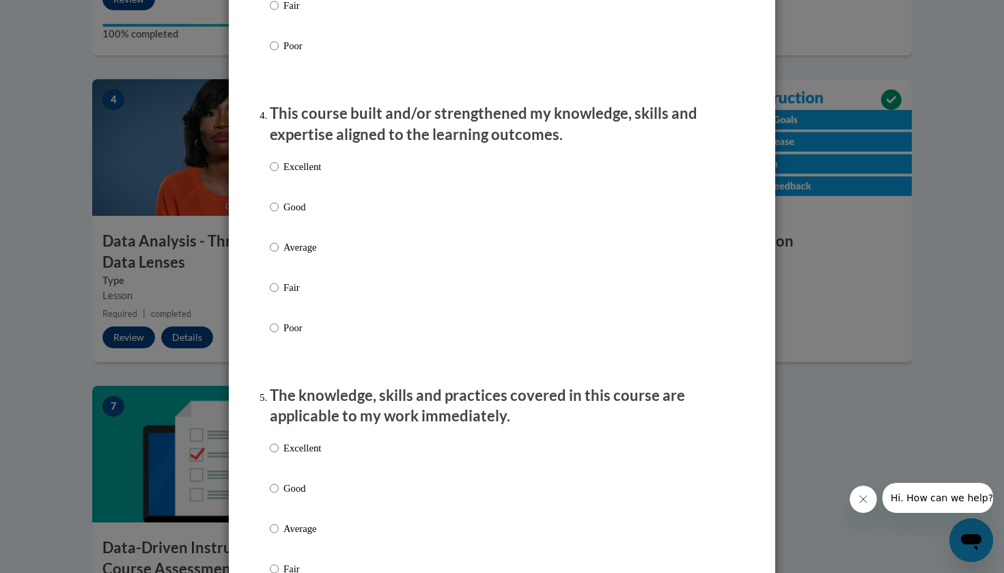
scroll to position [880, 0]
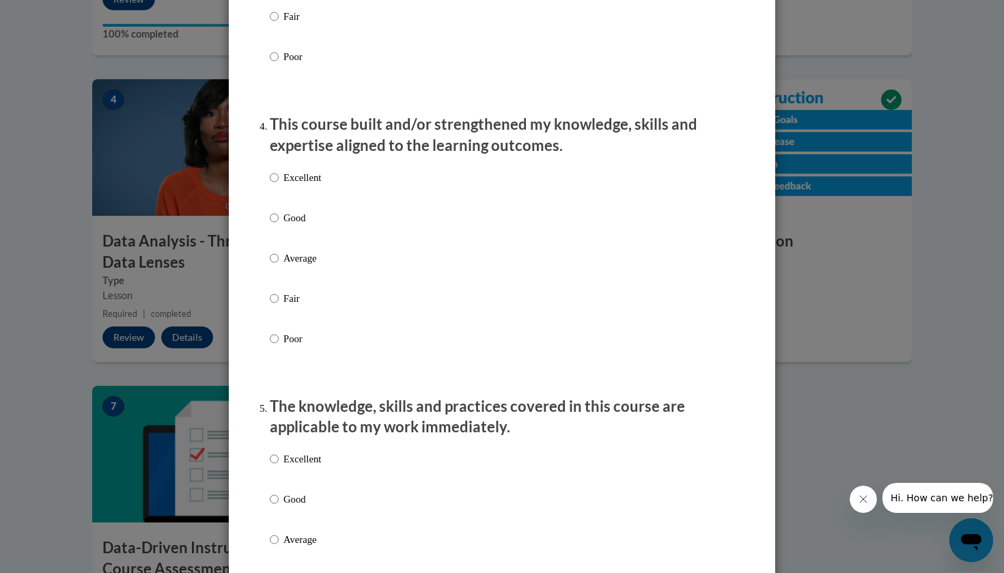
click at [312, 178] on div "Excellent Good Average Fair Poor" at bounding box center [295, 269] width 51 height 212
click at [309, 185] on p "Excellent" at bounding box center [302, 177] width 38 height 15
click at [279, 185] on input "Excellent" at bounding box center [274, 177] width 9 height 15
radio input "true"
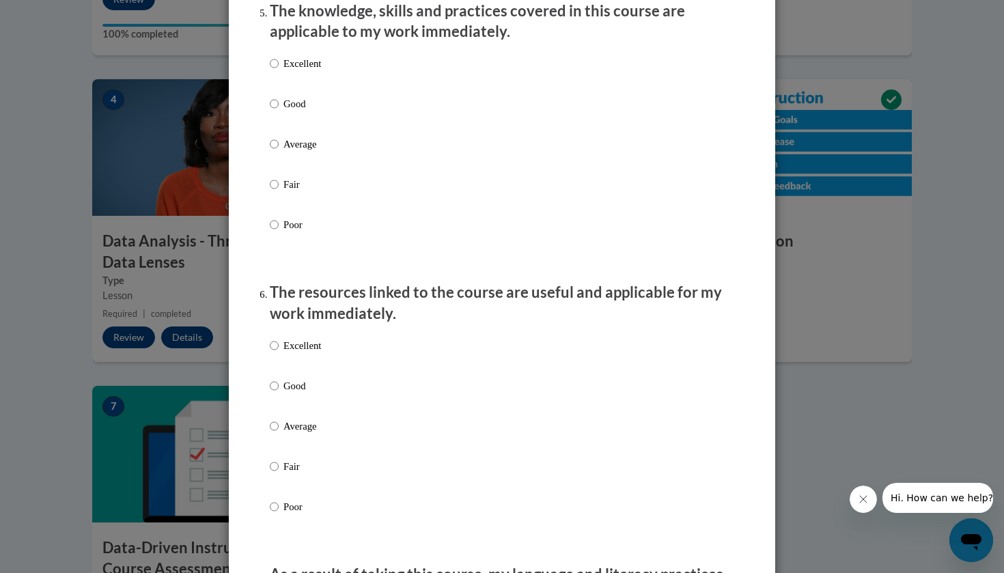
scroll to position [1283, 0]
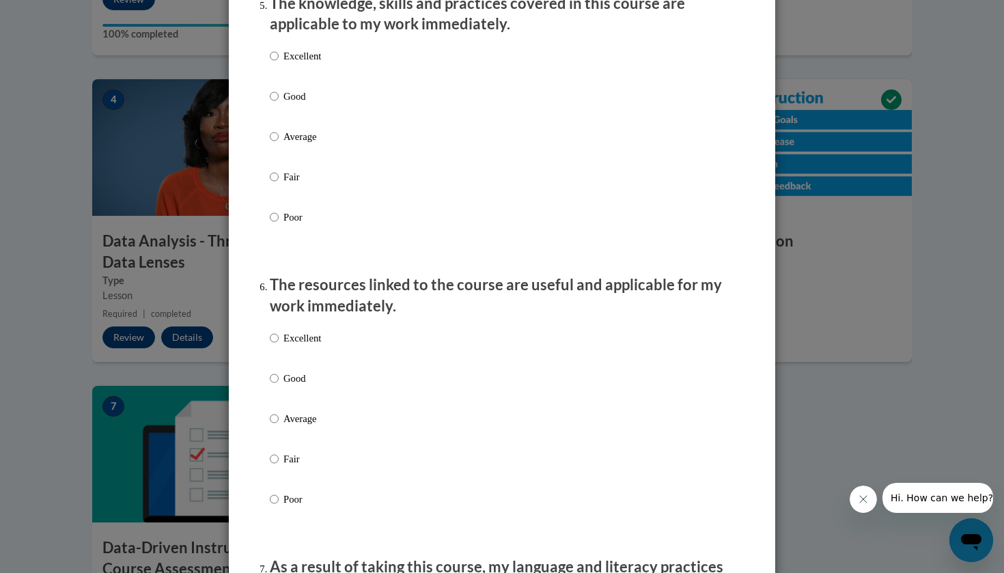
click at [311, 64] on p "Excellent" at bounding box center [302, 55] width 38 height 15
click at [279, 64] on input "Excellent" at bounding box center [274, 55] width 9 height 15
radio input "true"
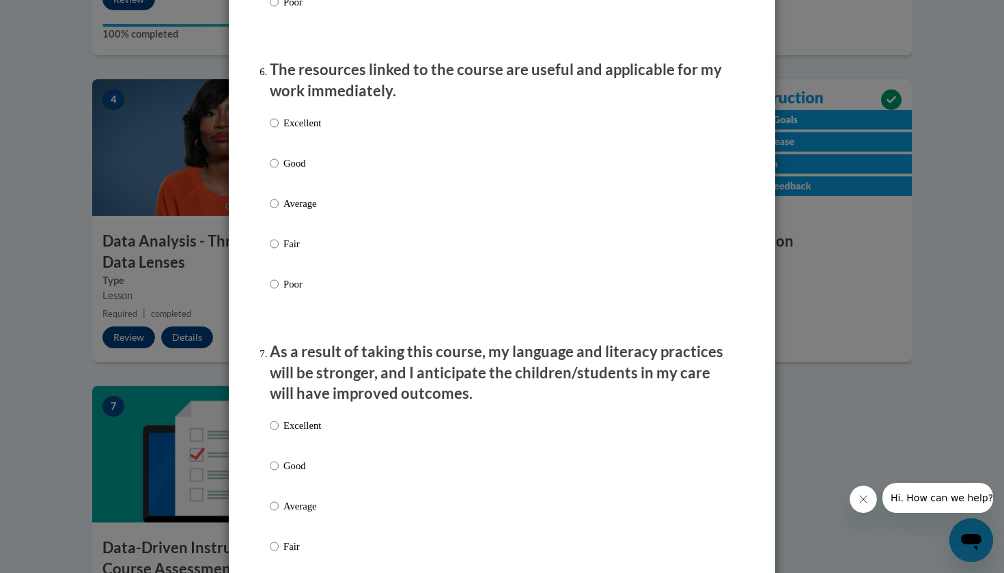
scroll to position [1616, 0]
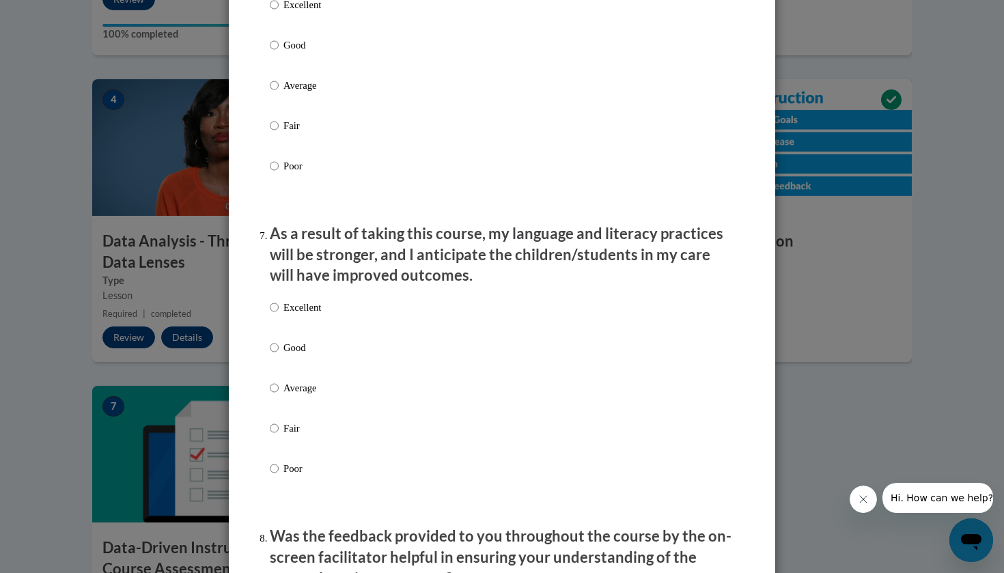
click at [311, 12] on p "Excellent" at bounding box center [302, 4] width 38 height 15
click at [279, 12] on input "Excellent" at bounding box center [274, 4] width 9 height 15
radio input "true"
click at [320, 305] on p "Excellent" at bounding box center [302, 307] width 38 height 15
click at [279, 305] on input "Excellent" at bounding box center [274, 307] width 9 height 15
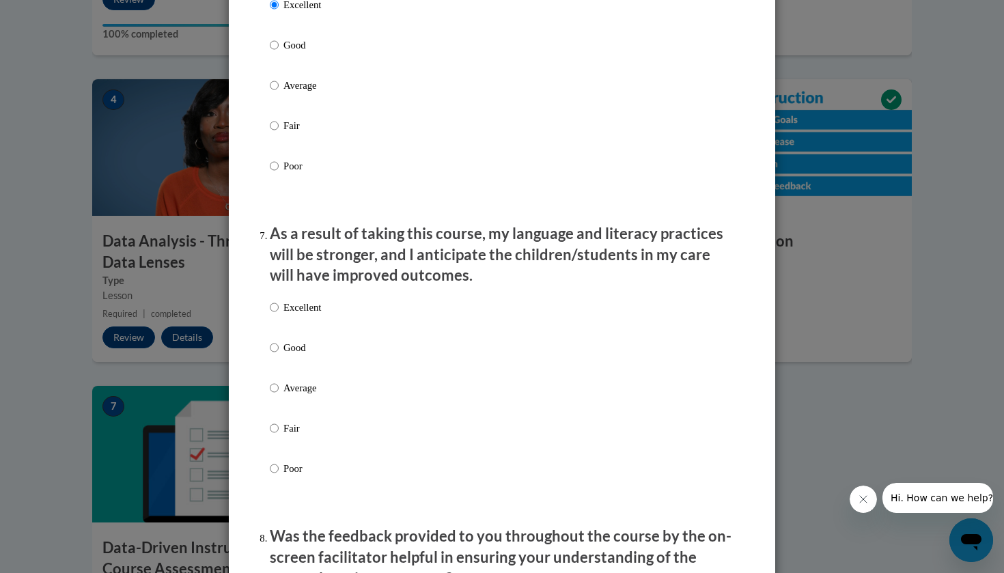
radio input "true"
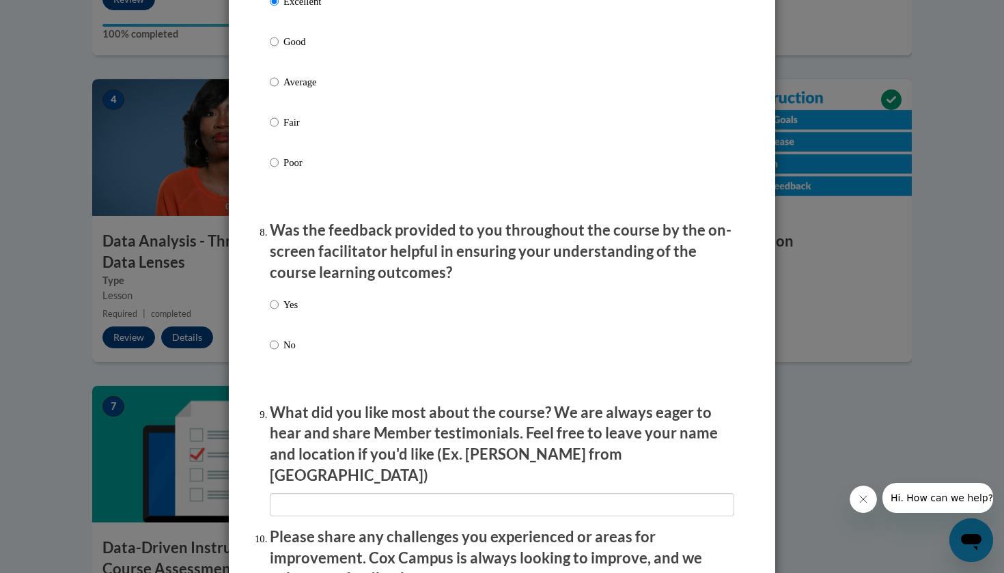
scroll to position [1972, 0]
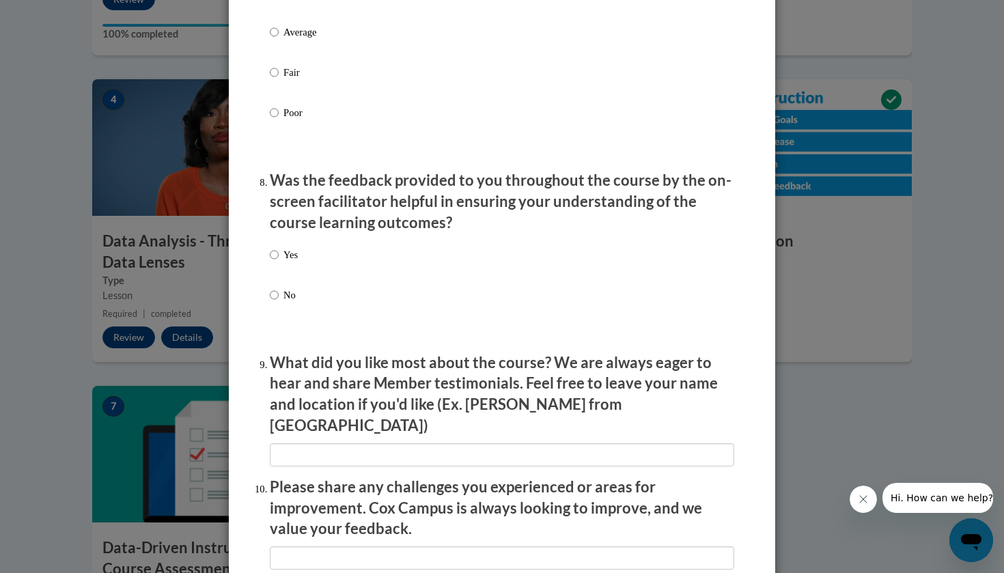
click at [292, 254] on p "Yes" at bounding box center [290, 254] width 14 height 15
click at [279, 254] on input "Yes" at bounding box center [274, 254] width 9 height 15
radio input "true"
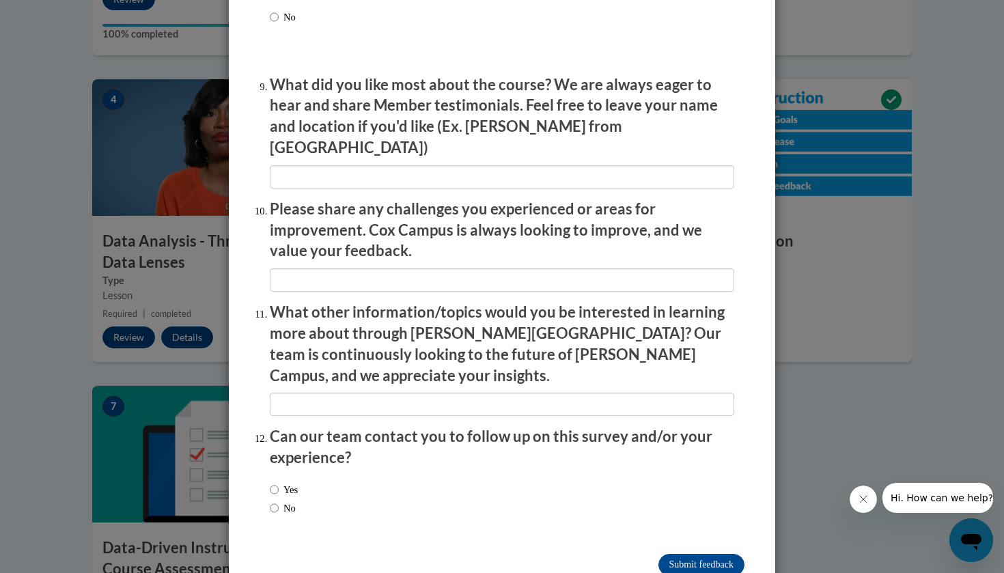
scroll to position [2249, 0]
click at [699, 555] on input "Submit feedback" at bounding box center [701, 566] width 86 height 22
click at [697, 555] on input "Submitting" at bounding box center [701, 566] width 86 height 22
click at [362, 331] on p "What other information/topics would you be interested in learning more about th…" at bounding box center [502, 345] width 464 height 84
